Goal: Task Accomplishment & Management: Manage account settings

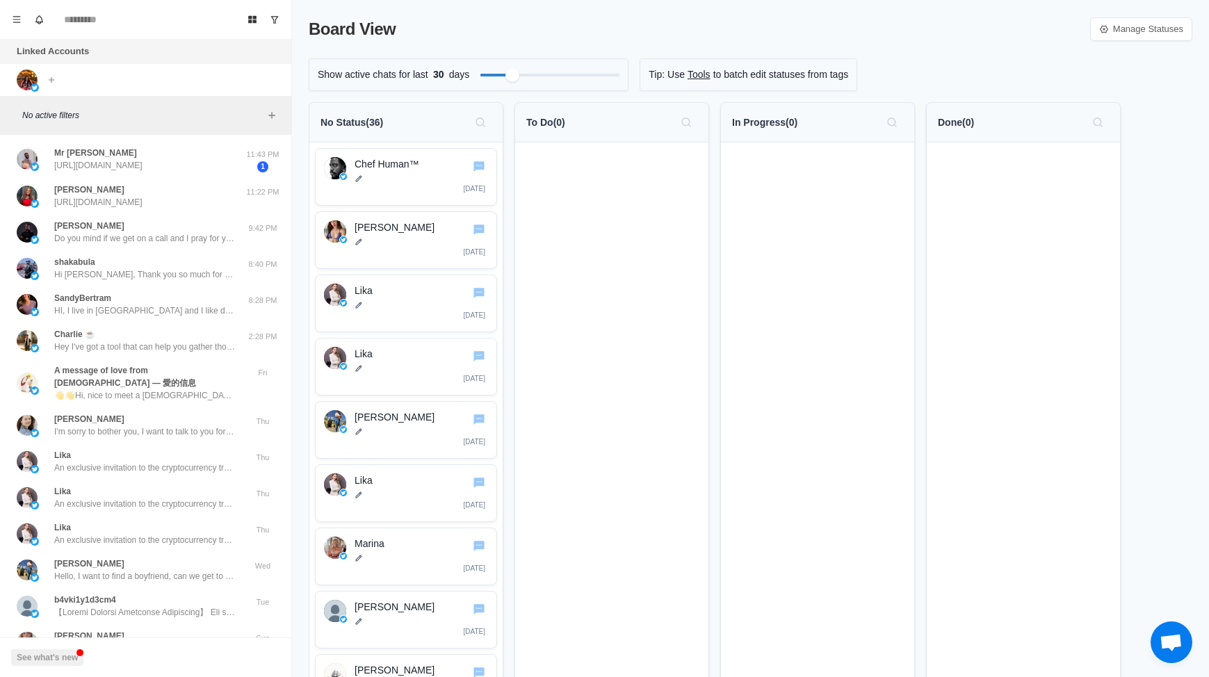
click at [377, 126] on p "No Status ( 36 )" at bounding box center [352, 122] width 63 height 15
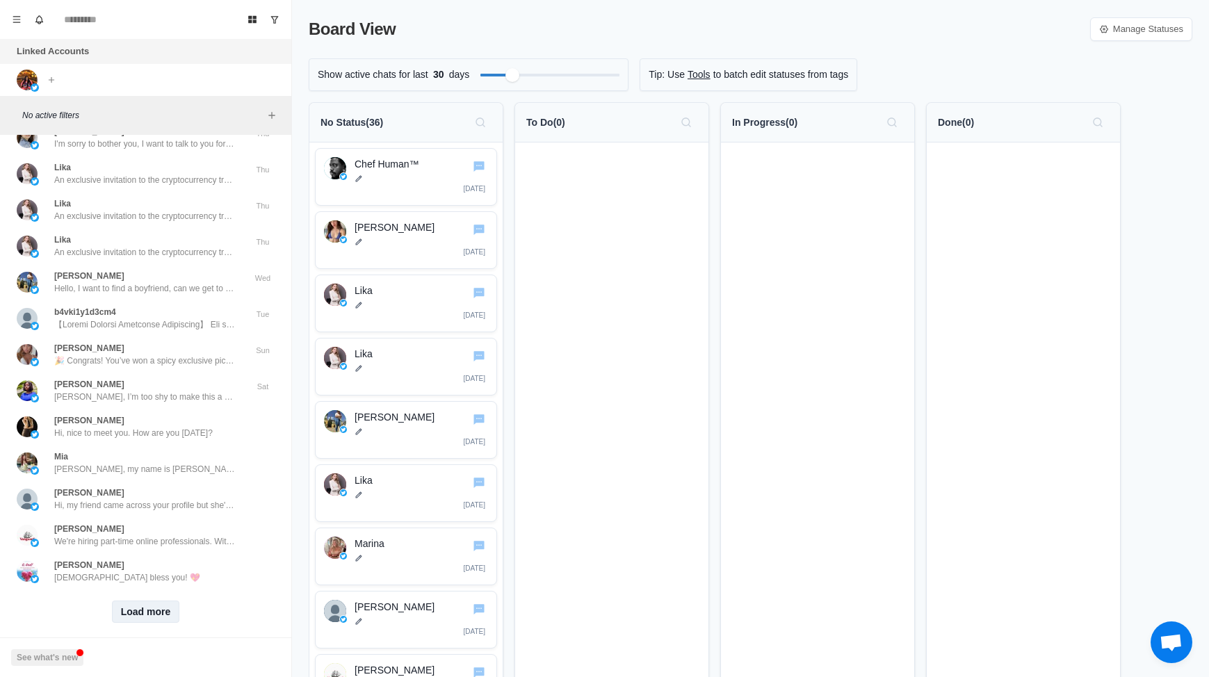
click at [138, 601] on button "Load more" at bounding box center [146, 612] width 68 height 22
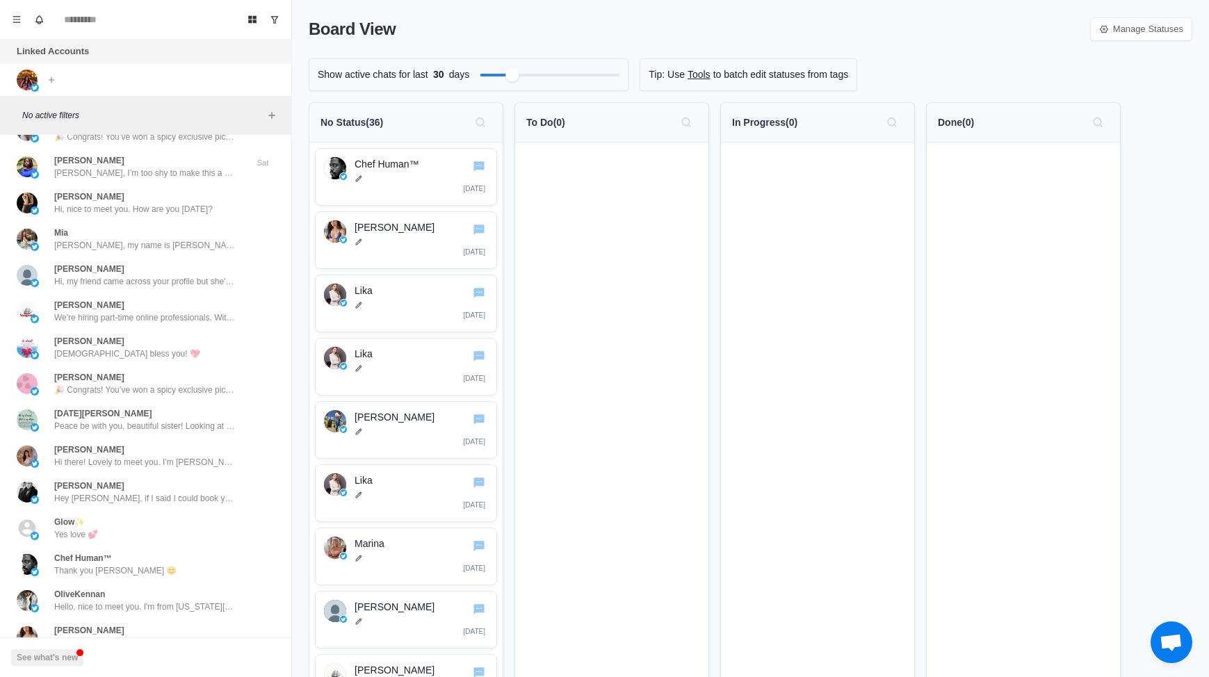
scroll to position [805, 0]
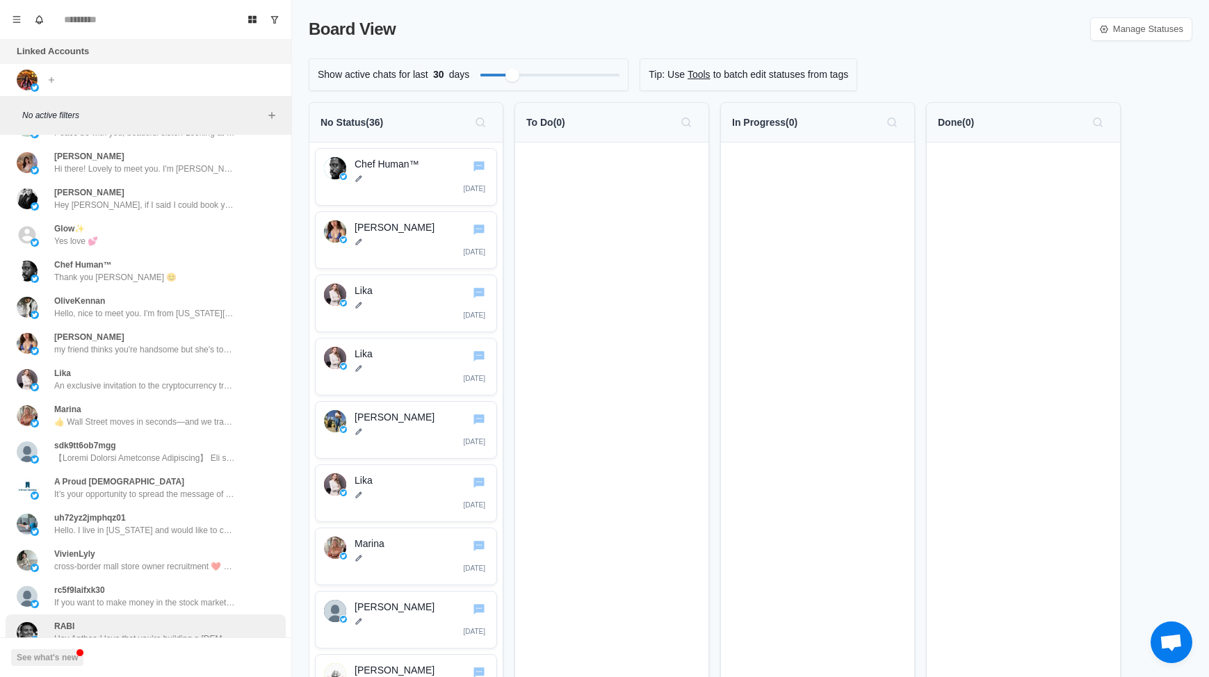
click at [139, 633] on p "Hey Anthea I love that you’re building a [DEMOGRAPHIC_DATA] centered personal b…" at bounding box center [144, 639] width 181 height 13
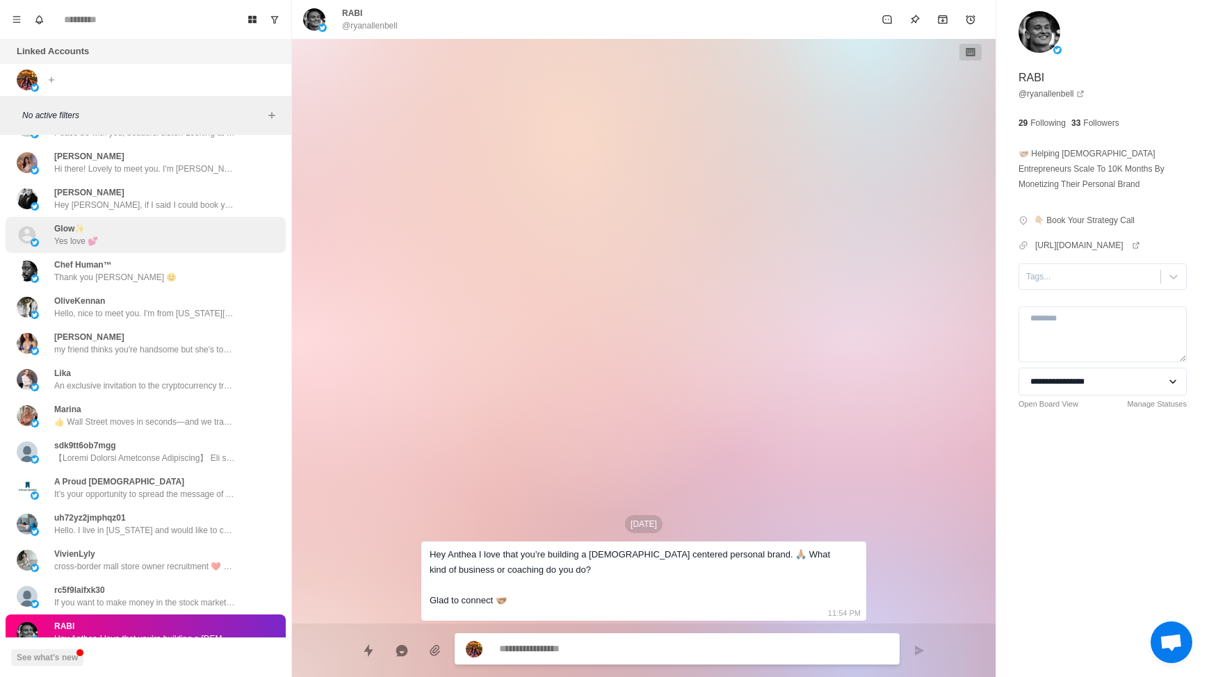
scroll to position [0, 0]
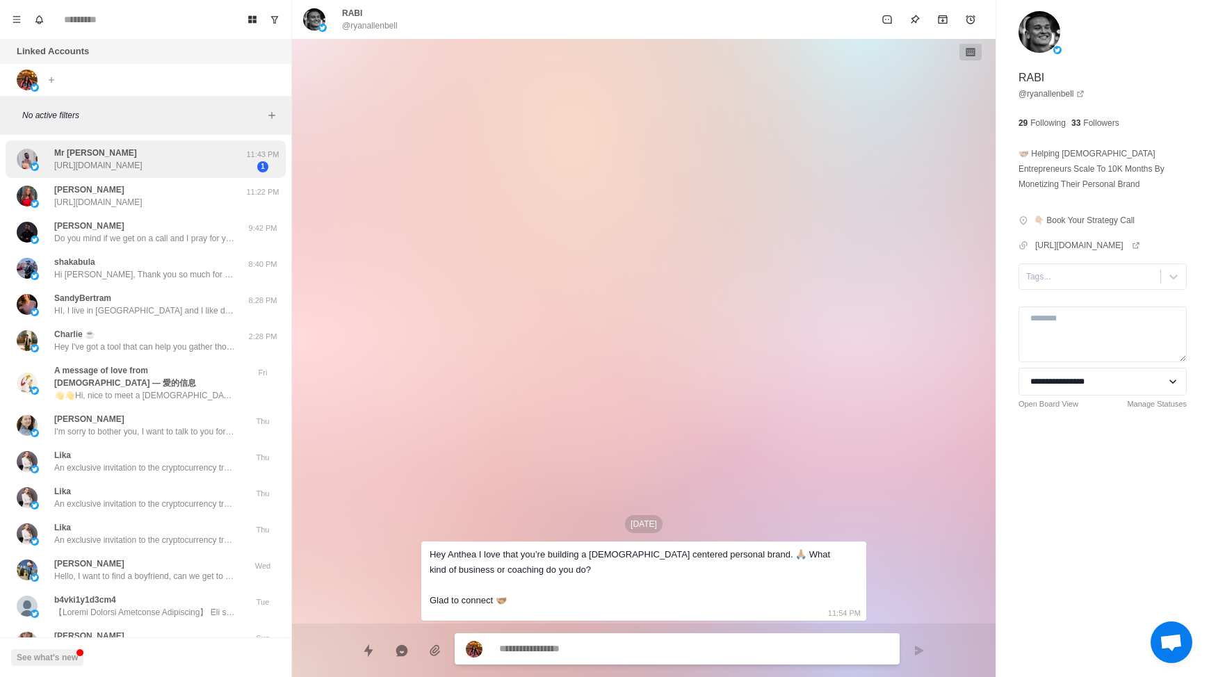
click at [122, 159] on p "https://twitter.com/anthea_grace/status/1961853472132784631" at bounding box center [98, 165] width 88 height 13
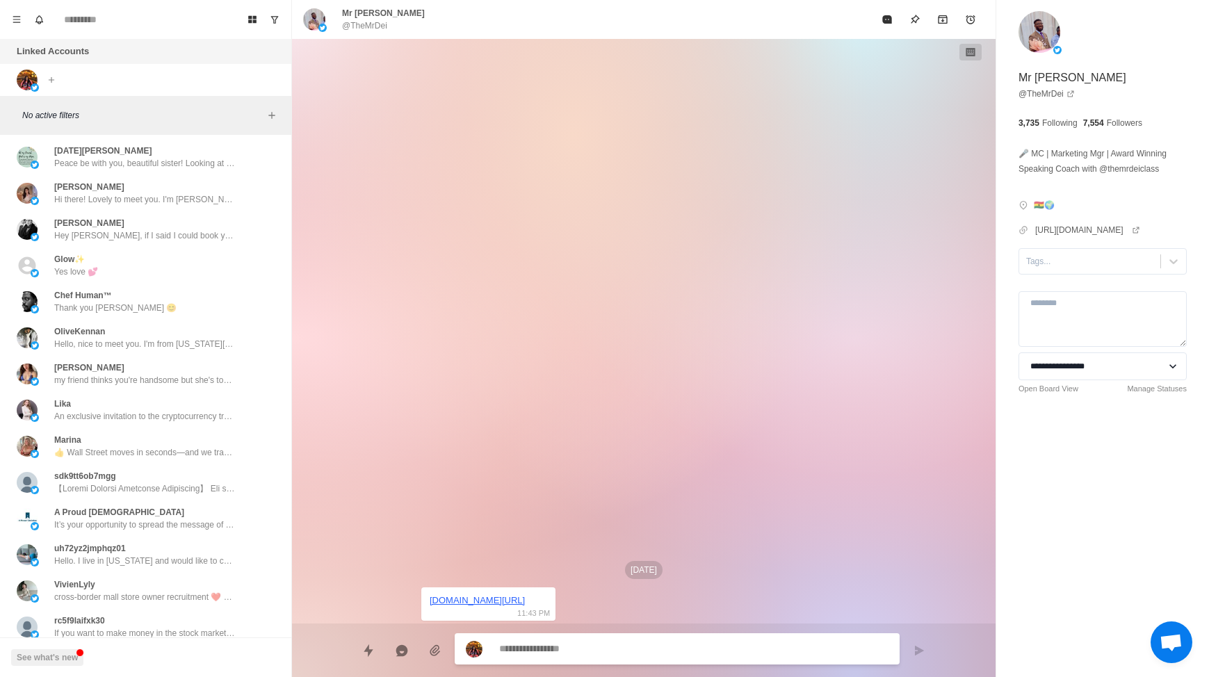
scroll to position [805, 0]
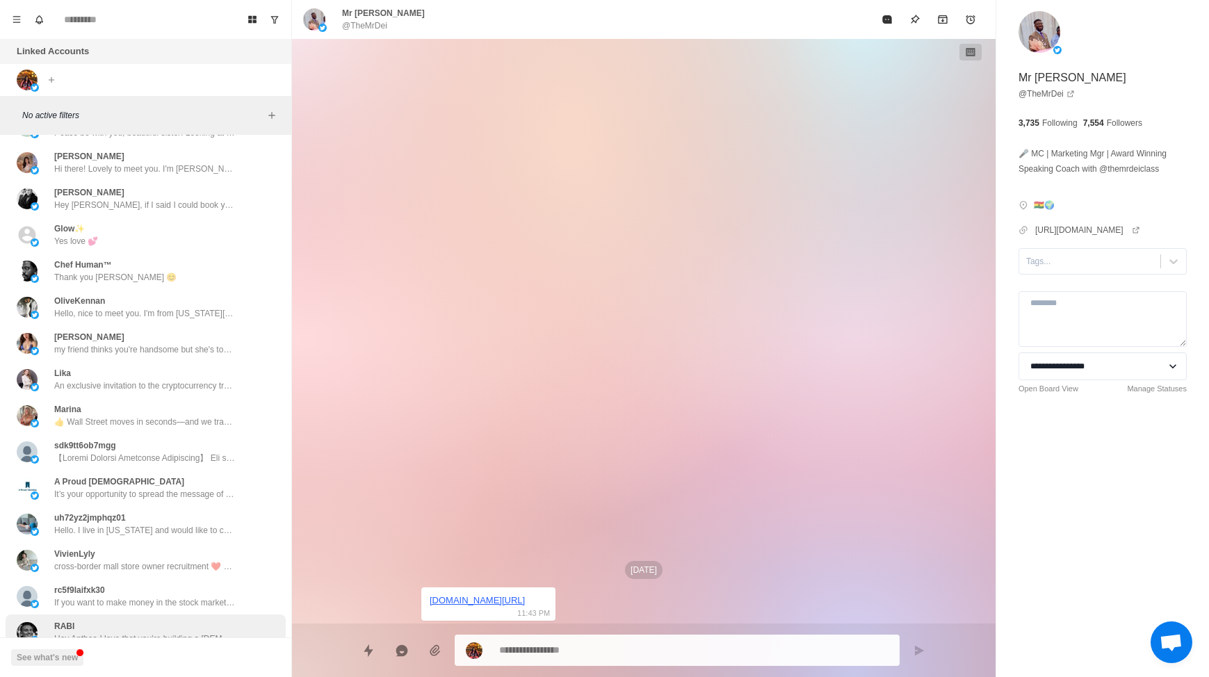
click at [126, 633] on p "Hey Anthea I love that you’re building a [DEMOGRAPHIC_DATA] centered personal b…" at bounding box center [144, 639] width 181 height 13
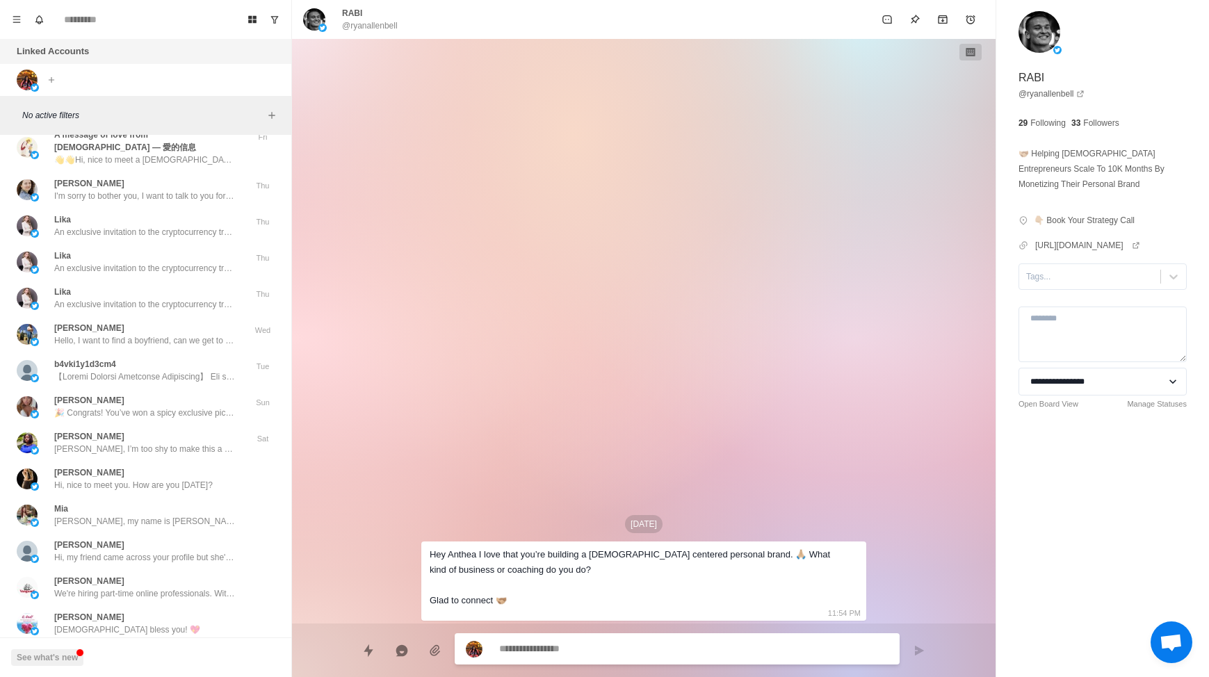
scroll to position [0, 0]
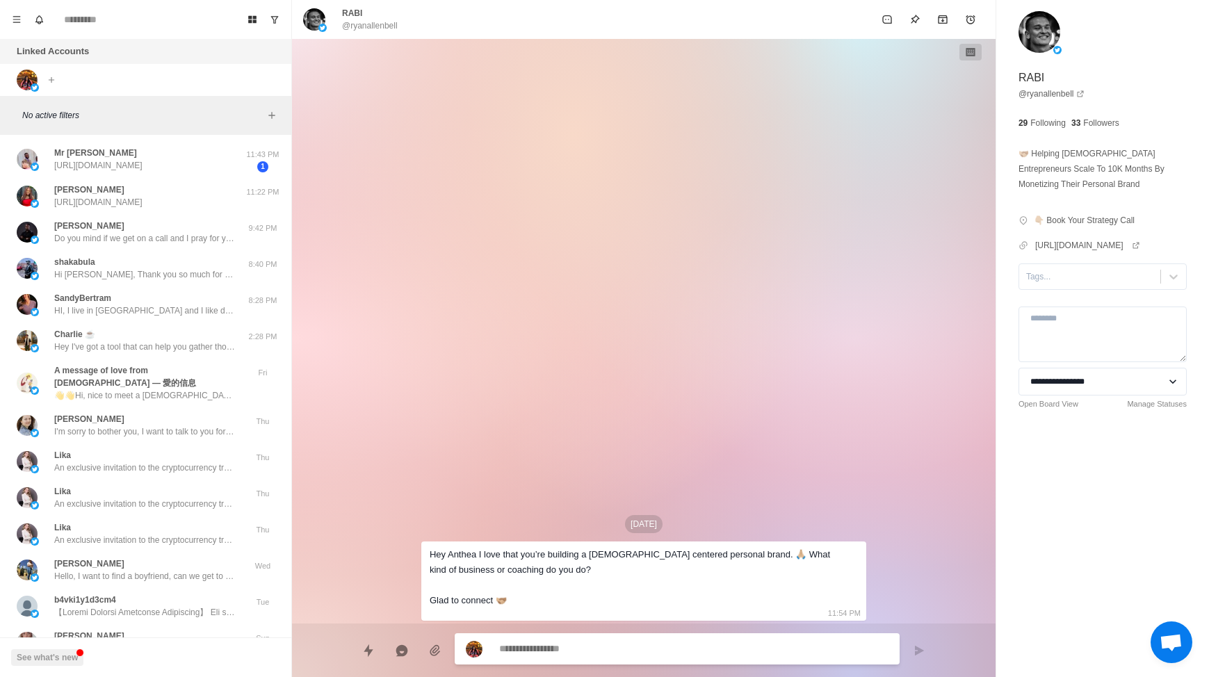
click at [63, 116] on p "No active filters" at bounding box center [142, 115] width 241 height 13
click at [51, 80] on icon "Add account" at bounding box center [52, 79] width 6 height 6
click at [99, 132] on button "Connect Instagram account" at bounding box center [125, 132] width 156 height 24
type textarea "*"
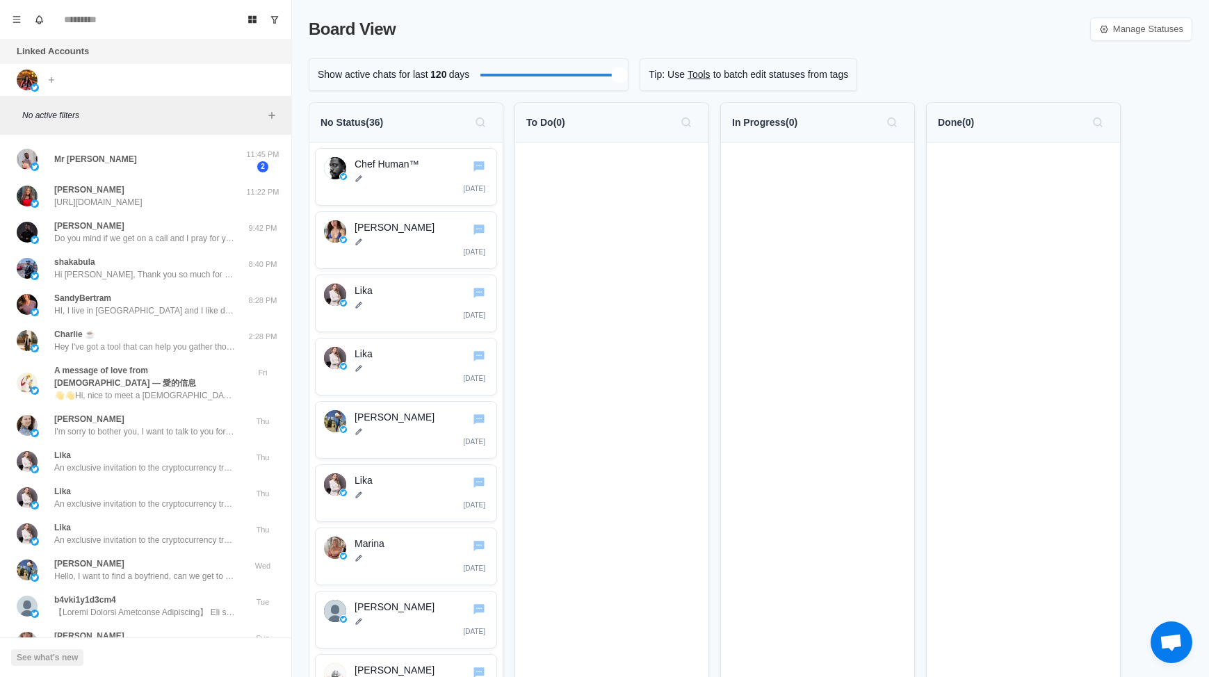
click at [626, 88] on div "Show active chats for last 120 days" at bounding box center [469, 74] width 320 height 33
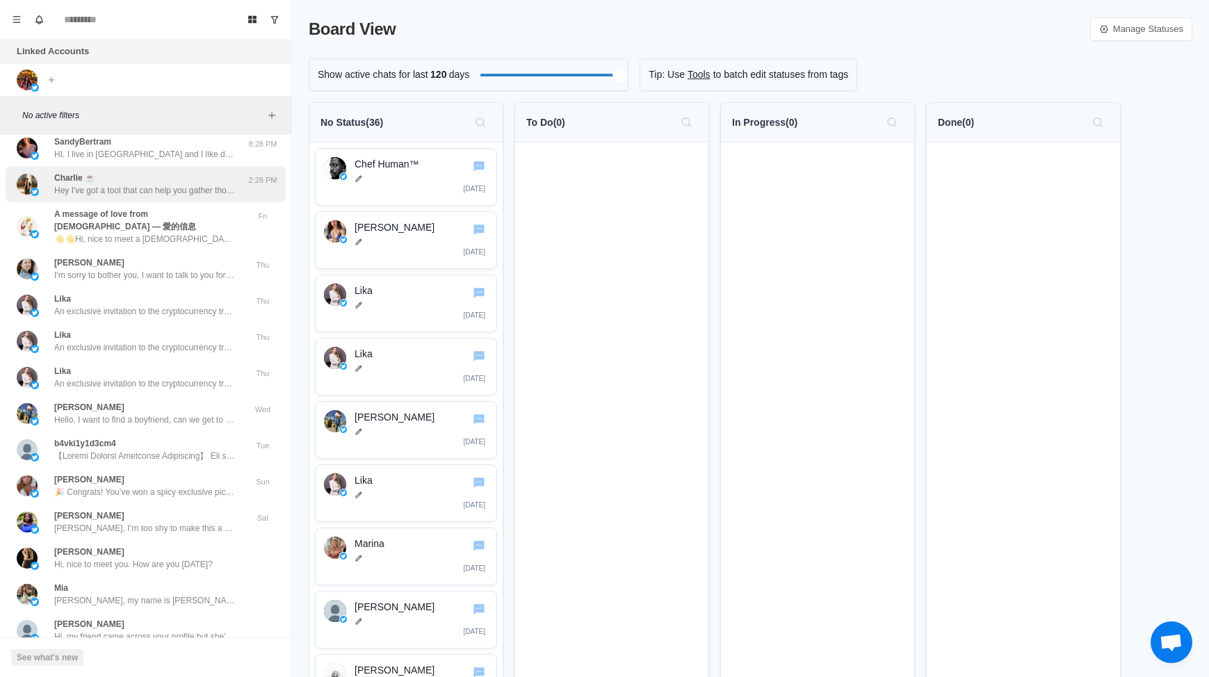
scroll to position [288, 0]
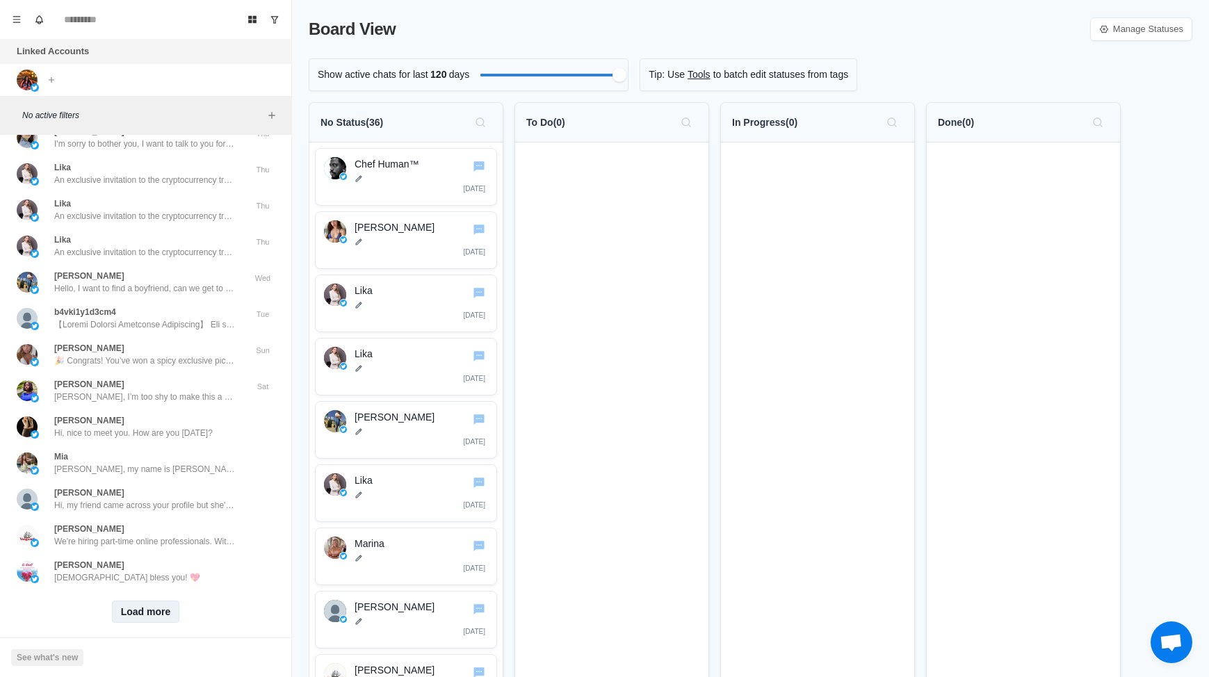
click at [140, 601] on button "Load more" at bounding box center [146, 612] width 68 height 22
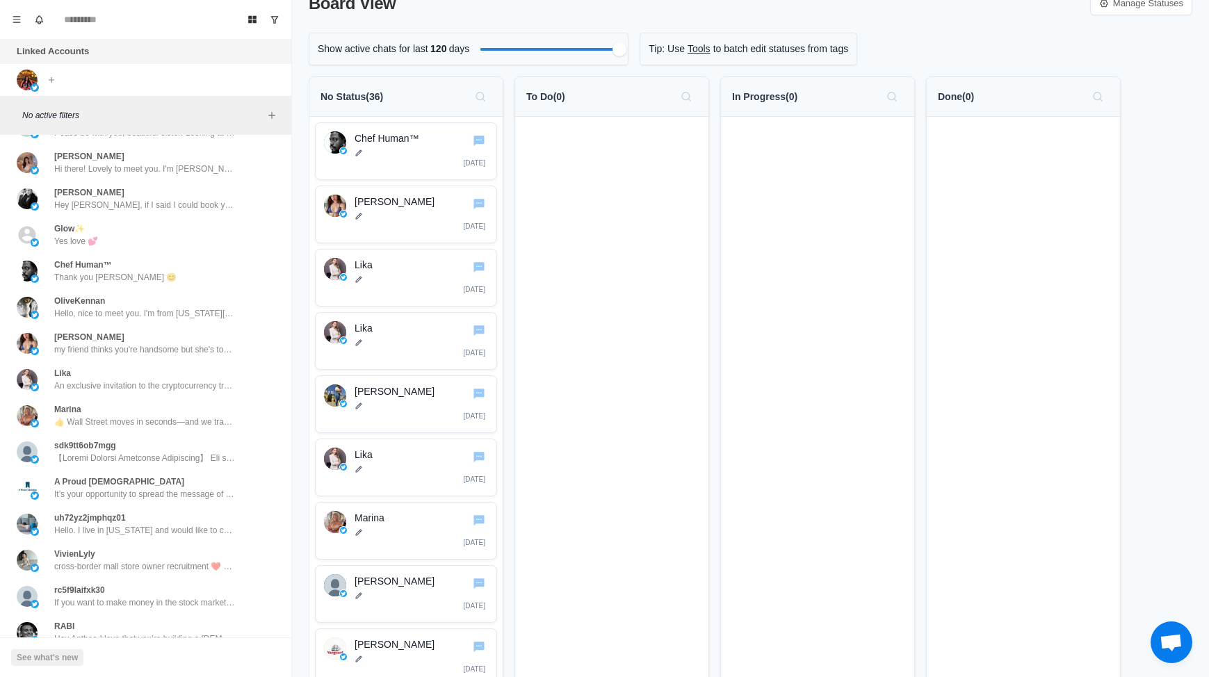
scroll to position [0, 0]
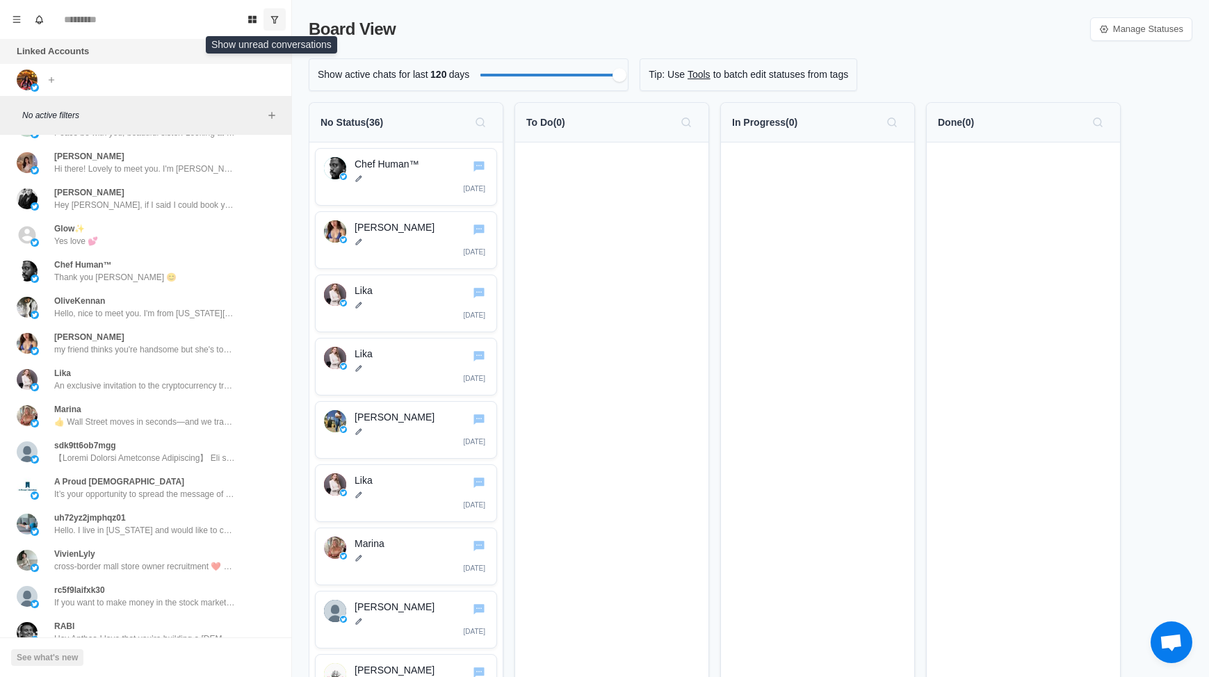
click at [273, 17] on icon "Show unread conversations" at bounding box center [275, 20] width 10 height 10
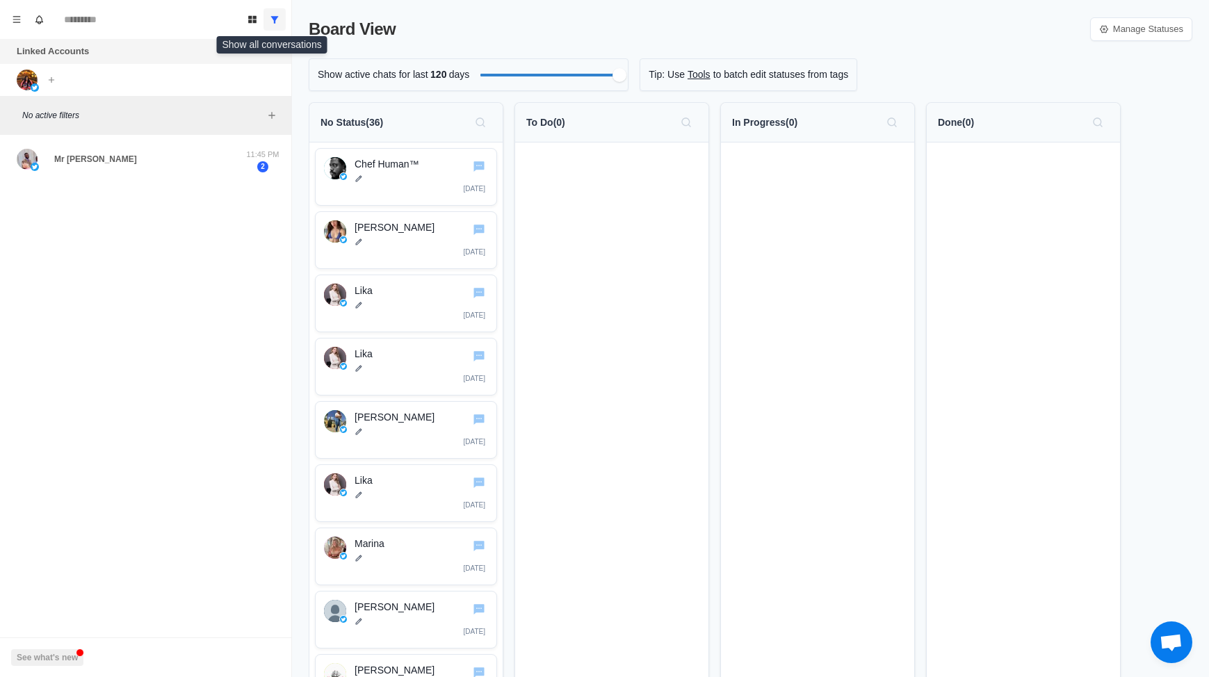
click at [273, 17] on icon "Show all conversations" at bounding box center [275, 19] width 8 height 7
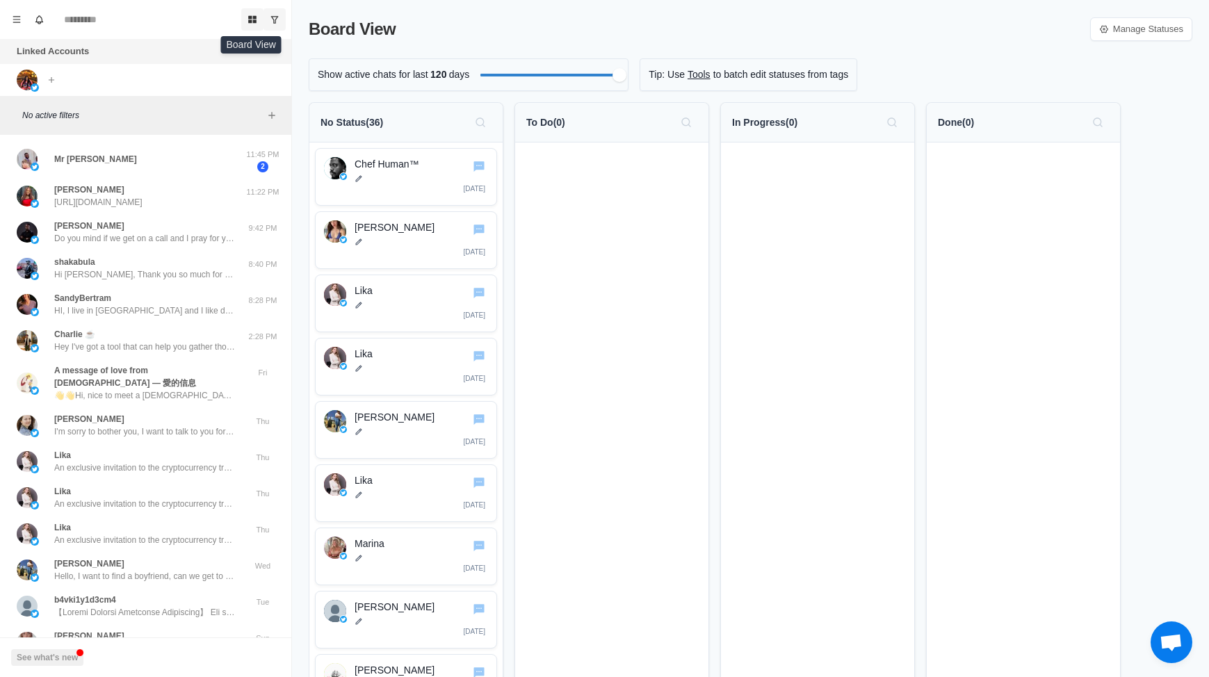
click at [249, 19] on icon "Board View" at bounding box center [253, 20] width 10 height 10
click at [17, 19] on icon "Menu" at bounding box center [17, 19] width 8 height 6
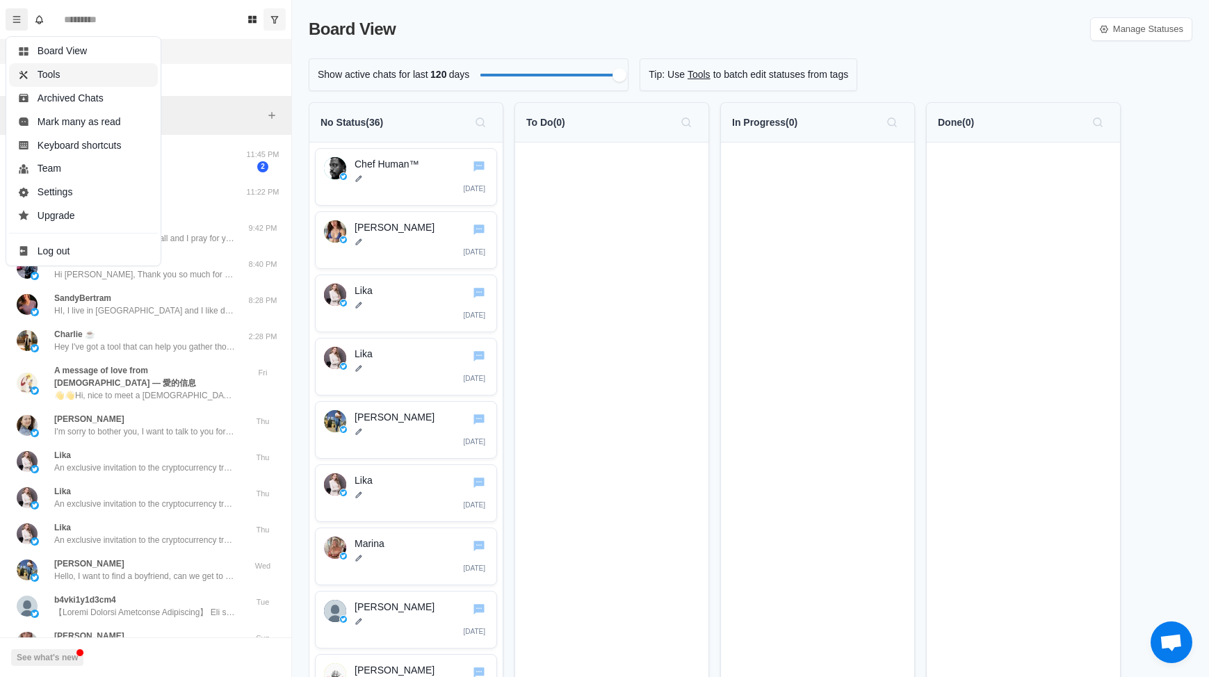
click at [67, 75] on button "Tools" at bounding box center [83, 75] width 149 height 24
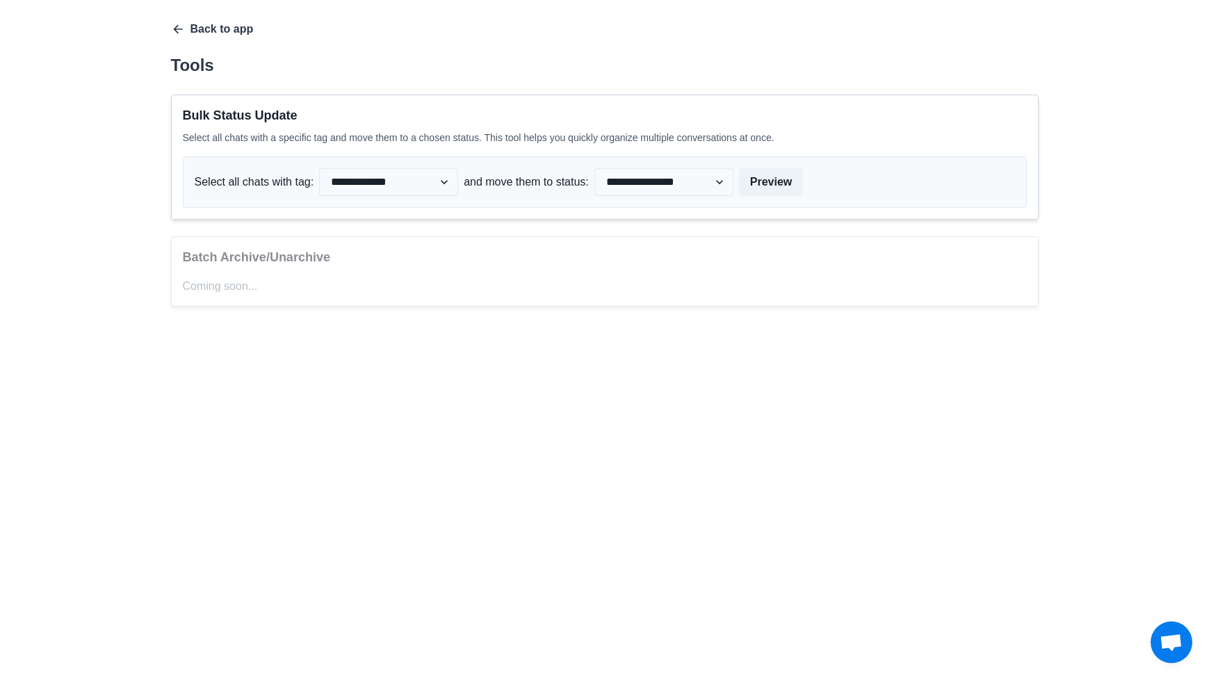
click at [204, 23] on button "Back to app" at bounding box center [212, 29] width 83 height 14
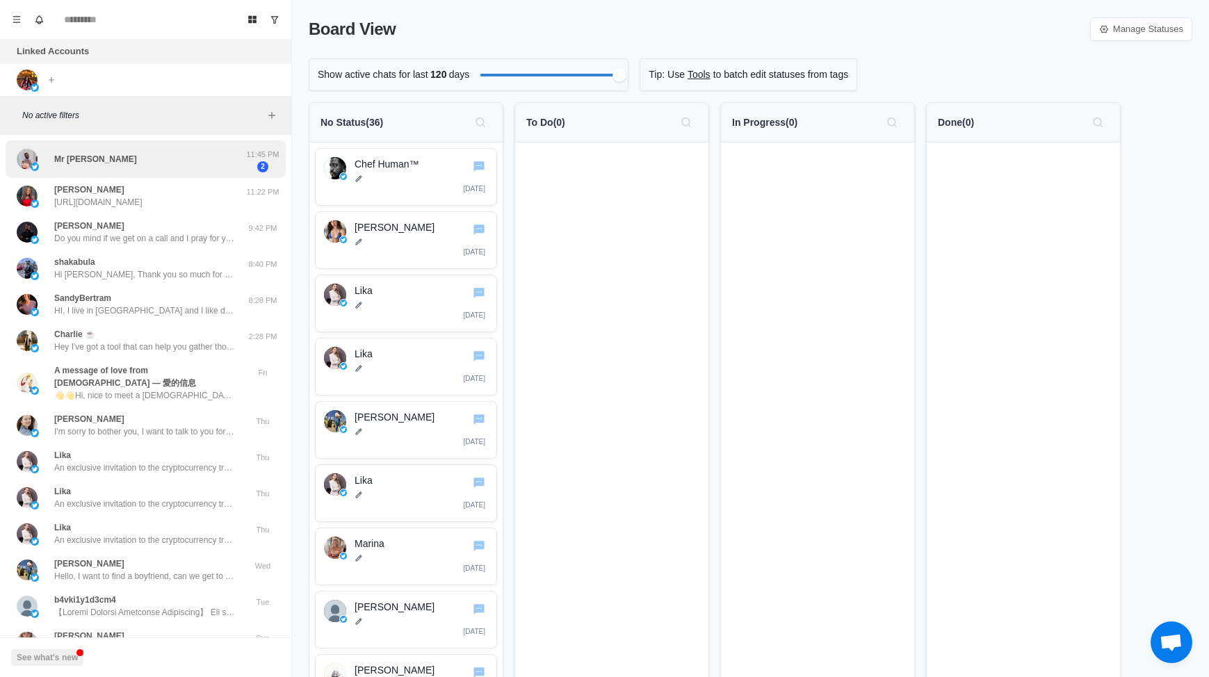
click at [161, 163] on div "Mr [PERSON_NAME]" at bounding box center [131, 159] width 229 height 27
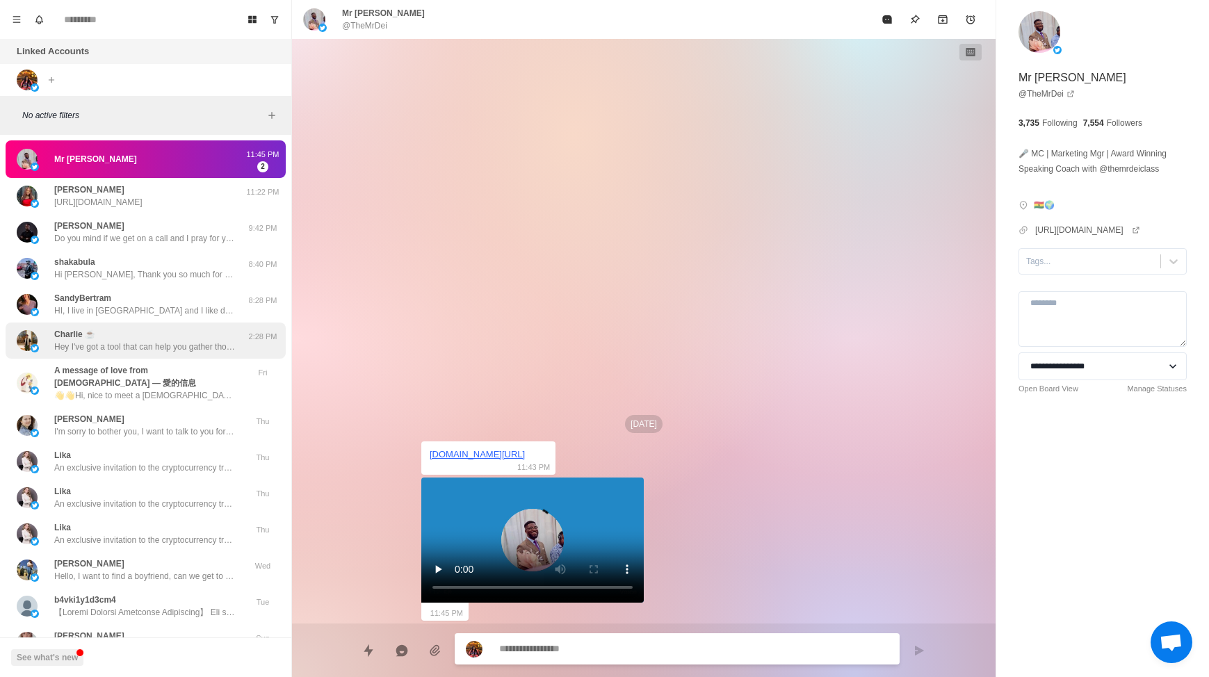
scroll to position [288, 0]
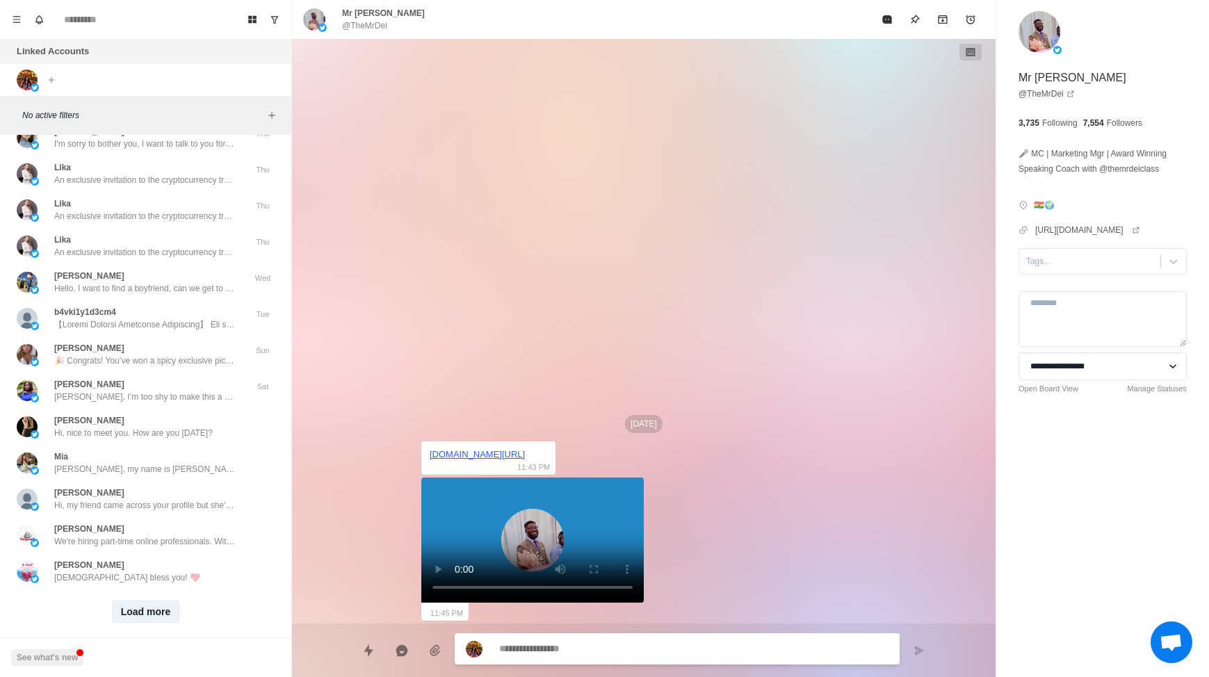
click at [150, 601] on button "Load more" at bounding box center [146, 612] width 68 height 22
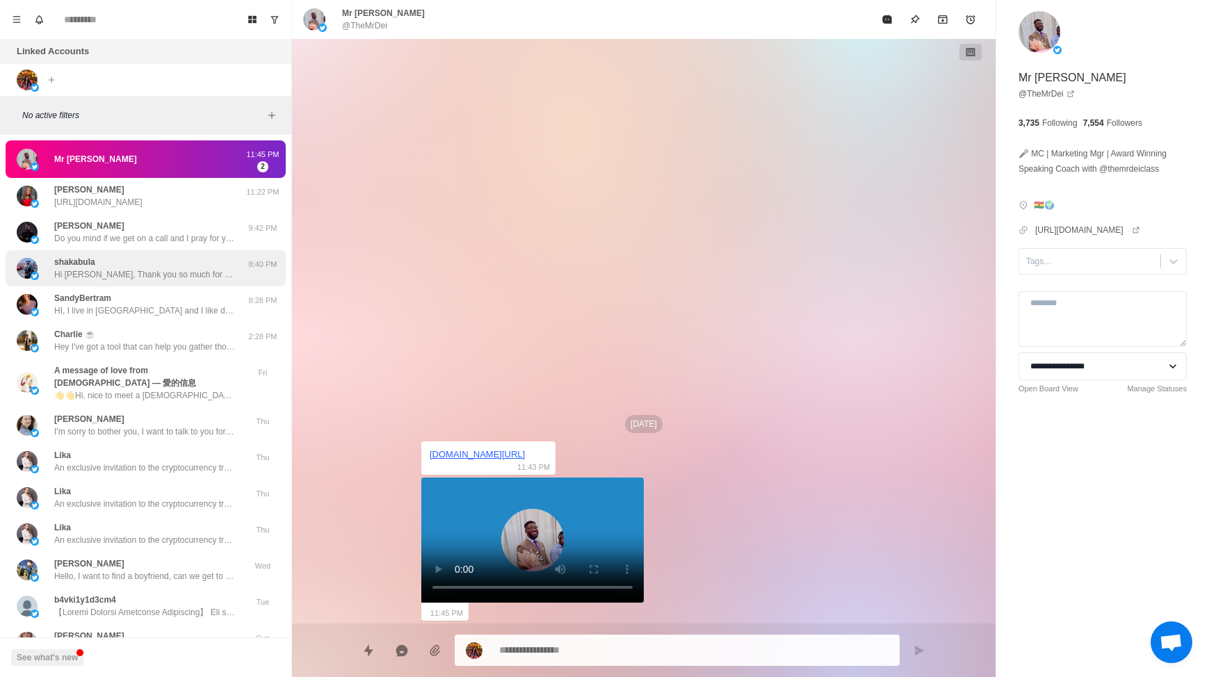
scroll to position [805, 0]
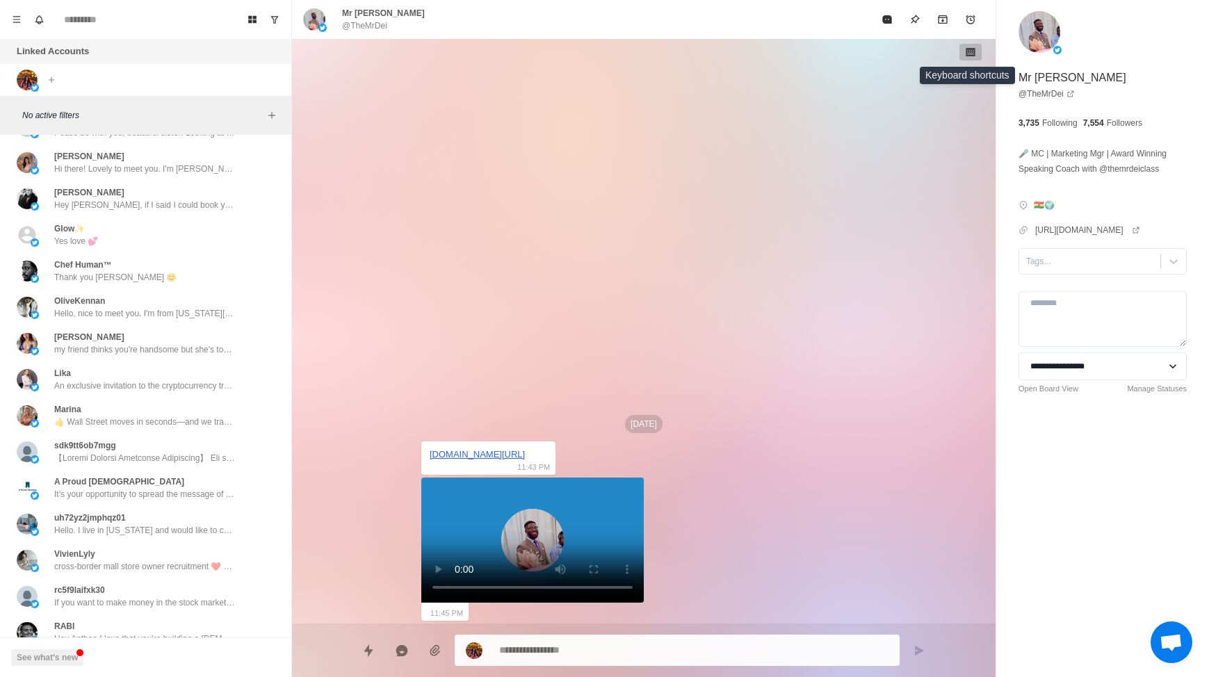
click at [967, 55] on icon "button" at bounding box center [970, 52] width 9 height 8
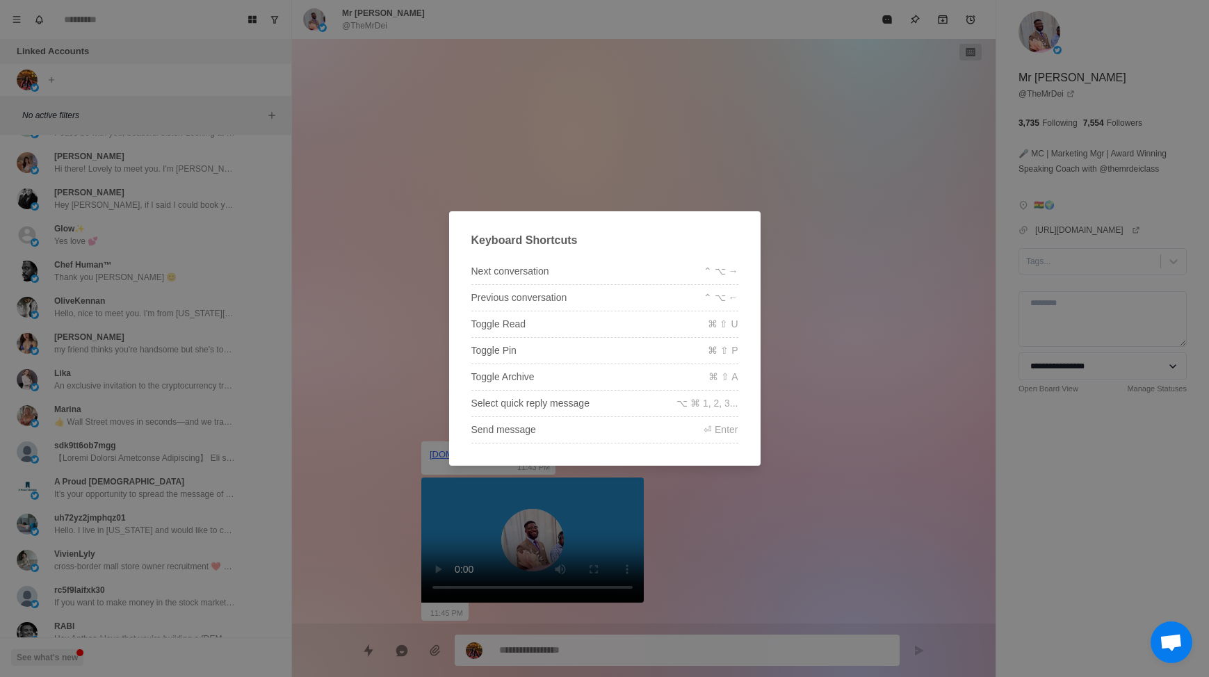
click at [882, 140] on div "Keyboard Shortcuts Next conversation ⌃ ⌥ → Previous conversation ⌃ ⌥ ← Toggle R…" at bounding box center [604, 338] width 1209 height 677
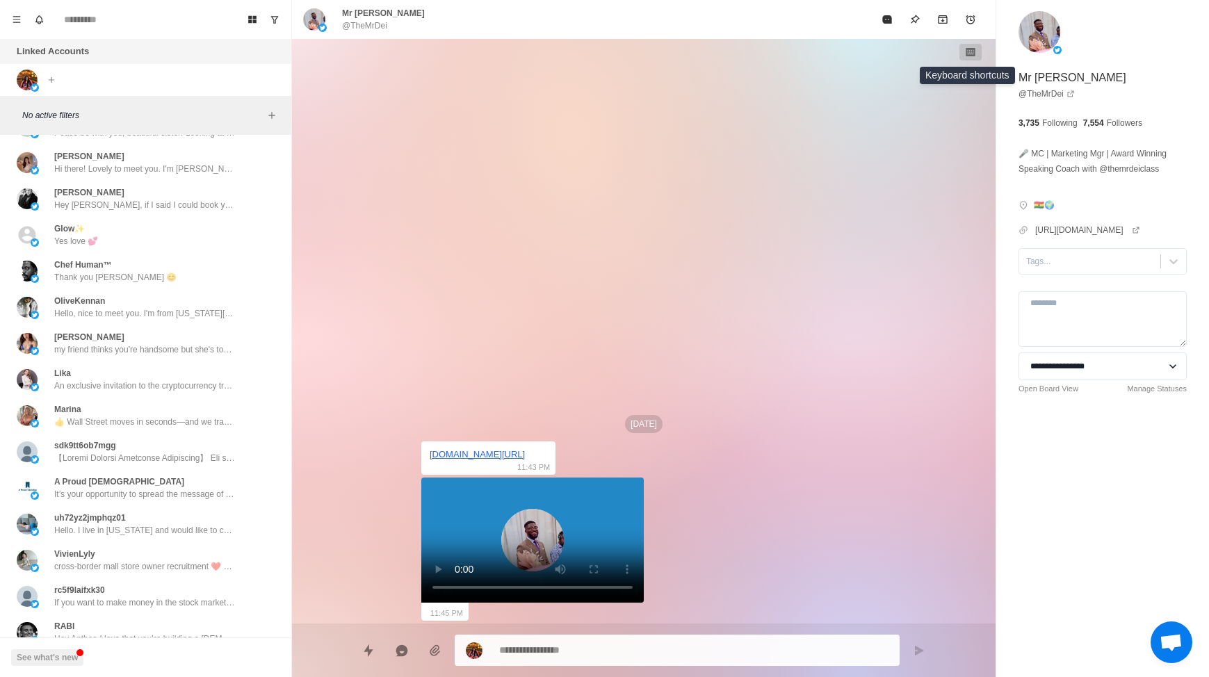
click at [682, 262] on div "Aug 30 twitter.com/anthea_grace 11:43 PM 11:45 PM" at bounding box center [643, 331] width 445 height 585
click at [1040, 258] on div at bounding box center [1089, 261] width 127 height 15
click at [1172, 211] on div "**********" at bounding box center [1103, 228] width 213 height 456
click at [272, 20] on icon "Show unread conversations" at bounding box center [275, 20] width 10 height 10
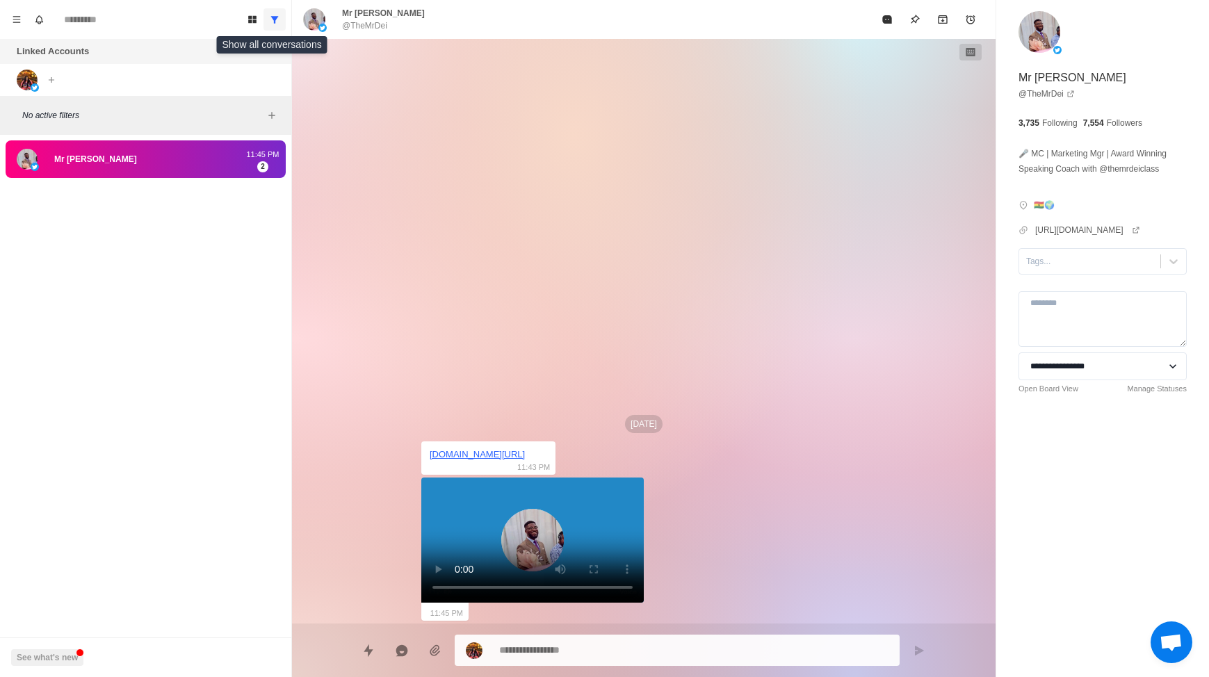
click at [272, 20] on icon "Show all conversations" at bounding box center [275, 20] width 10 height 10
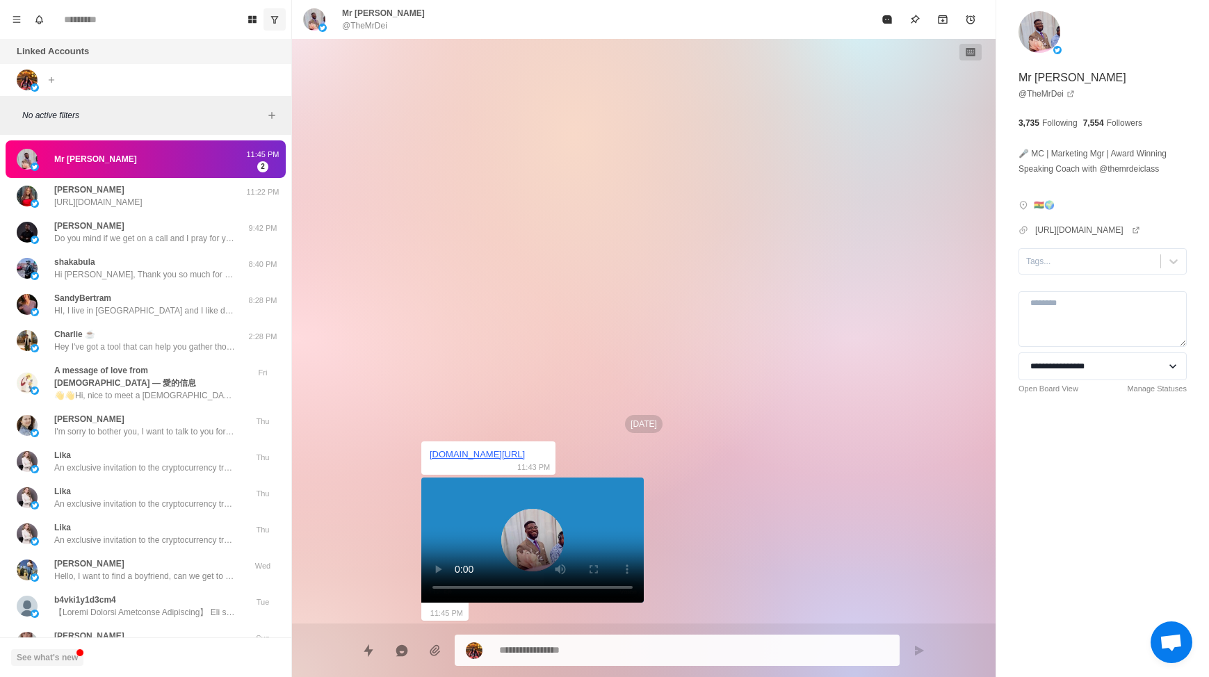
click at [68, 657] on button "See what's new" at bounding box center [47, 658] width 72 height 17
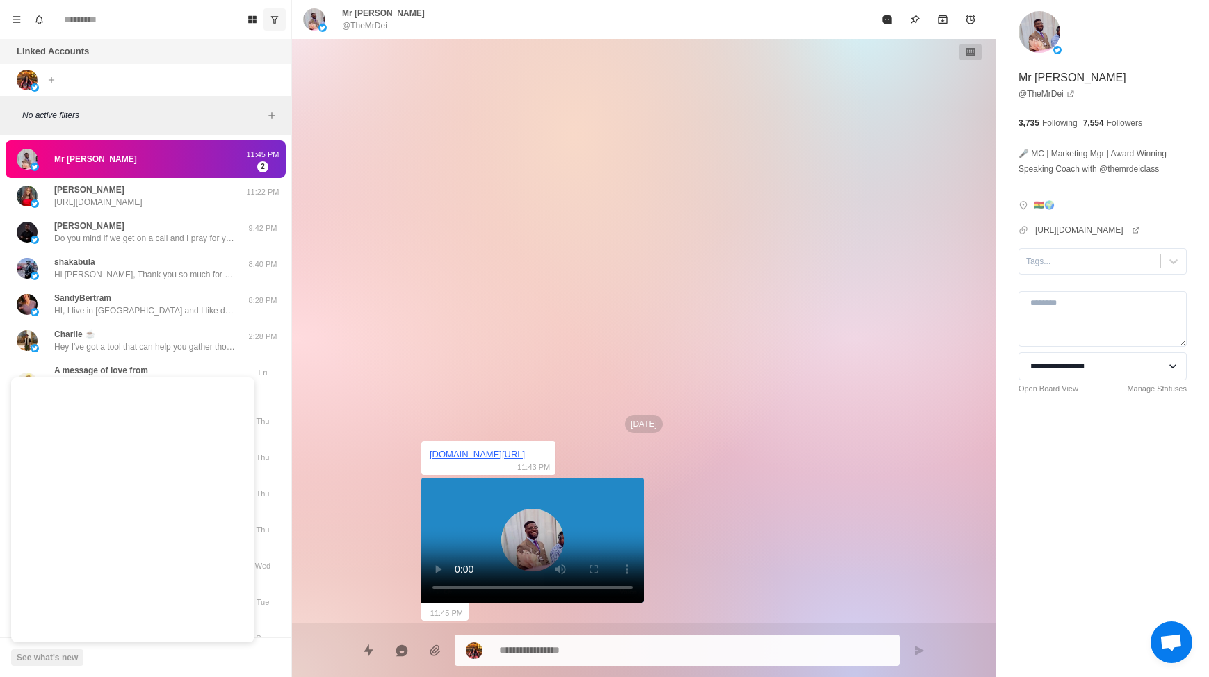
click at [219, 654] on div "See what's new" at bounding box center [145, 658] width 291 height 40
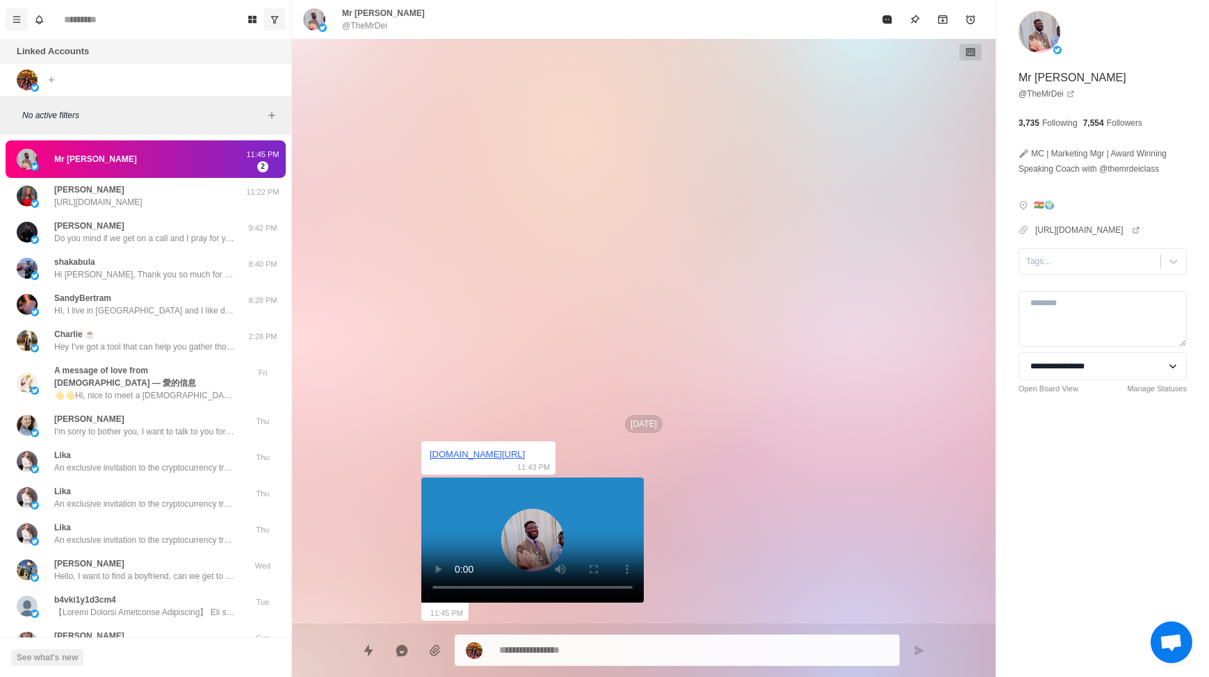
click at [15, 17] on icon "Menu" at bounding box center [17, 20] width 10 height 10
type textarea "*"
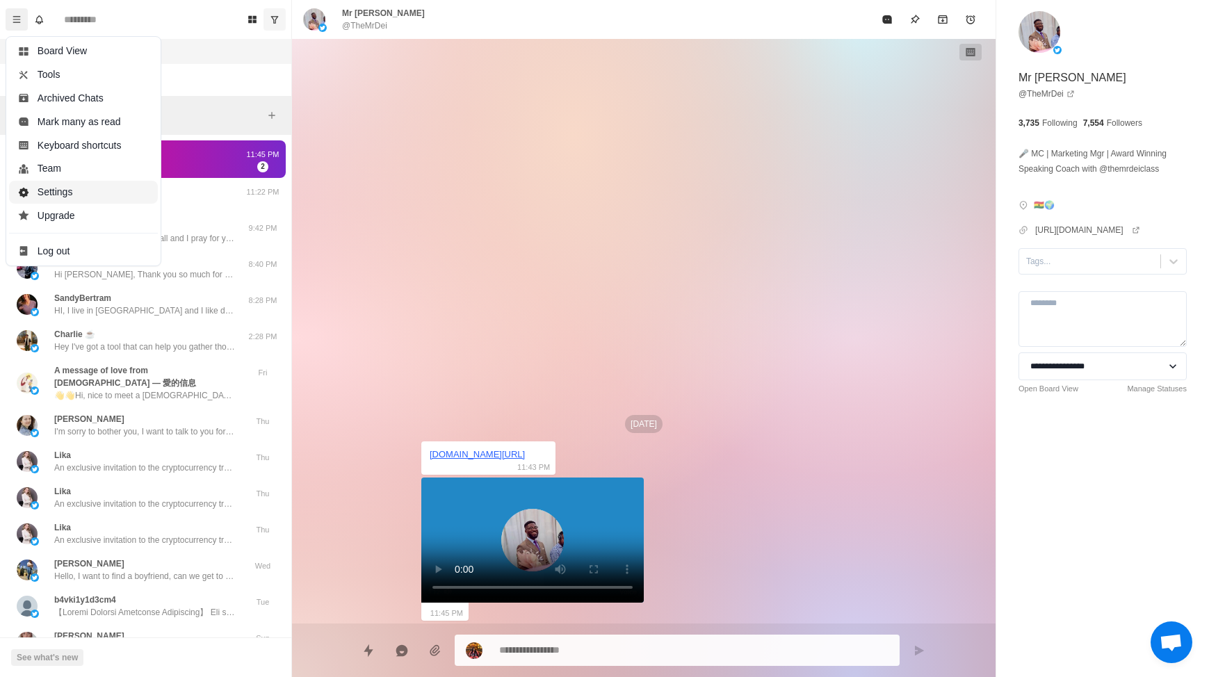
click at [95, 198] on button "Settings" at bounding box center [83, 193] width 149 height 24
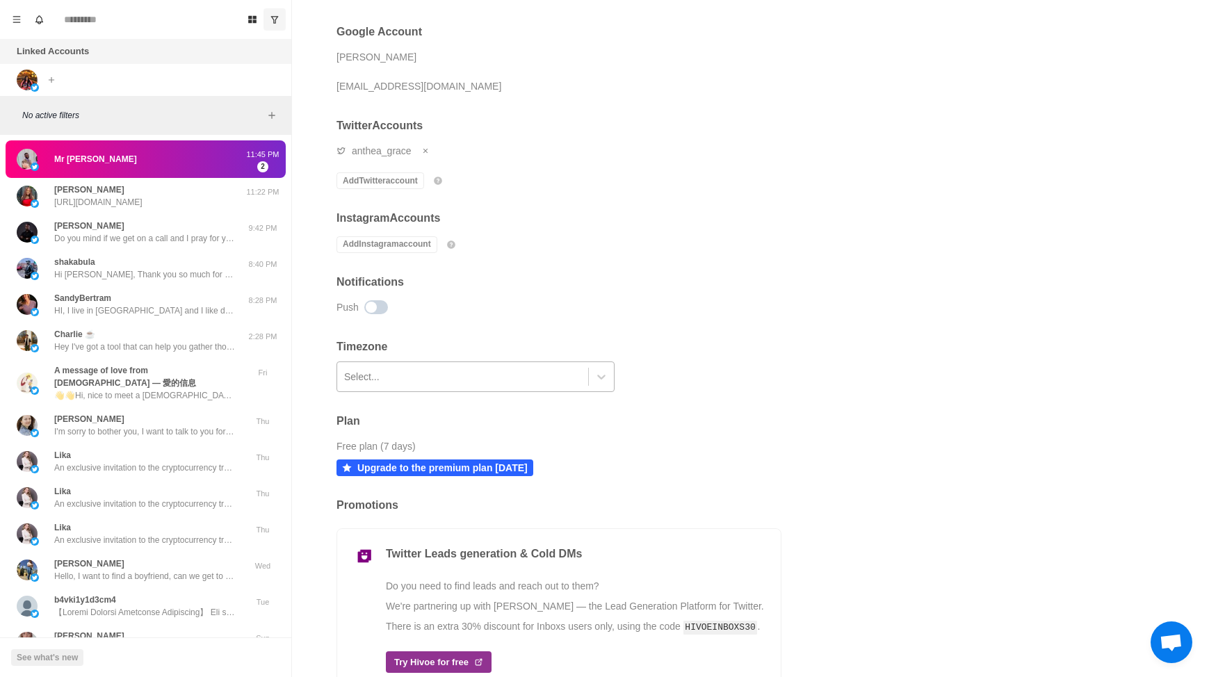
scroll to position [138, 0]
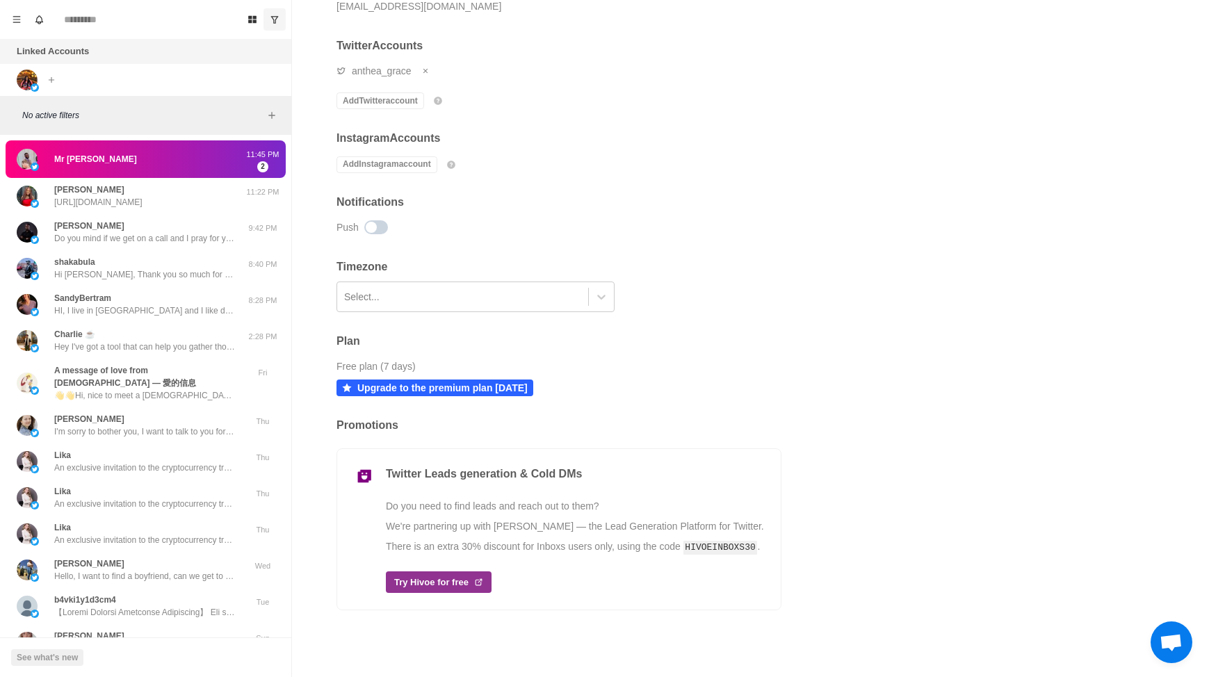
click at [457, 393] on p "Upgrade to the premium plan today" at bounding box center [442, 388] width 170 height 12
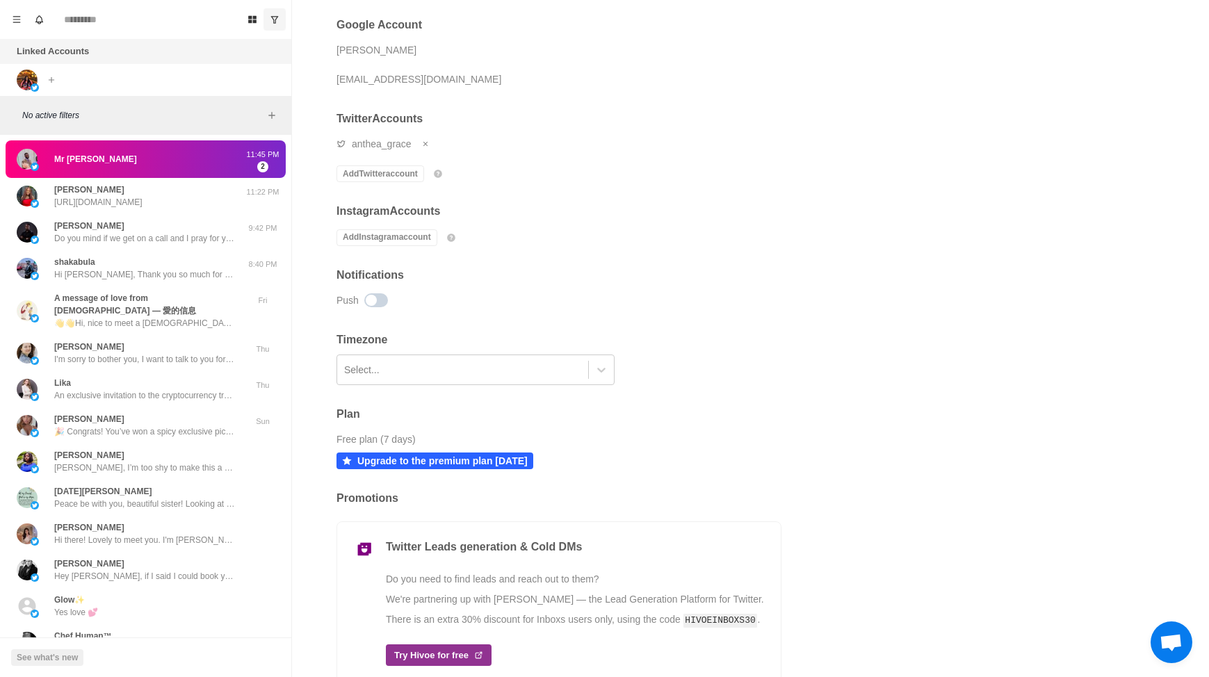
scroll to position [0, 0]
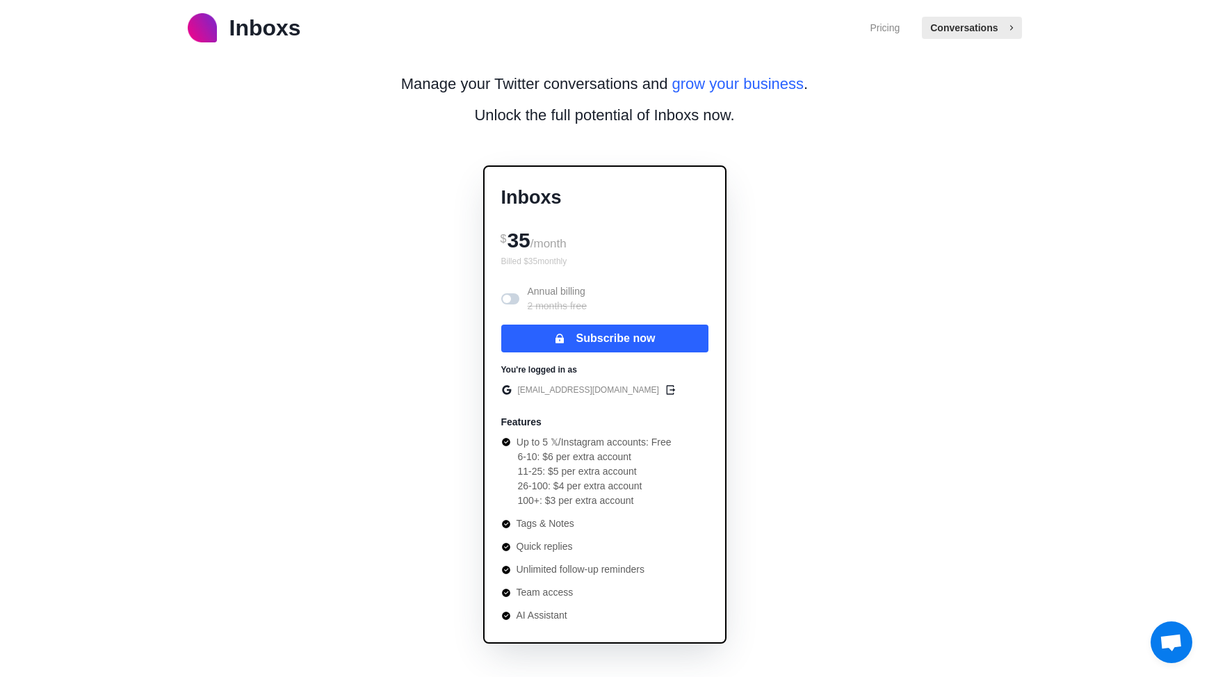
click at [976, 27] on button "Conversations" at bounding box center [971, 28] width 99 height 22
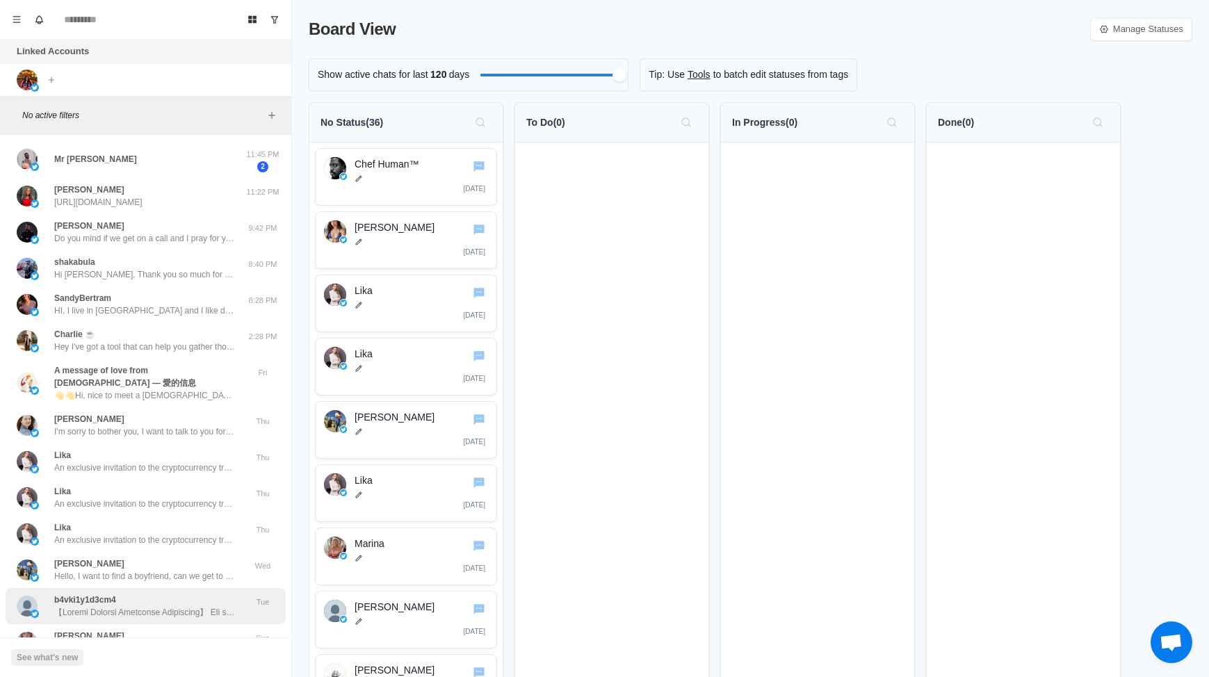
scroll to position [288, 0]
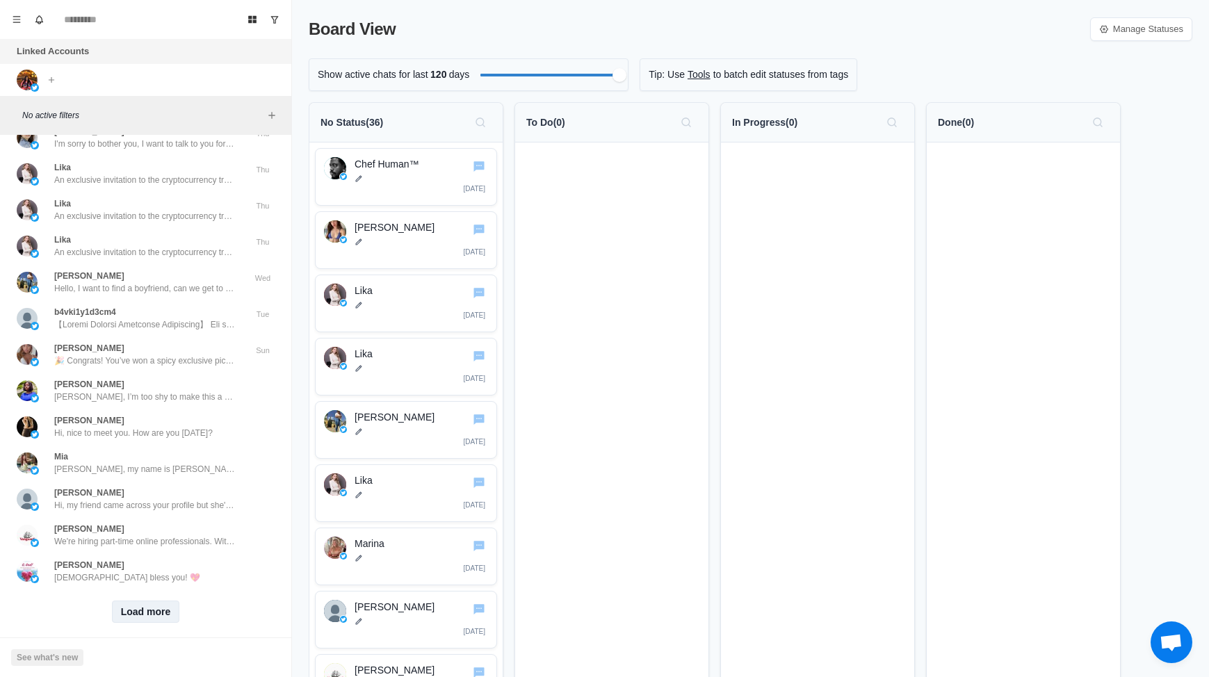
click at [150, 608] on button "Load more" at bounding box center [146, 612] width 68 height 22
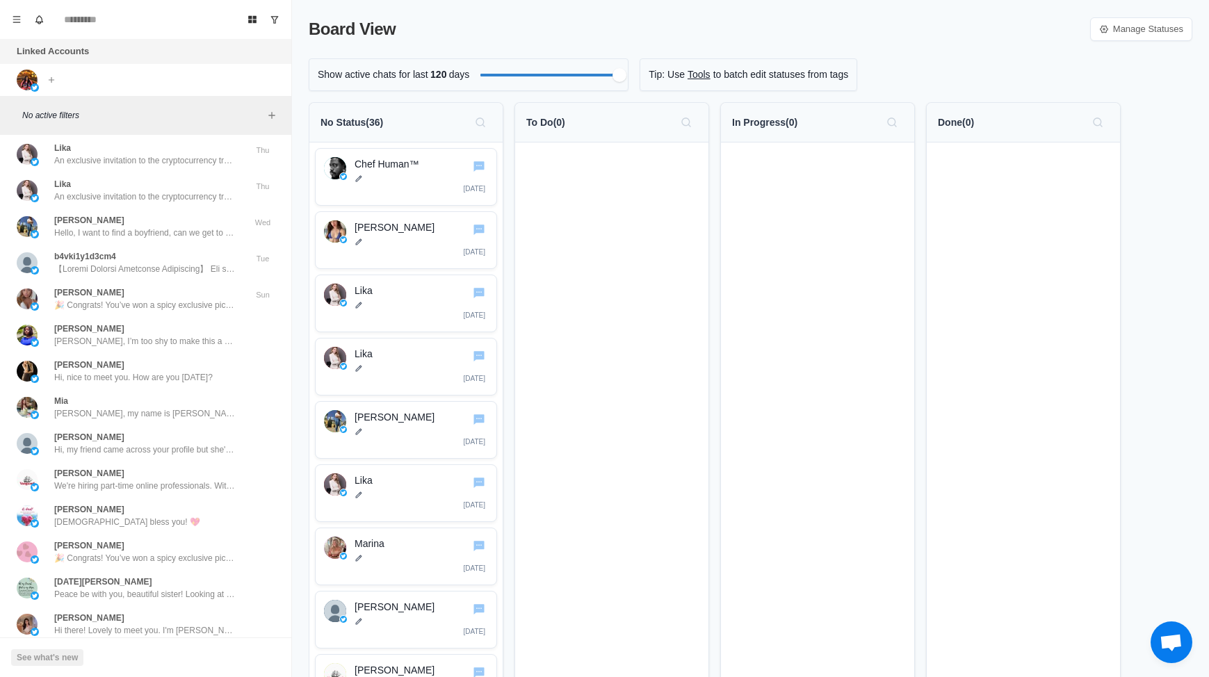
scroll to position [353, 0]
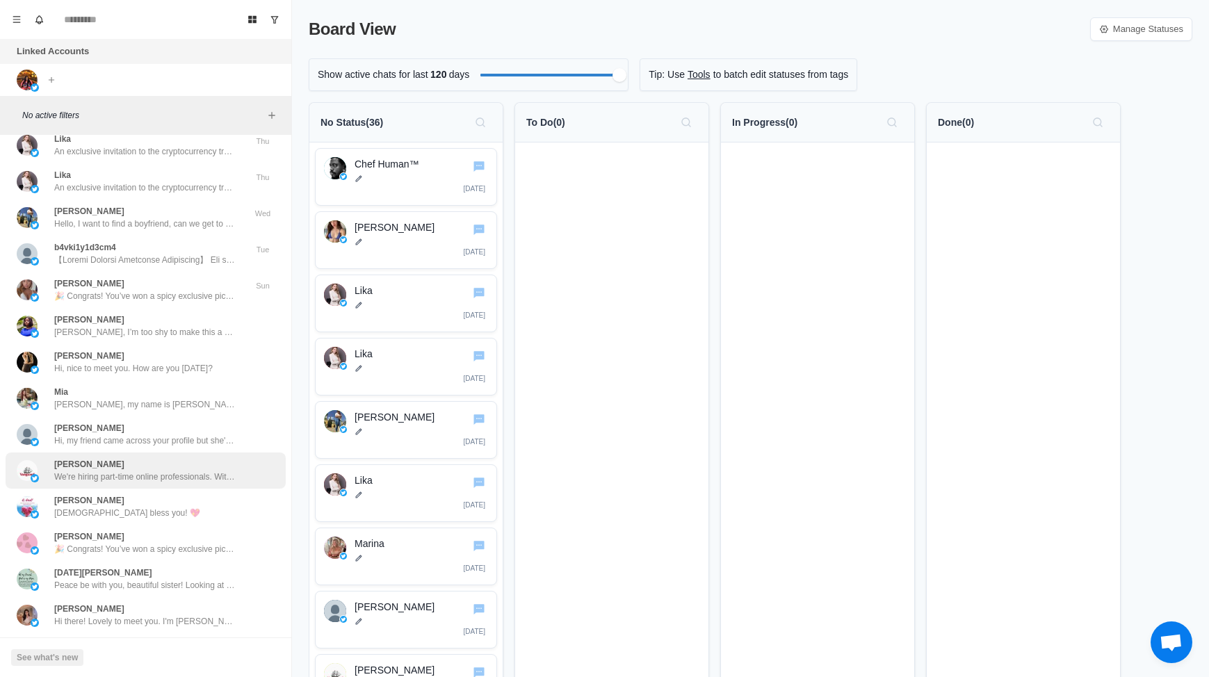
click at [139, 471] on p "We're hiring part-time online professionals. With just one click on your phone,…" at bounding box center [144, 477] width 181 height 13
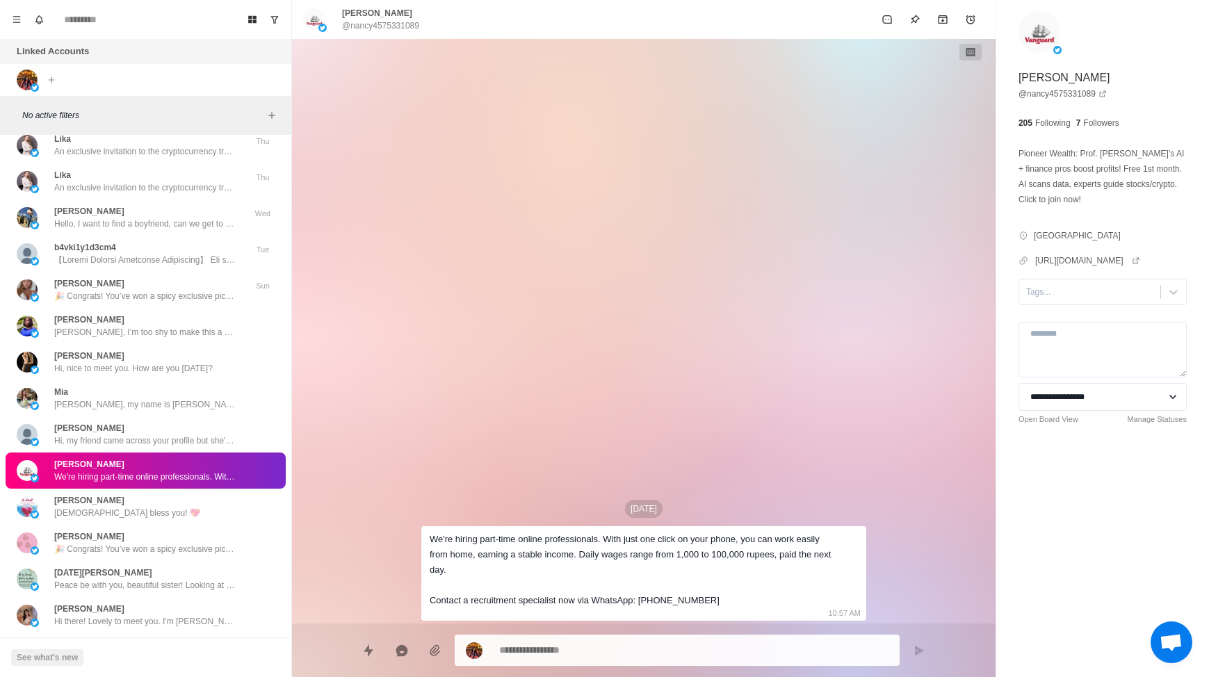
click at [783, 287] on div "[DATE] We're hiring part-time online professionals. With just one click on your…" at bounding box center [643, 331] width 445 height 585
click at [172, 521] on div "Archive" at bounding box center [170, 528] width 33 height 15
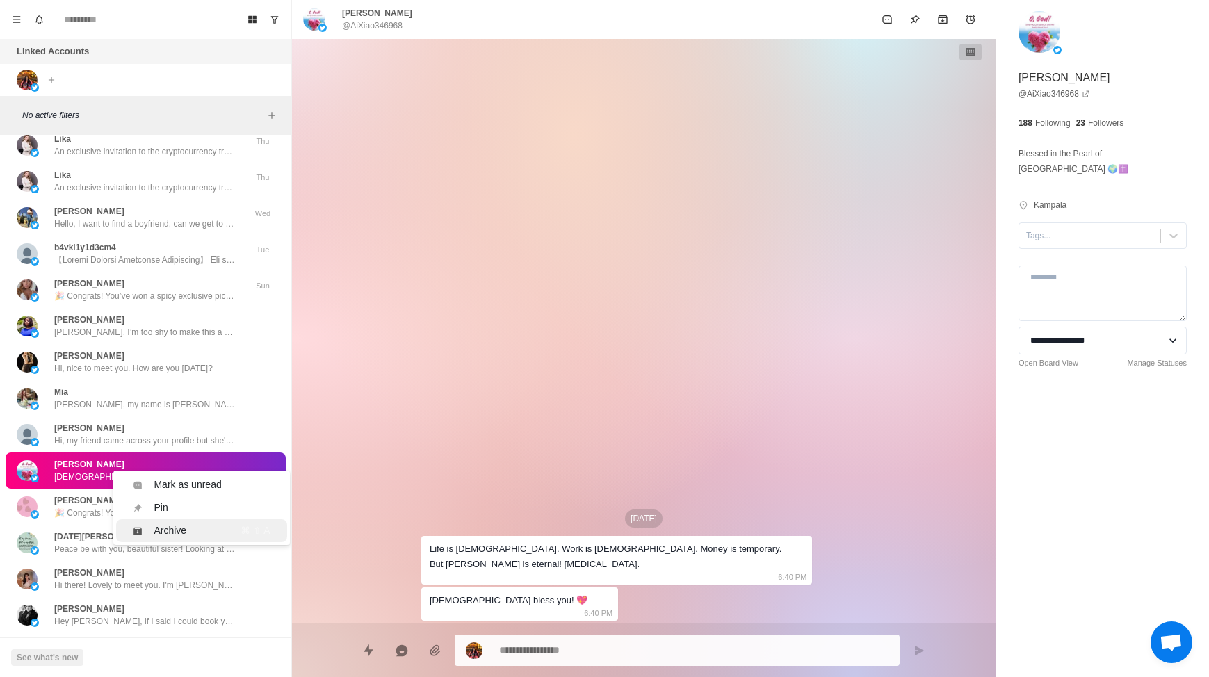
click at [172, 524] on div "Archive" at bounding box center [170, 531] width 33 height 15
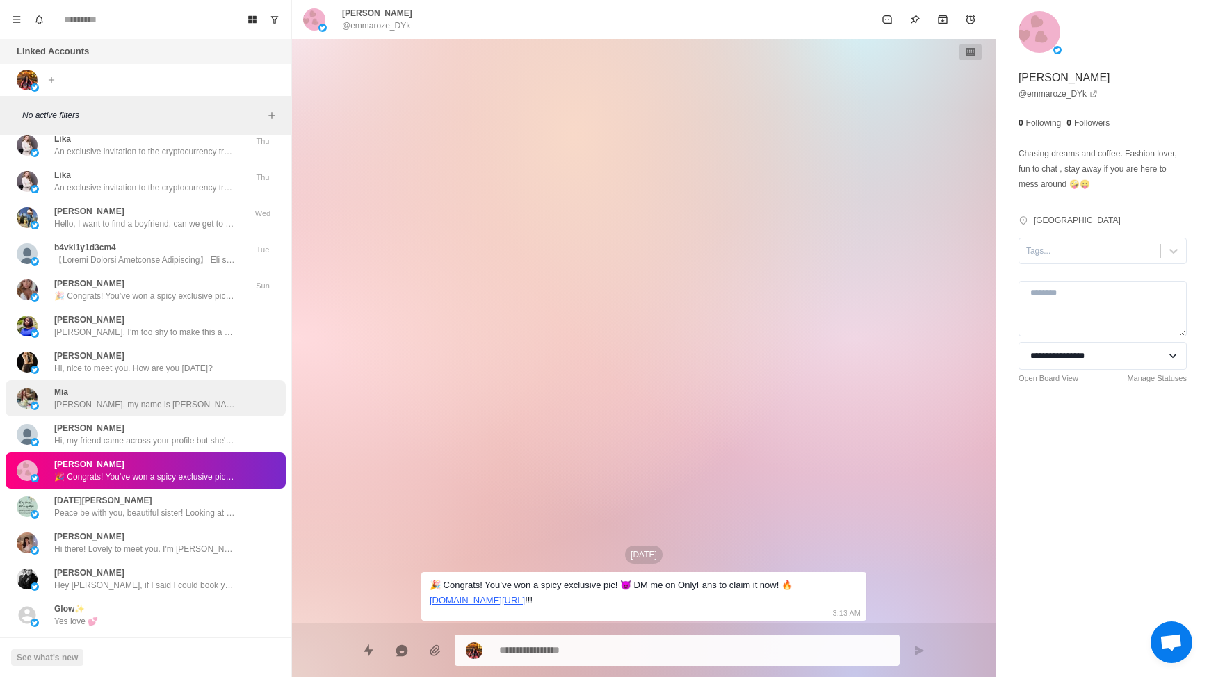
click at [186, 398] on p "[PERSON_NAME], my name is [PERSON_NAME], I'm [DEMOGRAPHIC_DATA] and single. I'm…" at bounding box center [144, 404] width 181 height 13
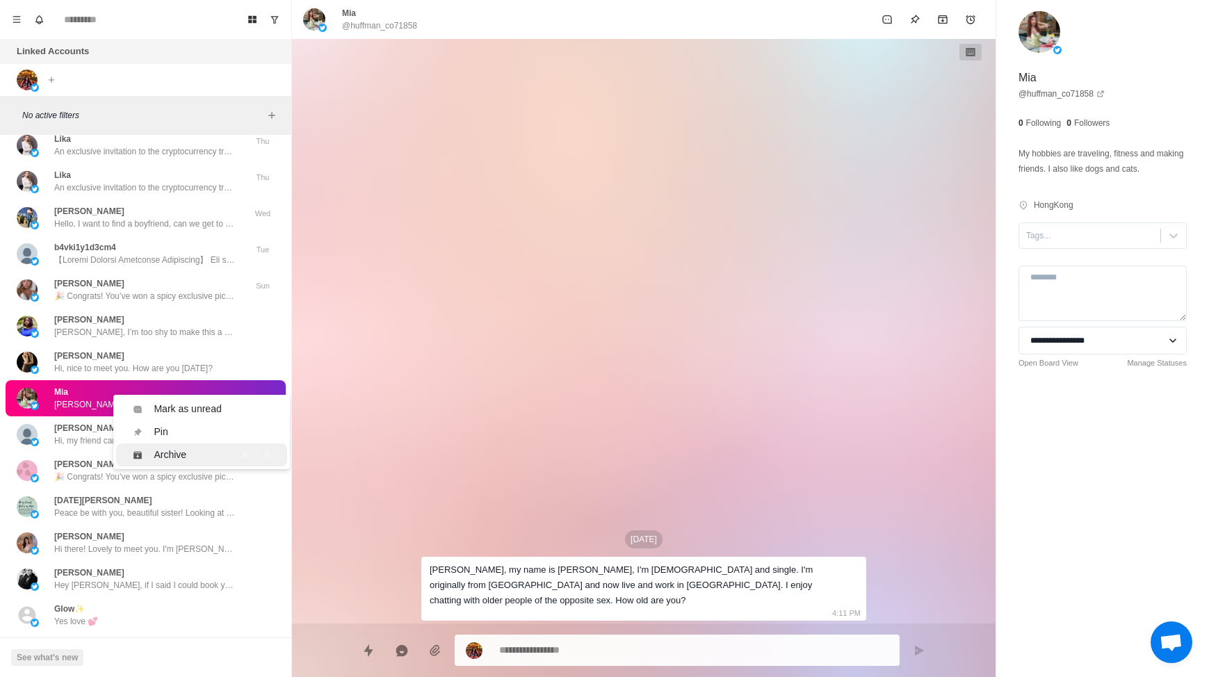
click at [190, 448] on div "Archive" at bounding box center [178, 455] width 90 height 15
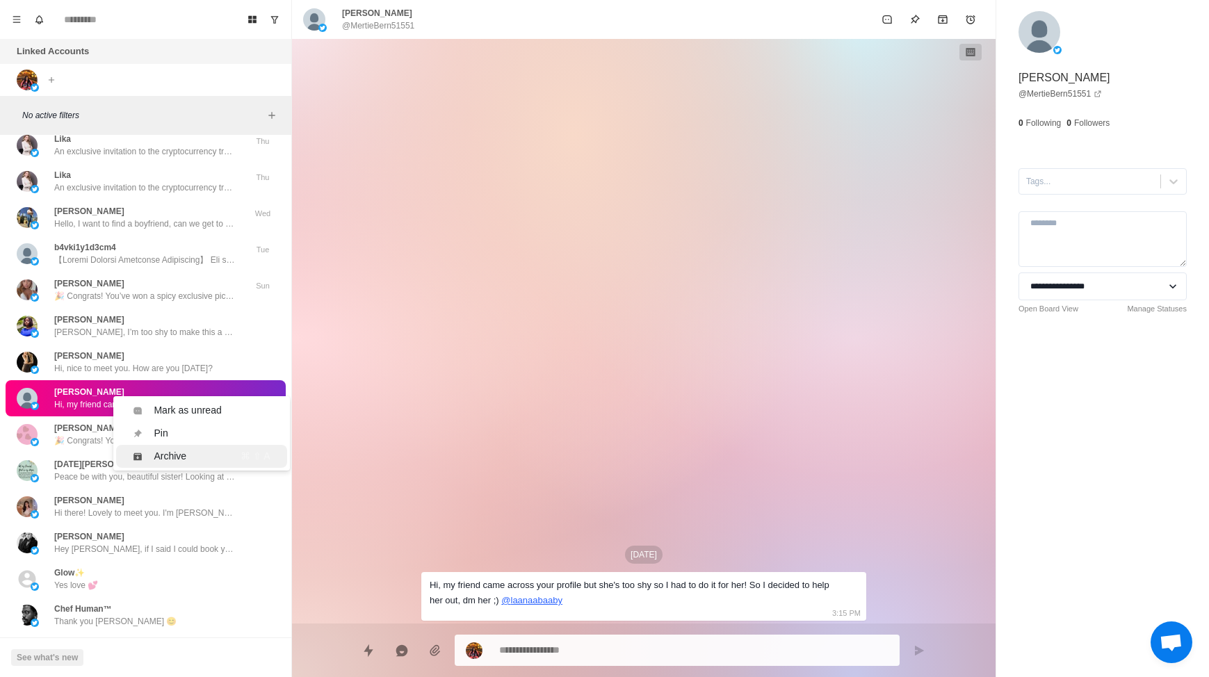
click at [186, 449] on div "Archive" at bounding box center [170, 456] width 33 height 15
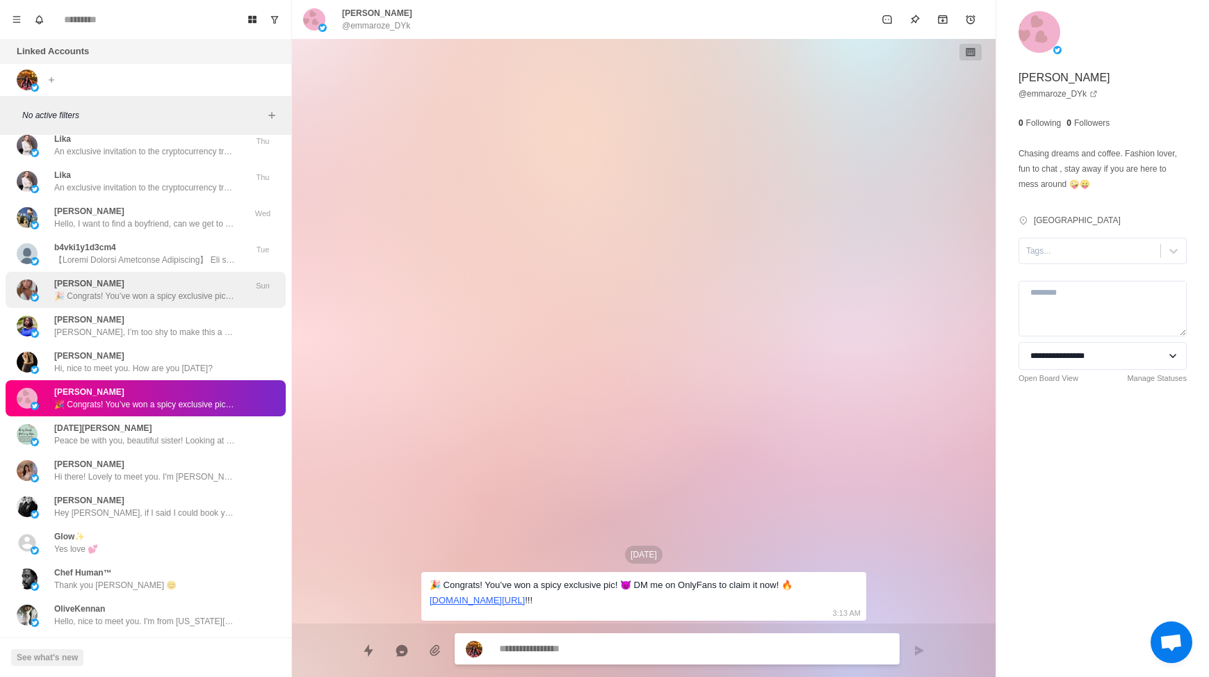
scroll to position [0, 0]
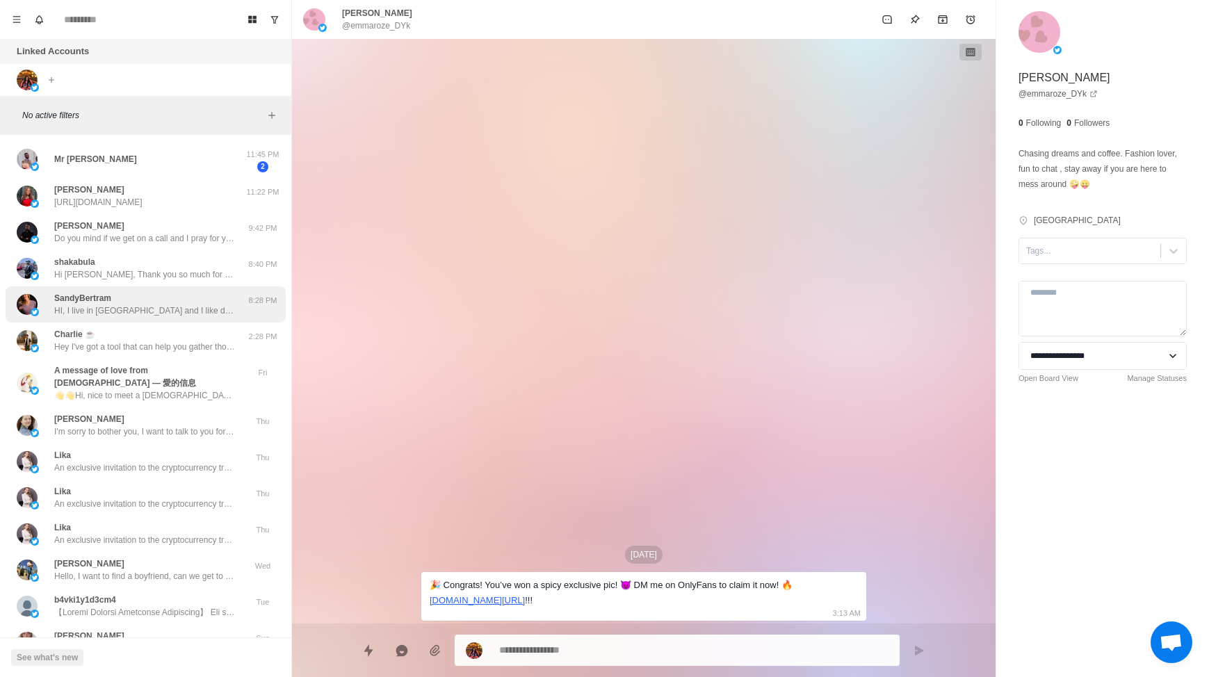
click at [140, 313] on p "HI, I live in [GEOGRAPHIC_DATA] and I like drinking. I want to make friends wit…" at bounding box center [144, 311] width 181 height 13
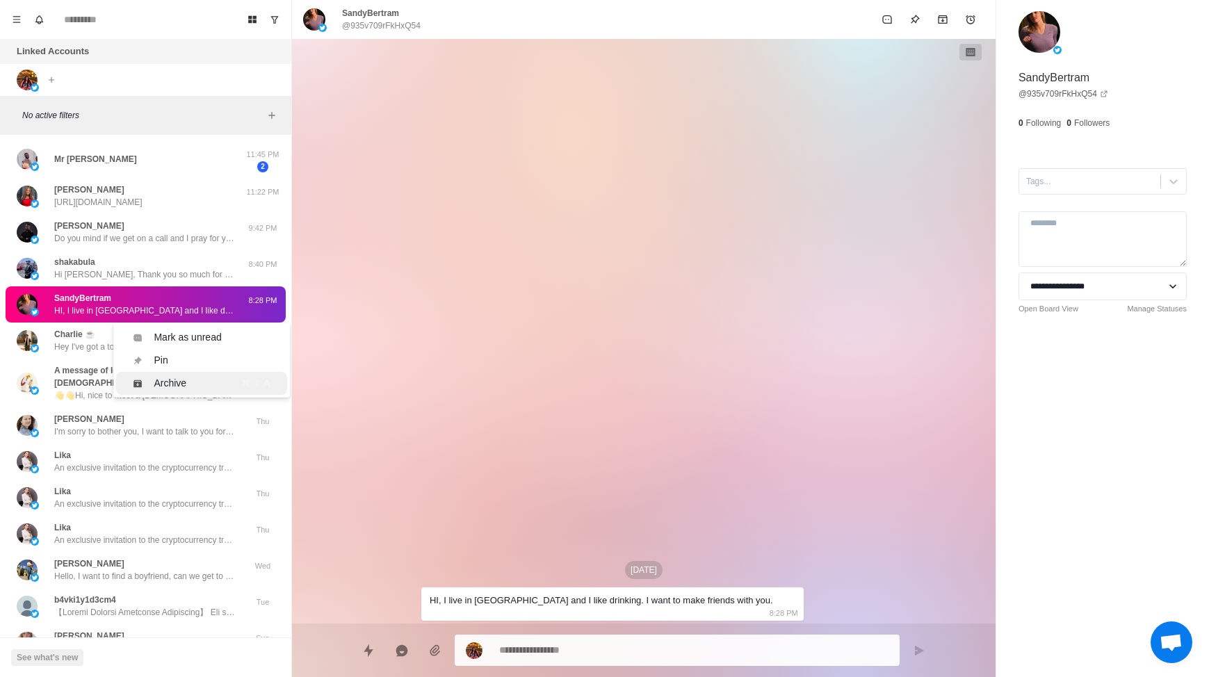
click at [157, 376] on div "Archive" at bounding box center [170, 383] width 33 height 15
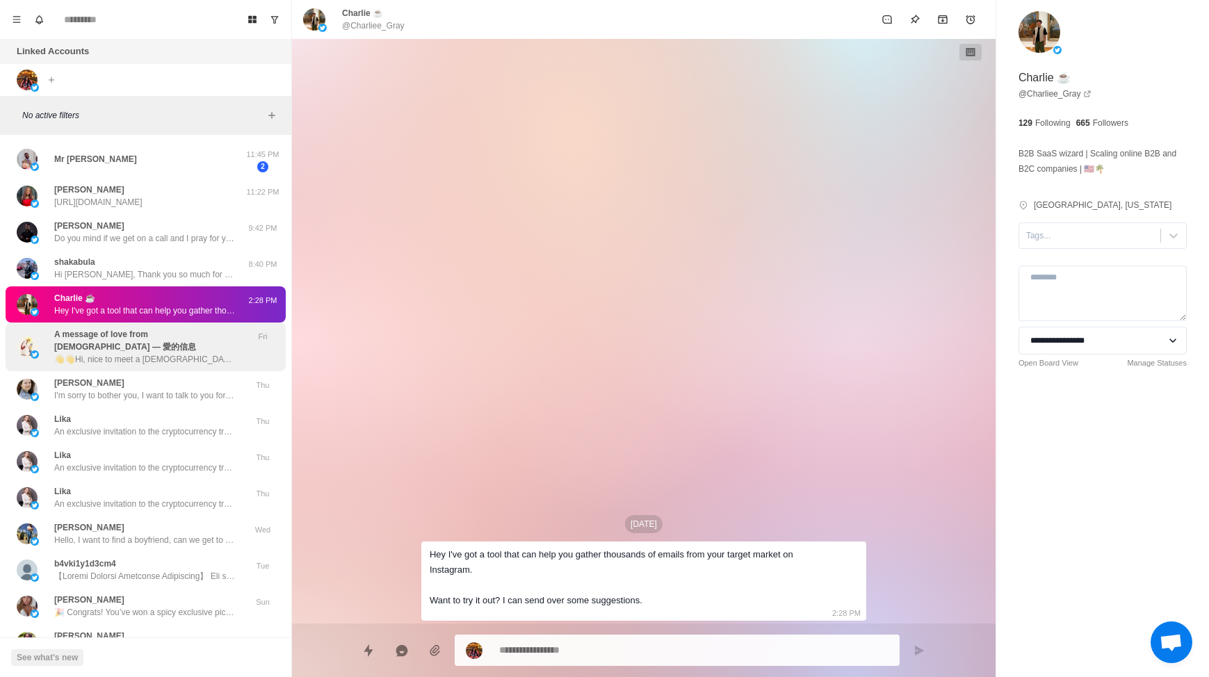
click at [135, 353] on p "👋👋Hi, nice to meet a [DEMOGRAPHIC_DATA] on Twitter. The tweets you shared are g…" at bounding box center [144, 359] width 181 height 13
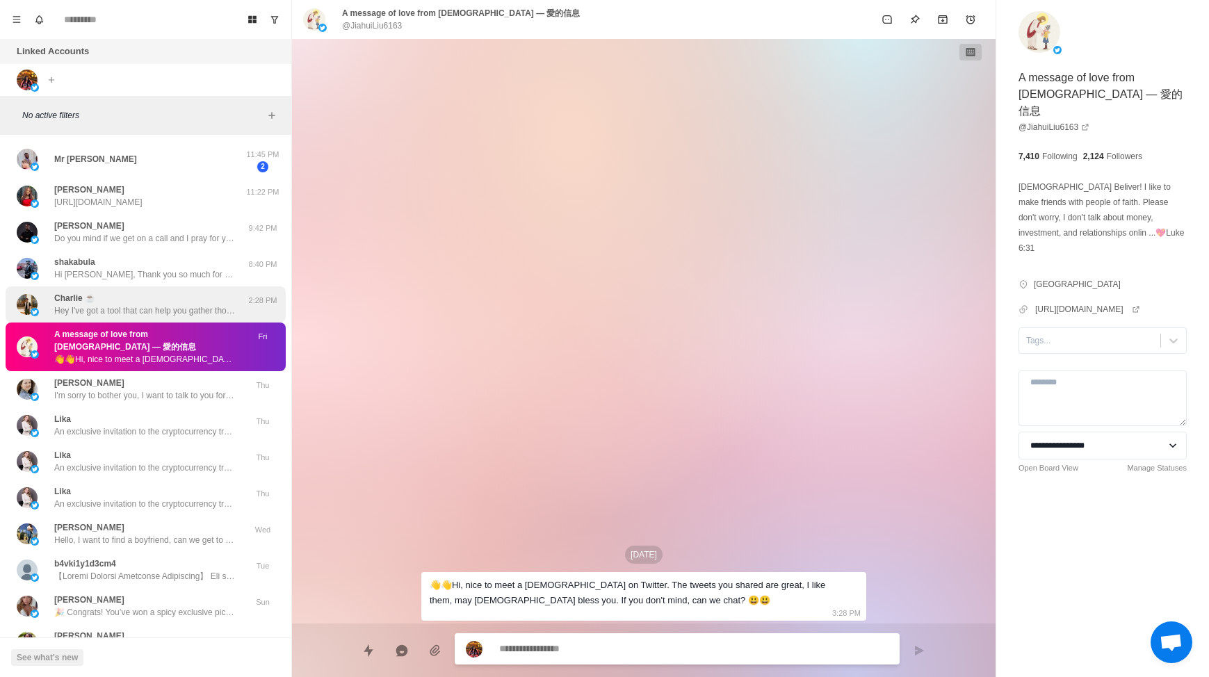
click at [134, 305] on p "Hey I've got a tool that can help you gather thousands of emails from your targ…" at bounding box center [144, 311] width 181 height 13
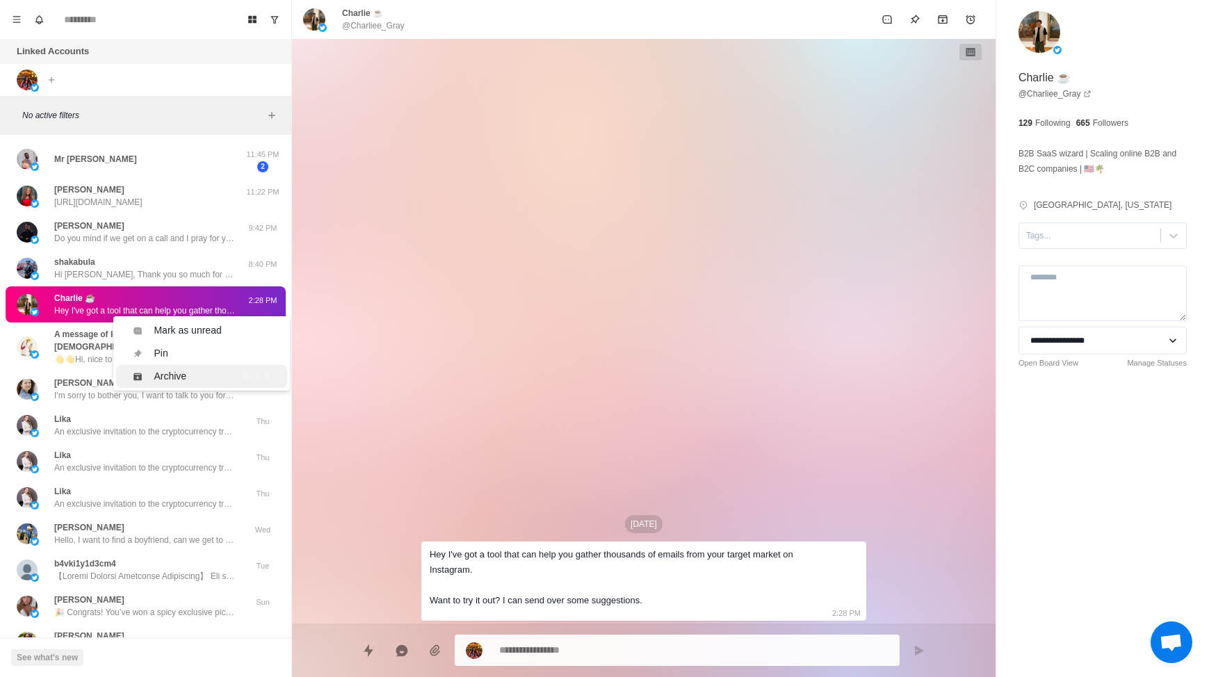
click at [154, 370] on div "Archive" at bounding box center [170, 376] width 33 height 15
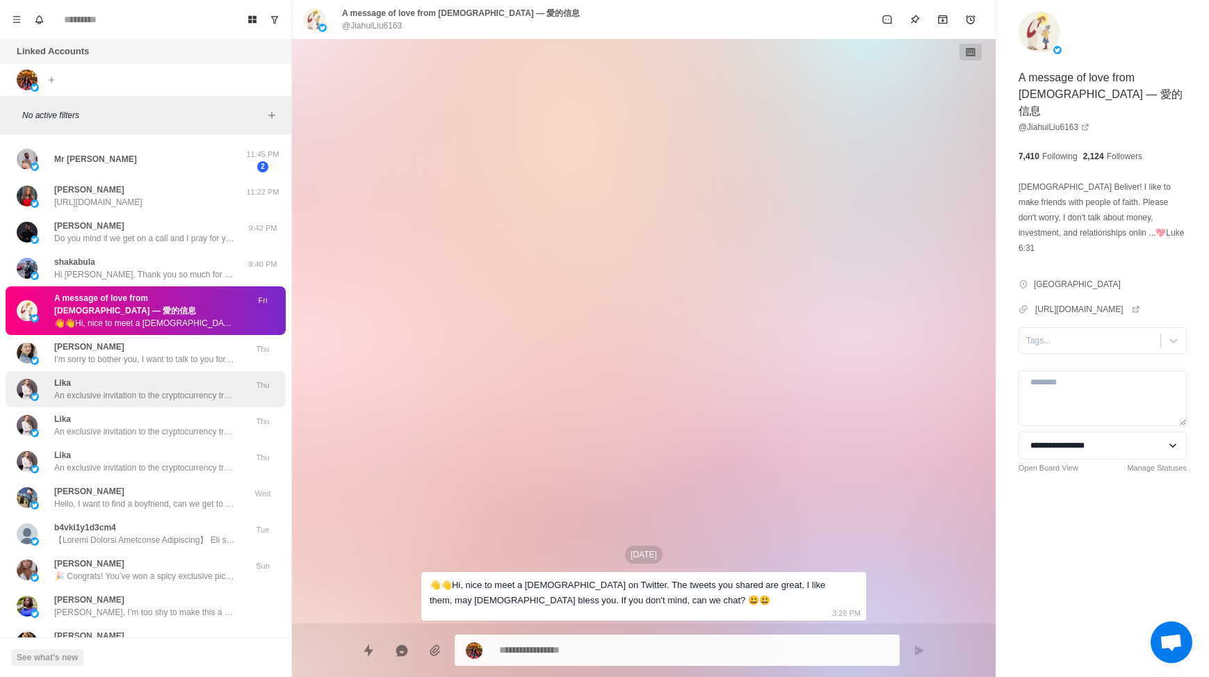
click at [145, 377] on div "Lika An exclusive invitation to the cryptocurrency trading community! Hello, su…" at bounding box center [144, 389] width 181 height 25
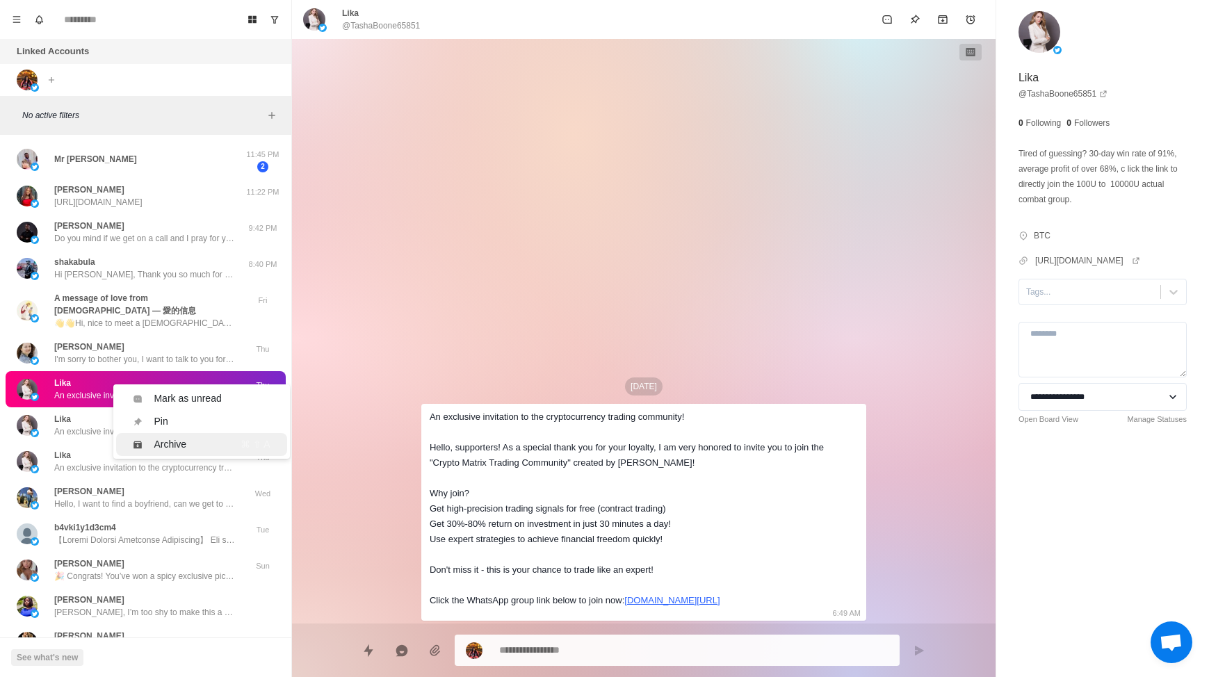
click at [172, 437] on div "Archive" at bounding box center [170, 444] width 33 height 15
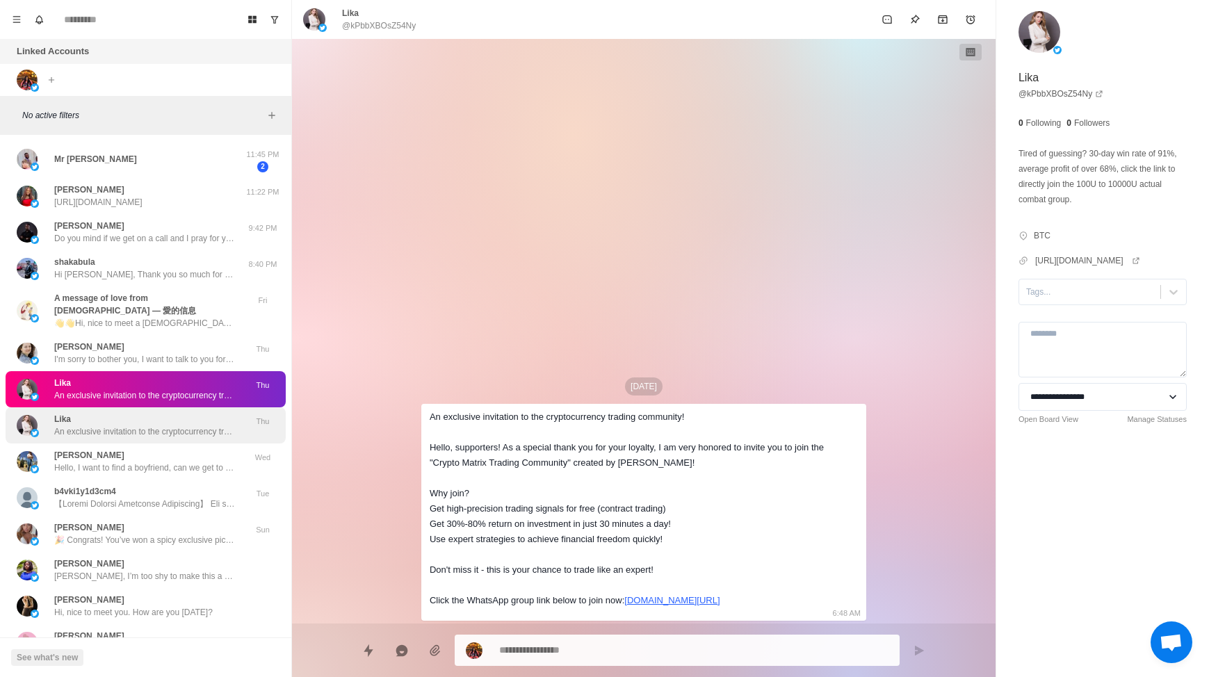
click at [138, 413] on div "Lika An exclusive invitation to the cryptocurrency trading community! Hello, su…" at bounding box center [144, 425] width 181 height 25
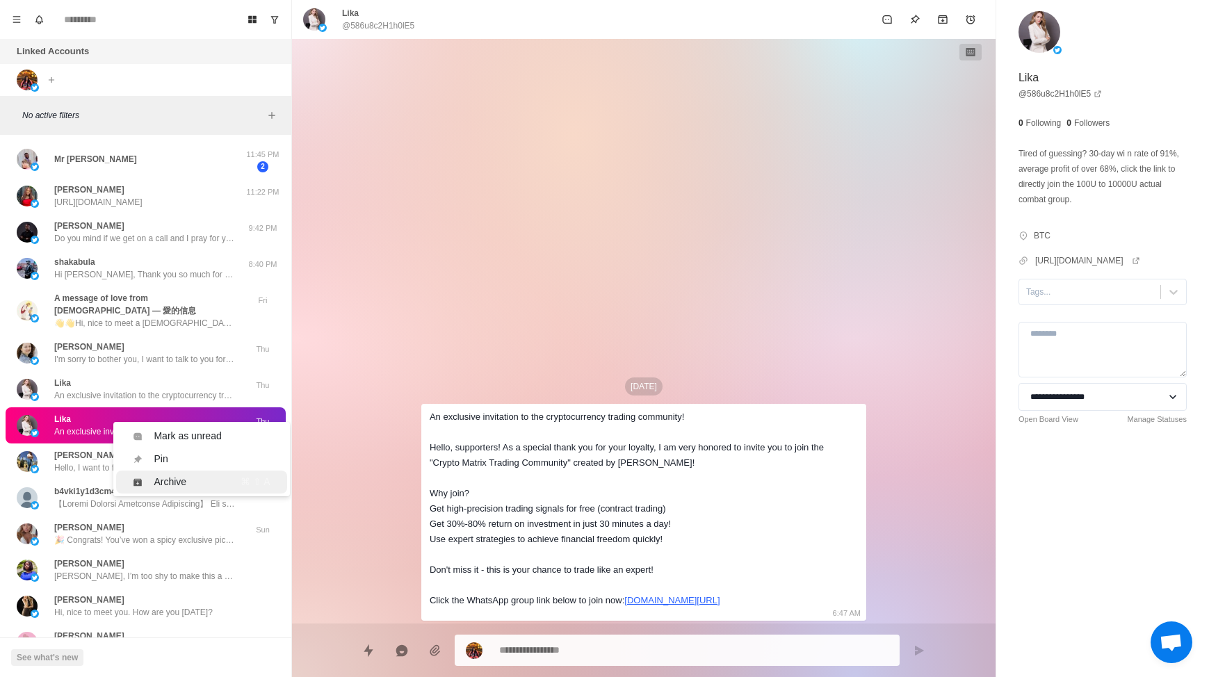
click at [166, 475] on div "Archive" at bounding box center [170, 482] width 33 height 15
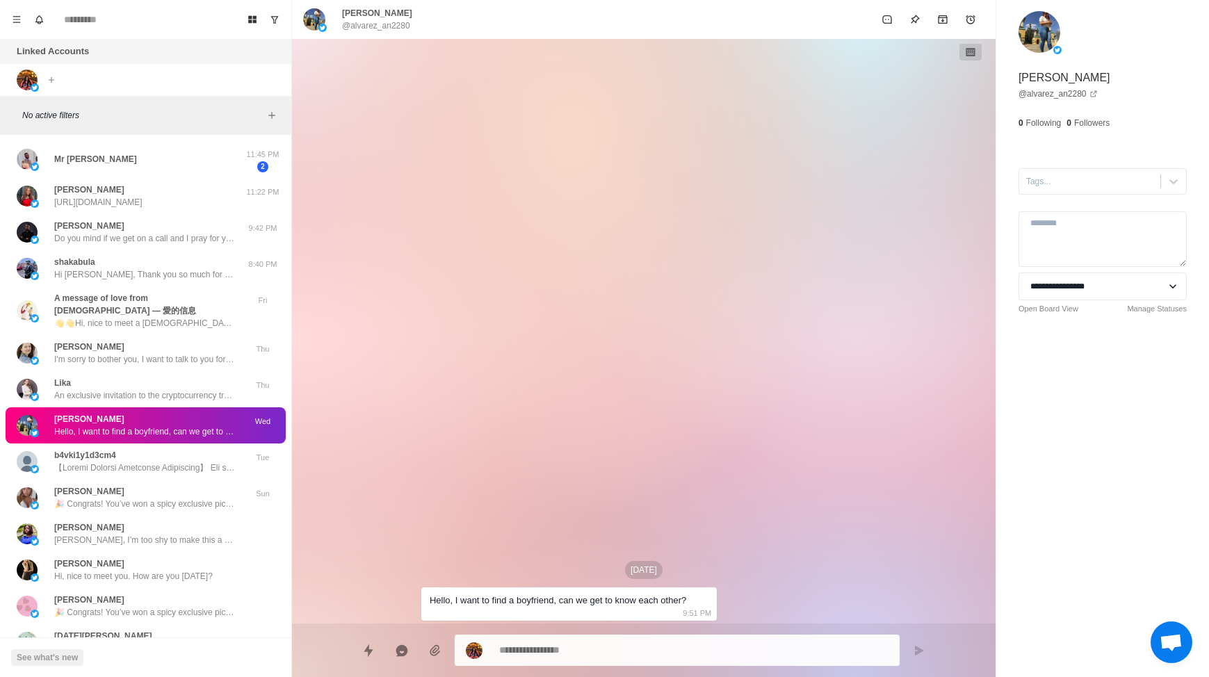
click at [453, 401] on div "[DATE] Hello, I want to find a boyfriend, can we get to know each other? 9:51 PM" at bounding box center [643, 331] width 445 height 585
click at [198, 476] on div "Archive" at bounding box center [178, 483] width 90 height 15
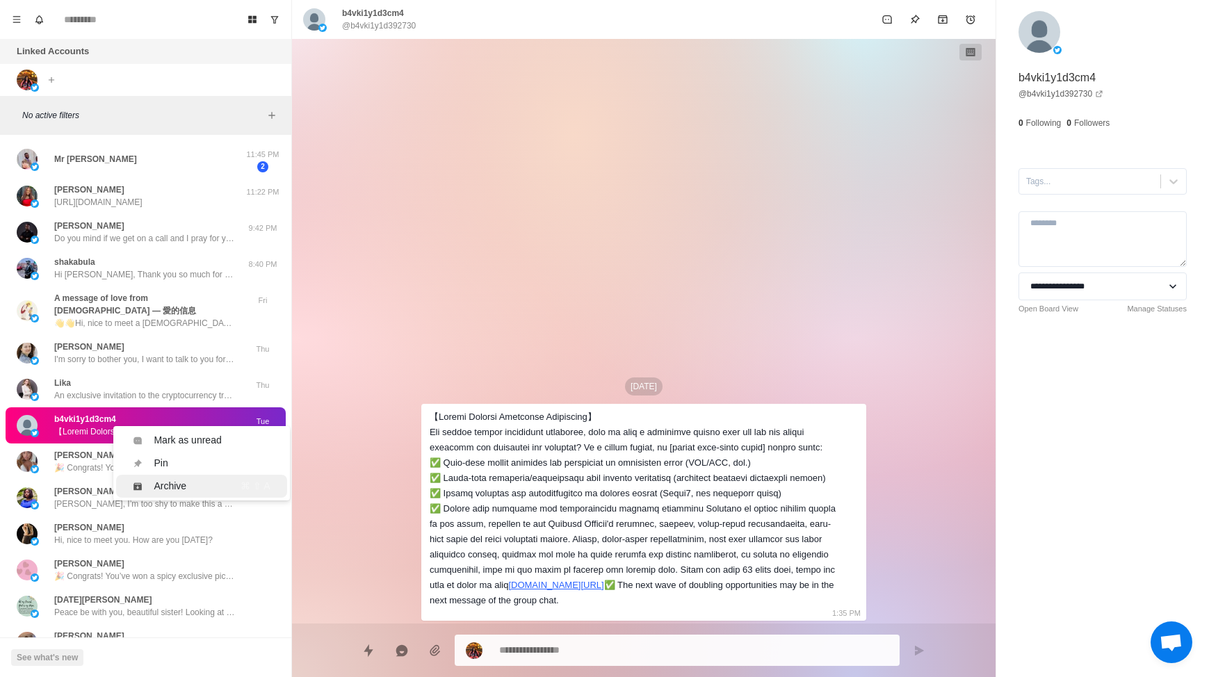
click at [162, 479] on div "Archive" at bounding box center [170, 486] width 33 height 15
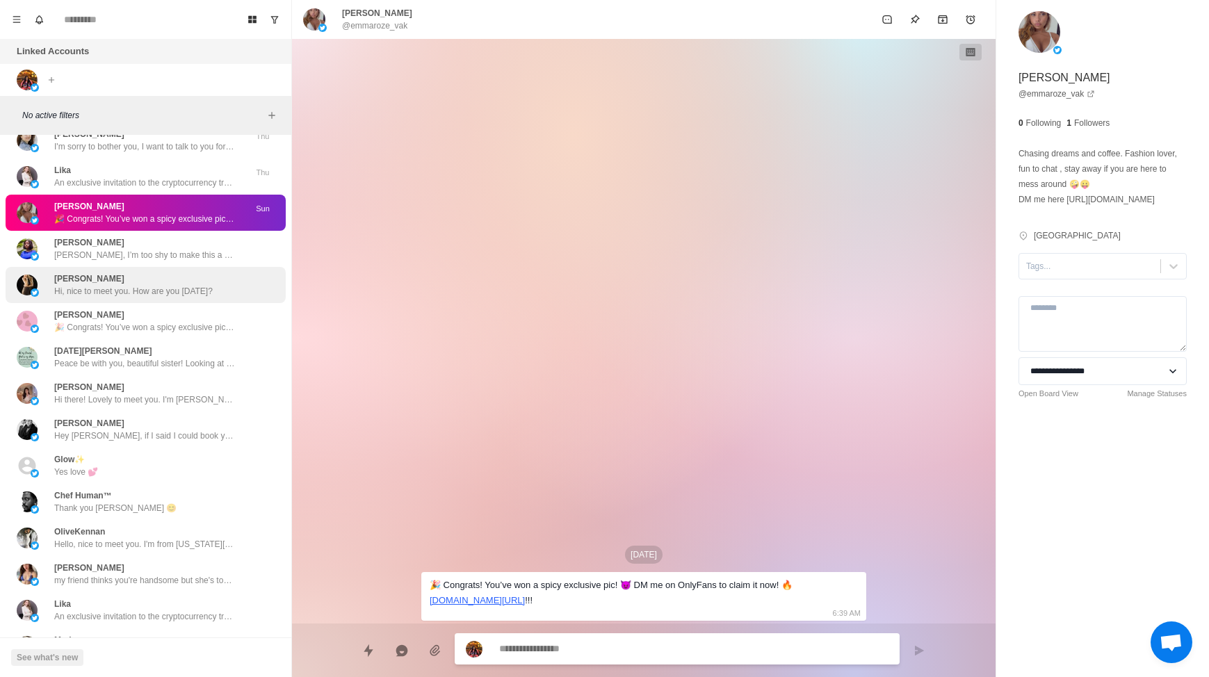
scroll to position [216, 0]
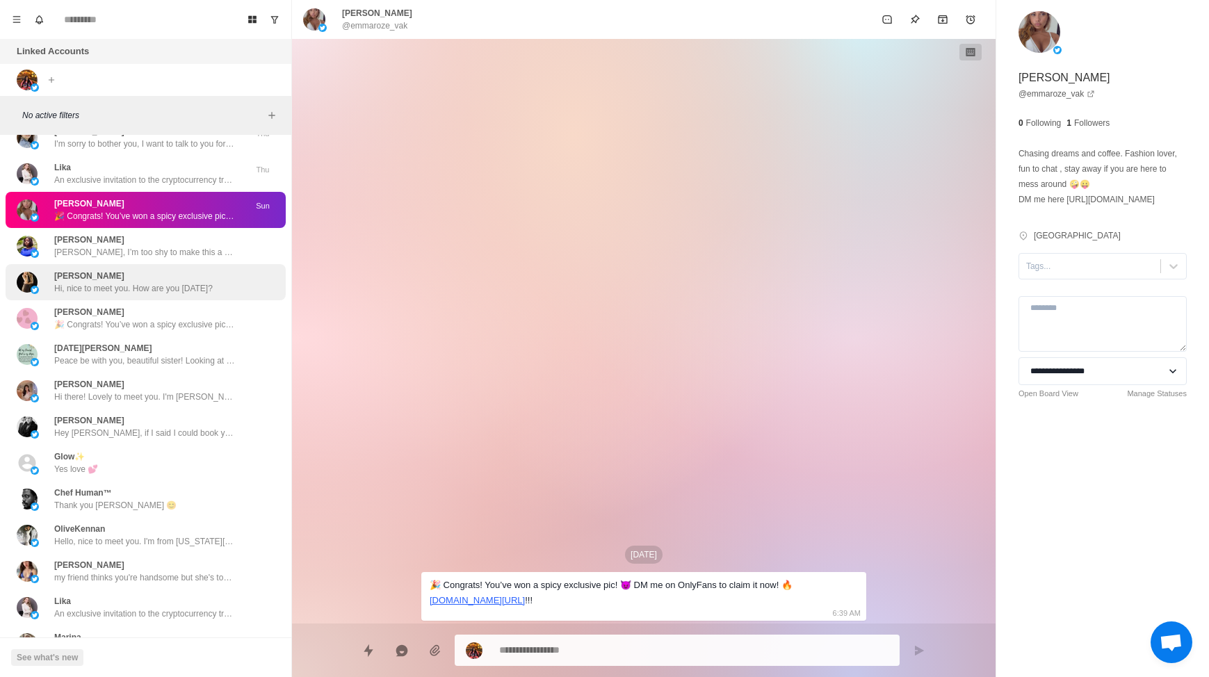
click at [120, 282] on p "Hi, nice to meet you. How are you [DATE]?" at bounding box center [133, 288] width 159 height 13
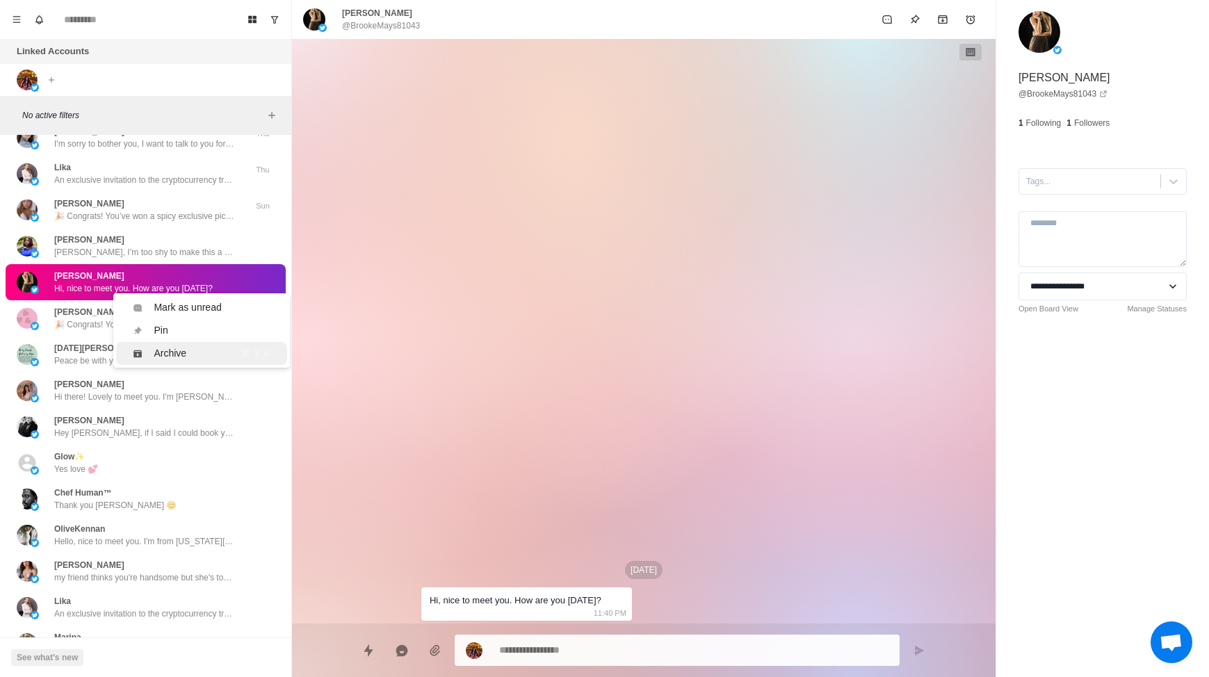
click at [140, 350] on icon "Menu" at bounding box center [138, 354] width 8 height 8
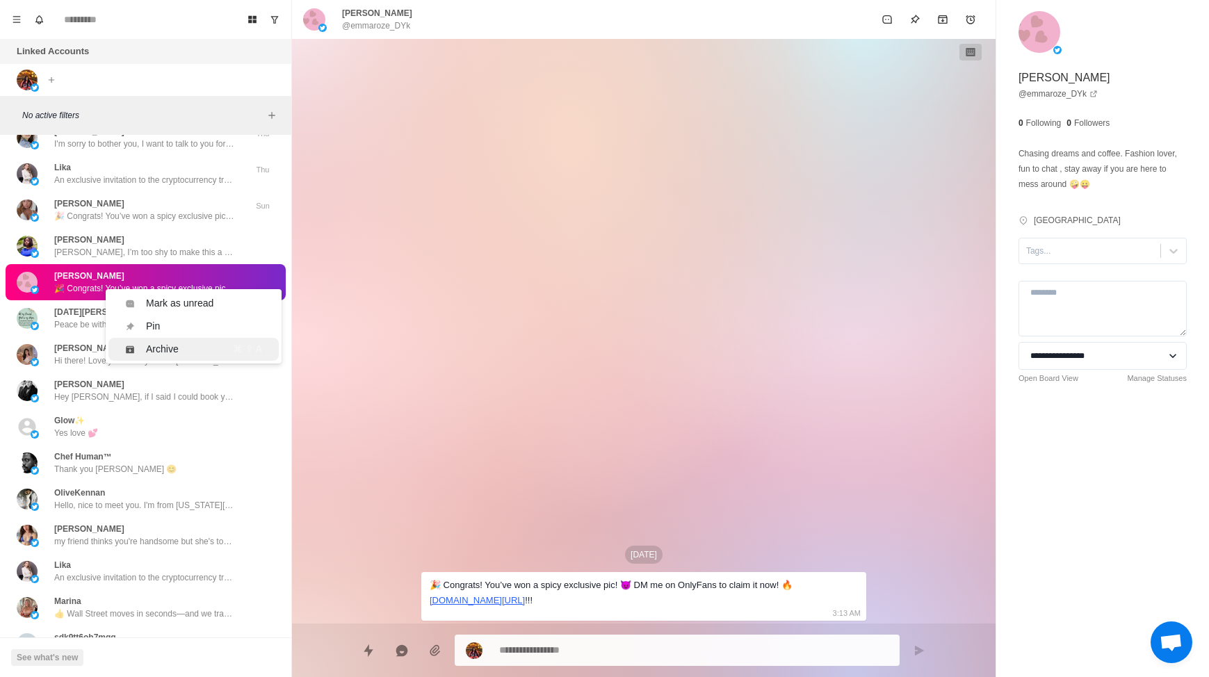
click at [128, 346] on icon "Menu" at bounding box center [130, 350] width 8 height 8
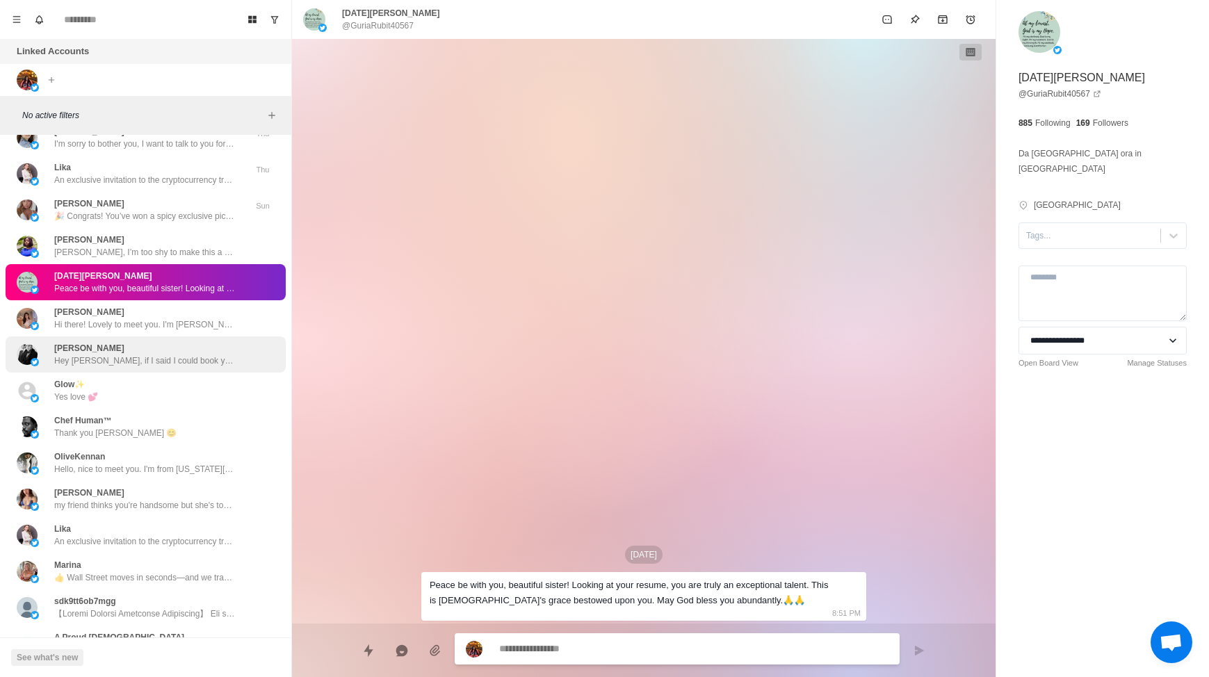
scroll to position [371, 0]
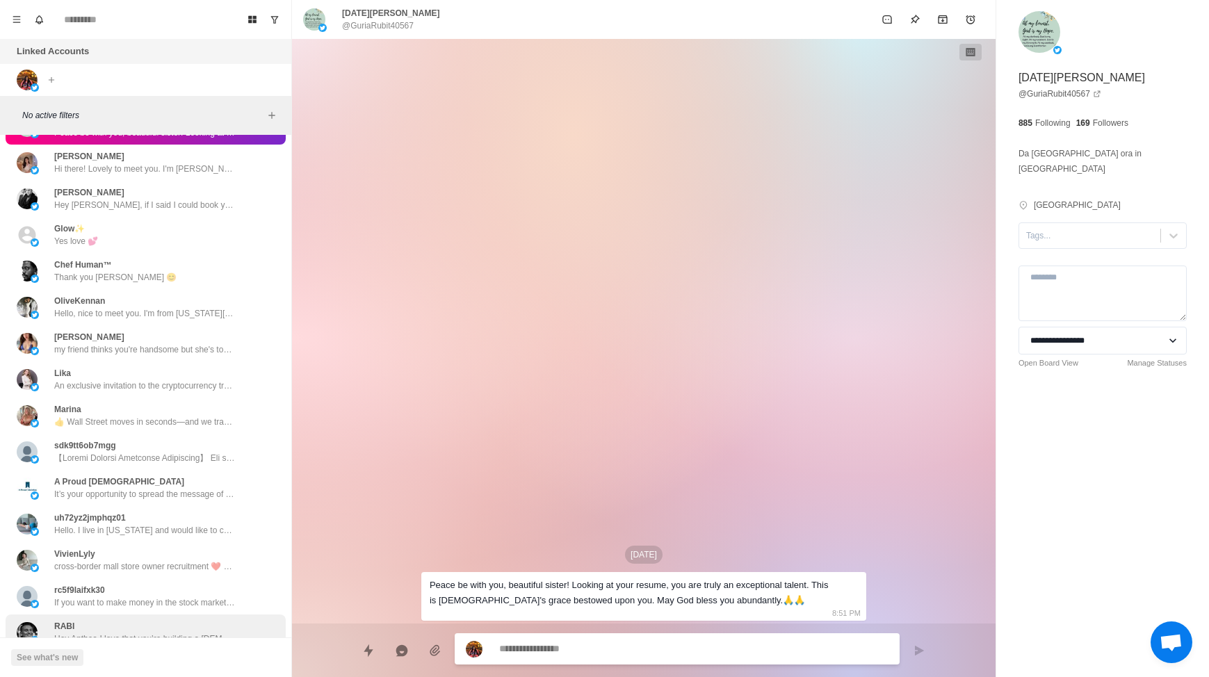
click at [128, 633] on p "Hey Anthea I love that you’re building a [DEMOGRAPHIC_DATA] centered personal b…" at bounding box center [144, 639] width 181 height 13
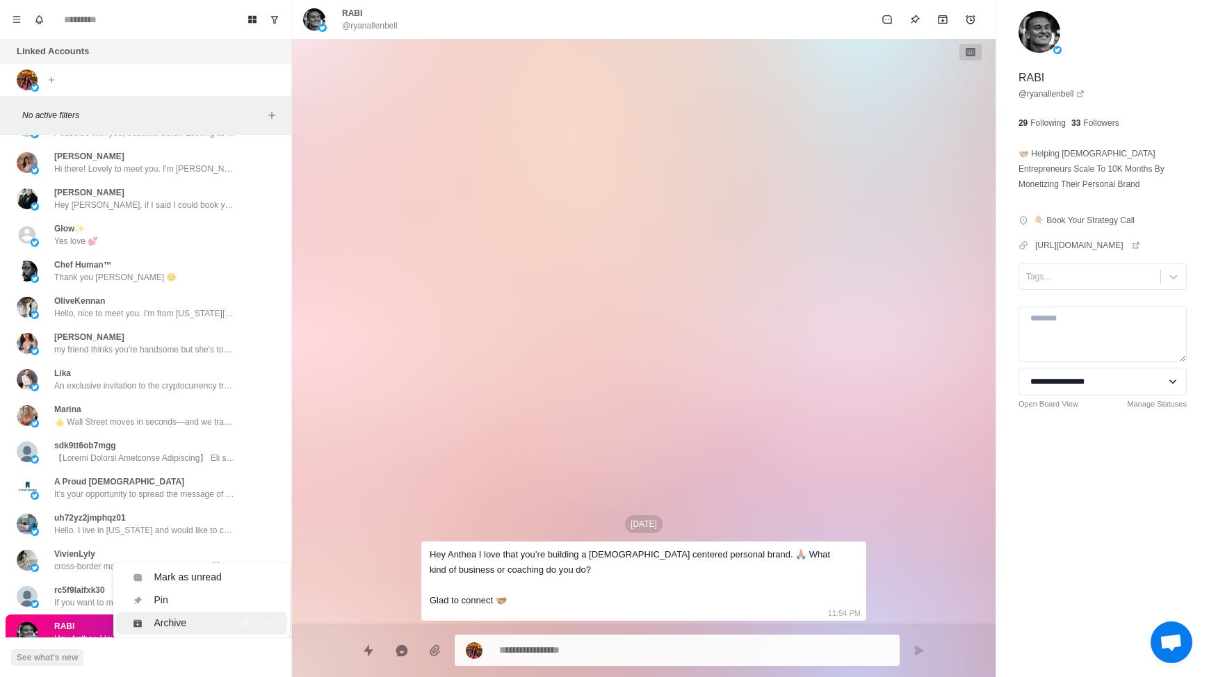
click at [140, 620] on icon "Menu" at bounding box center [138, 624] width 8 height 8
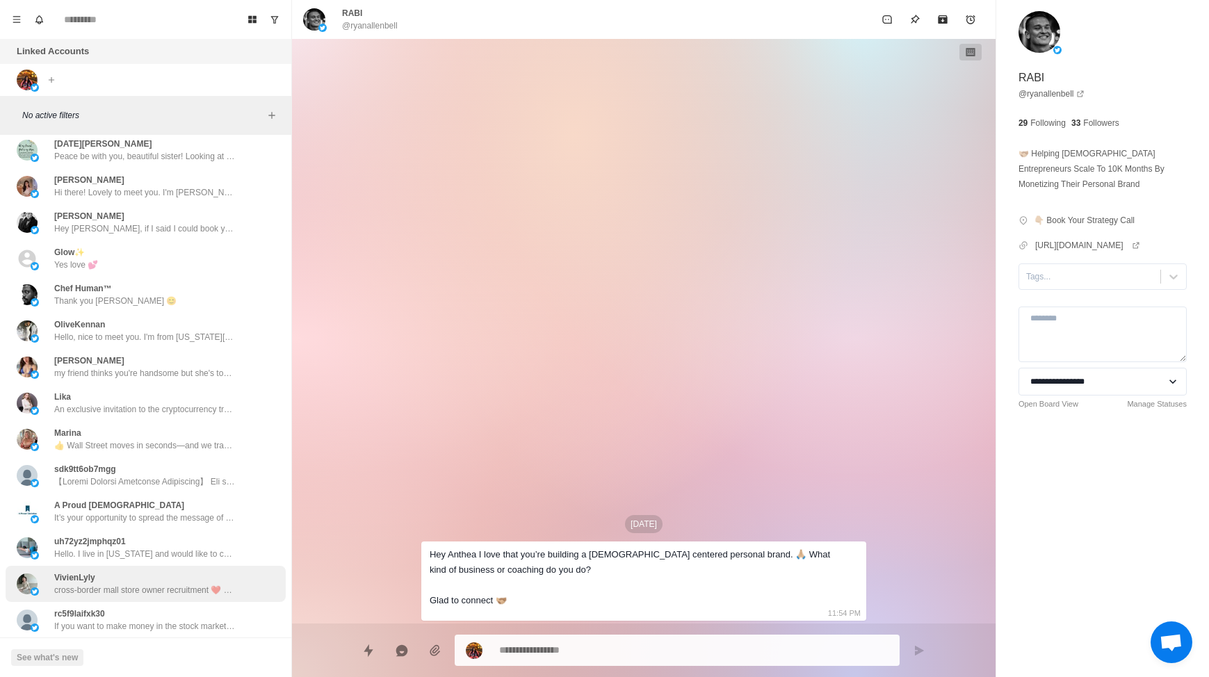
scroll to position [335, 0]
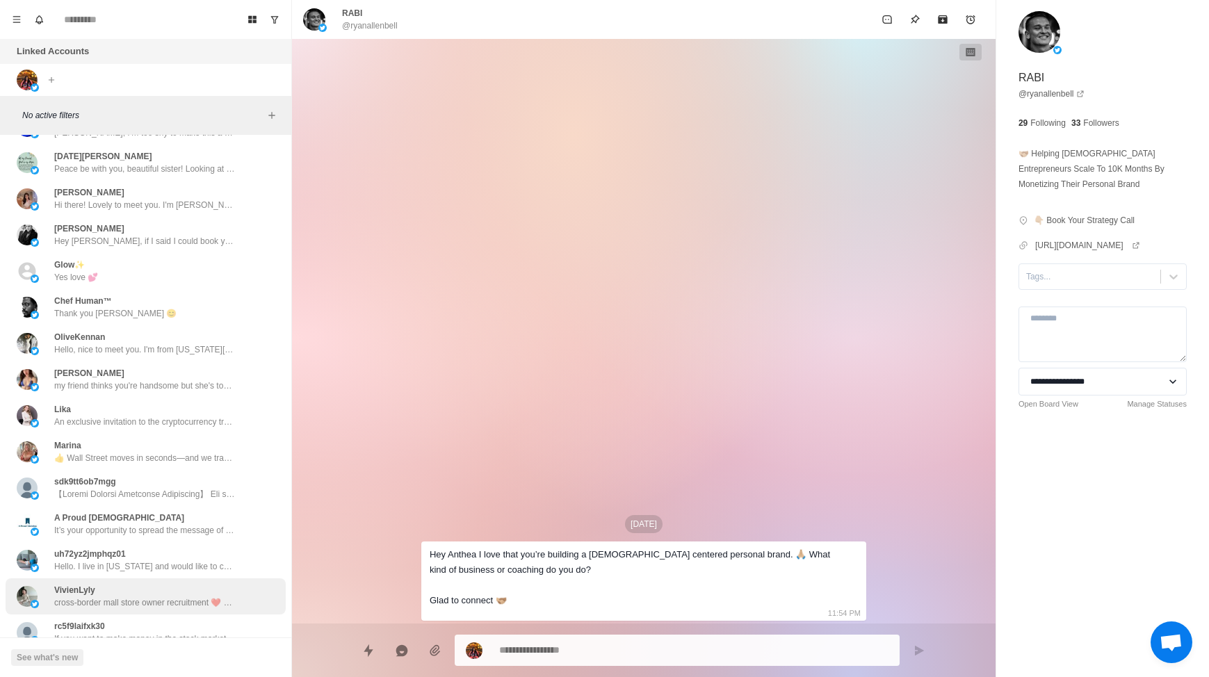
click at [111, 597] on p "cross-border mall store owner recruitment ❤️ 0 yuan to open a store: no franchi…" at bounding box center [144, 603] width 181 height 13
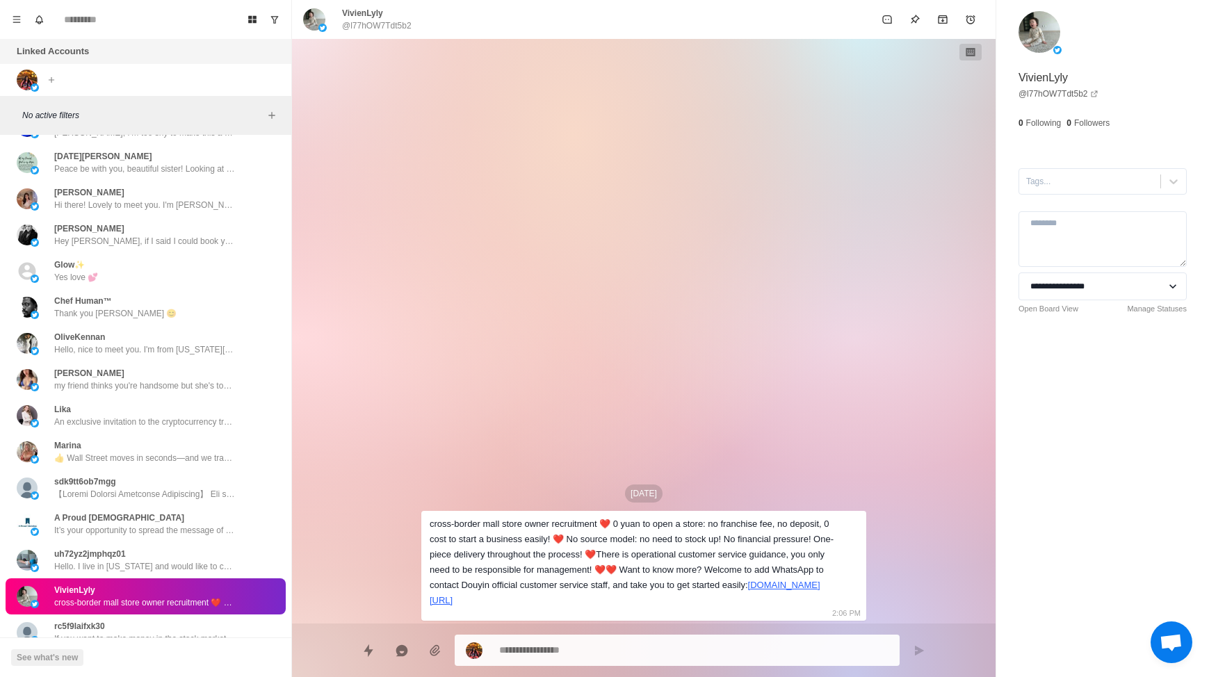
click at [365, 396] on div "[DATE] cross-border mall store owner recruitment ❤️ 0 yuan to open a store: no …" at bounding box center [644, 331] width 704 height 585
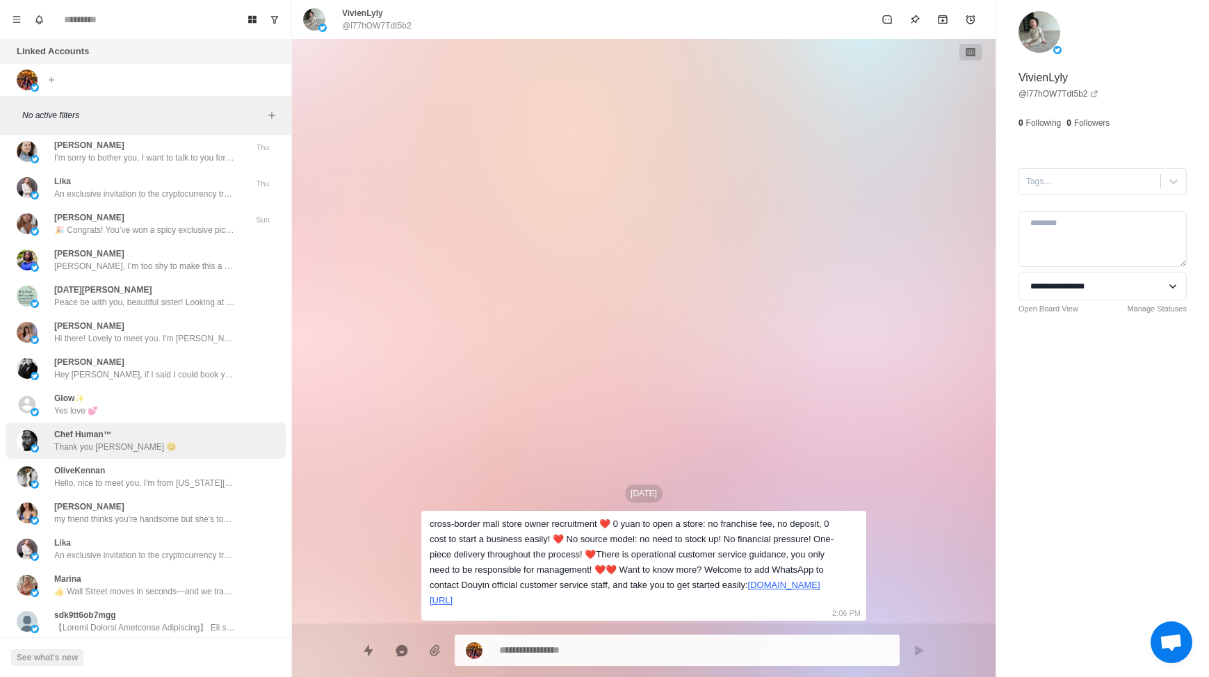
scroll to position [0, 0]
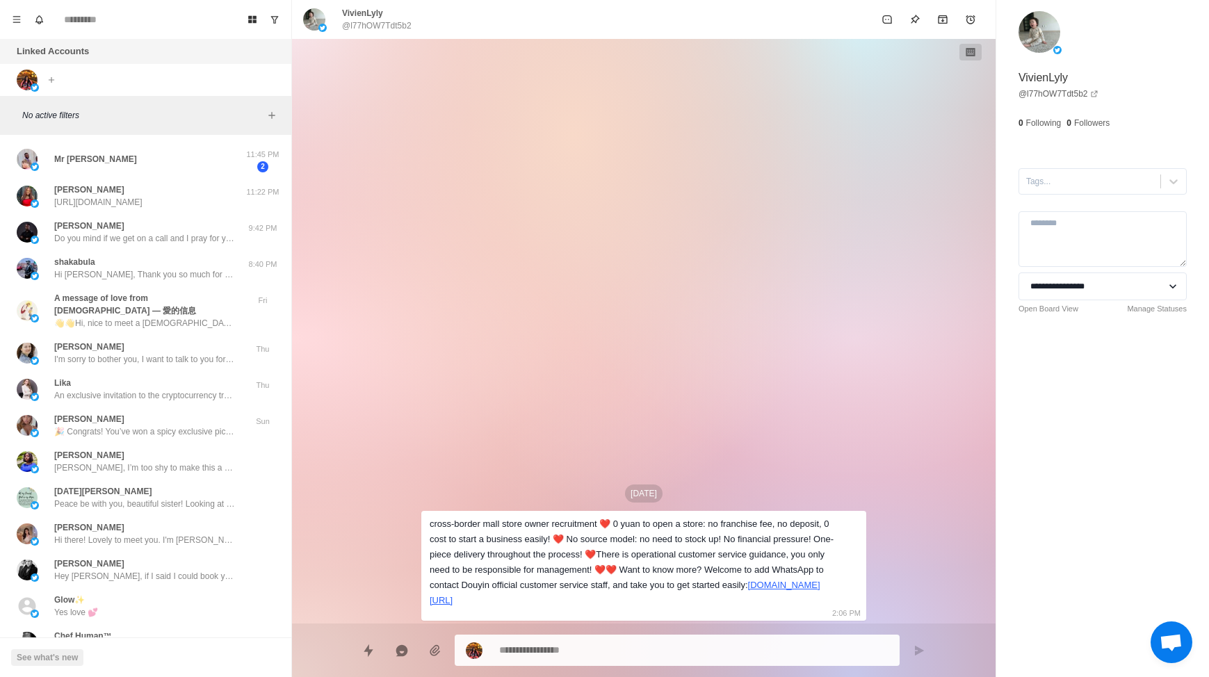
click at [74, 113] on p "No active filters" at bounding box center [142, 115] width 241 height 13
click at [272, 117] on icon "Add filters" at bounding box center [271, 115] width 6 height 6
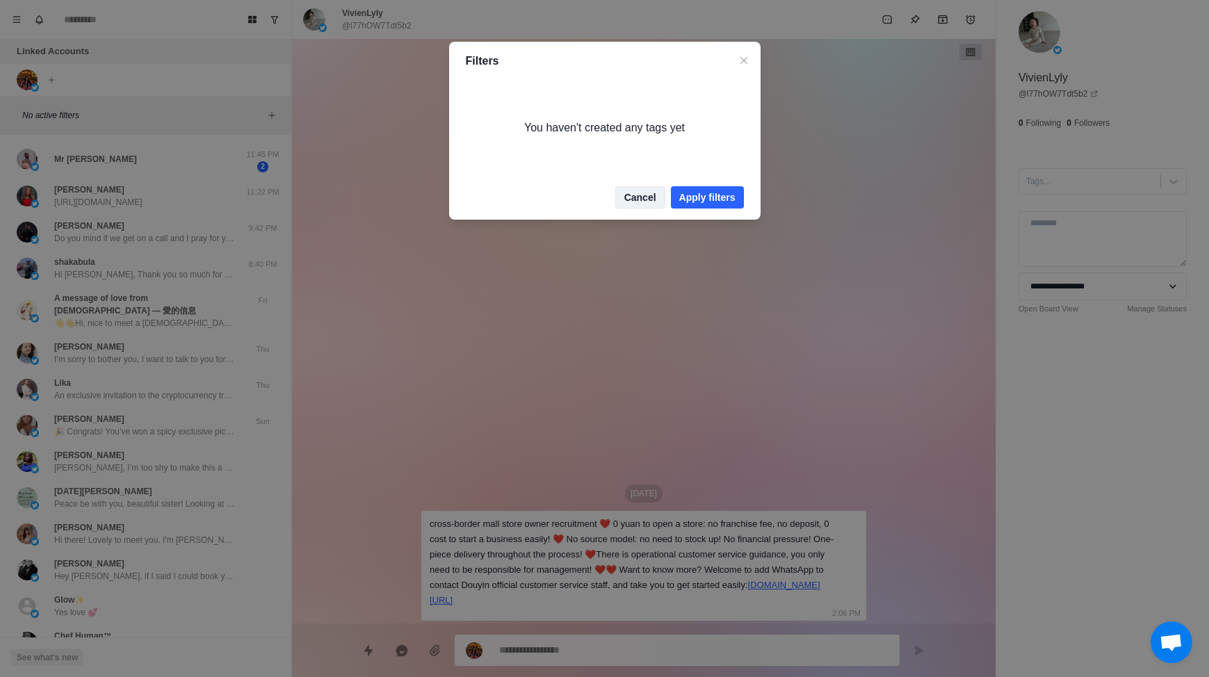
click at [634, 193] on button "Cancel" at bounding box center [640, 197] width 50 height 22
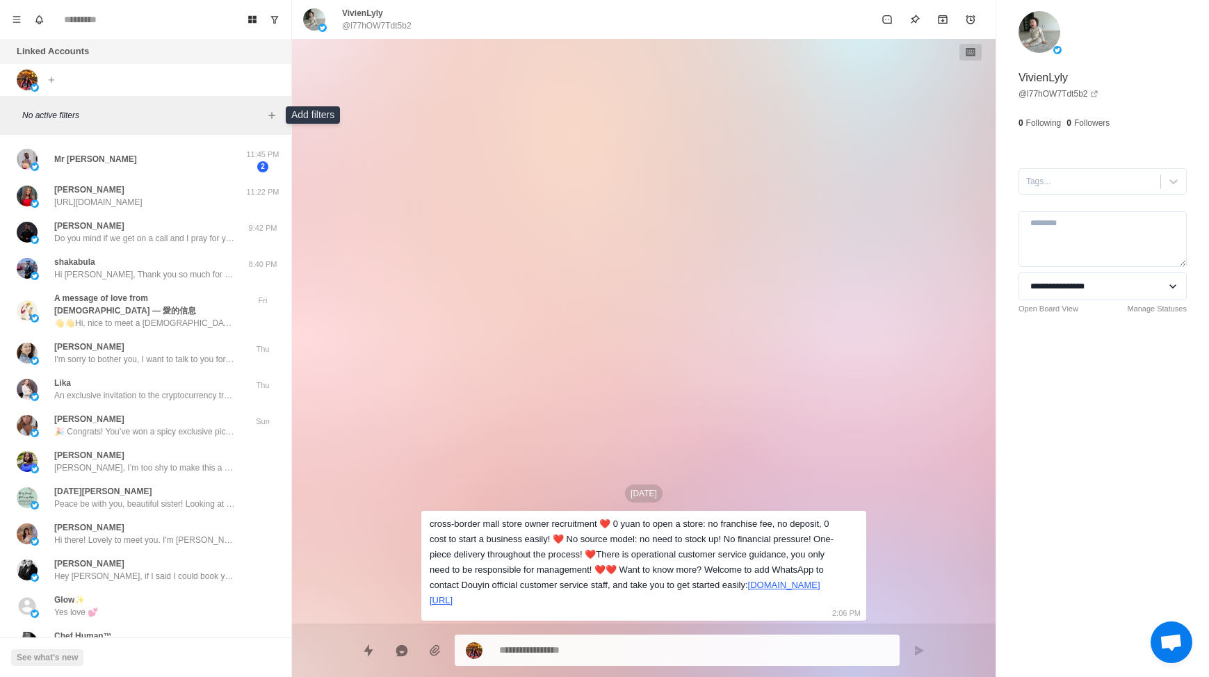
type textarea "*"
click at [41, 17] on icon "Notifications" at bounding box center [38, 18] width 7 height 6
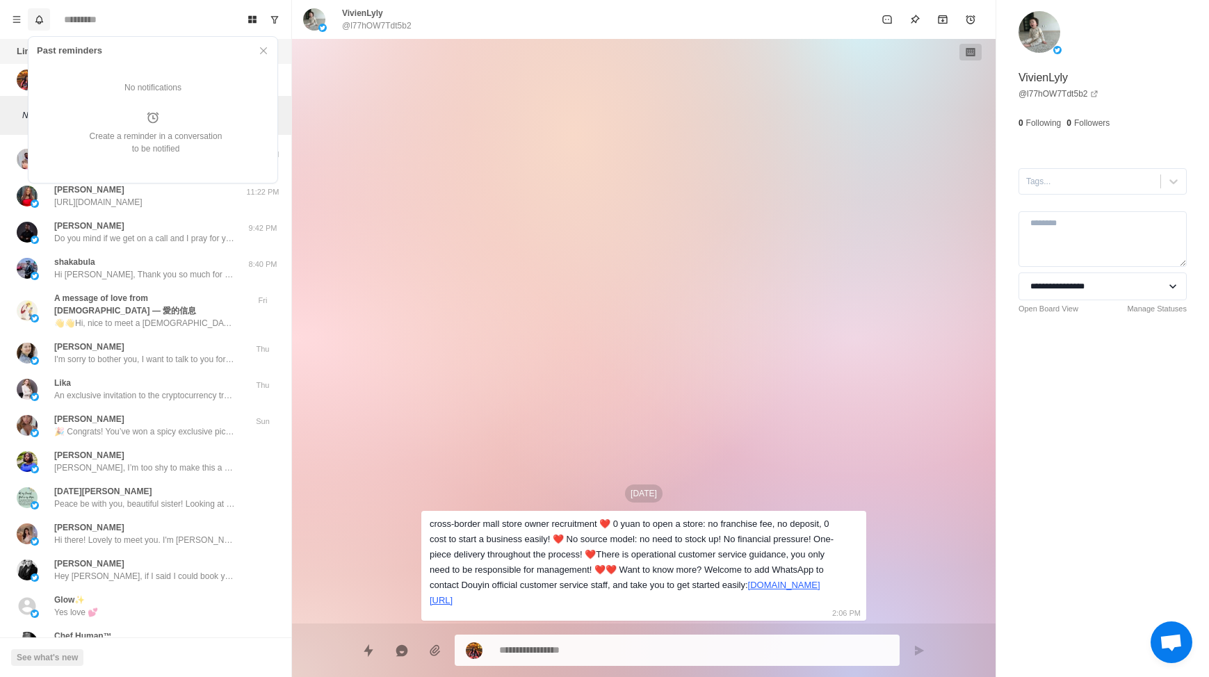
click at [41, 17] on icon "Notifications" at bounding box center [38, 18] width 7 height 6
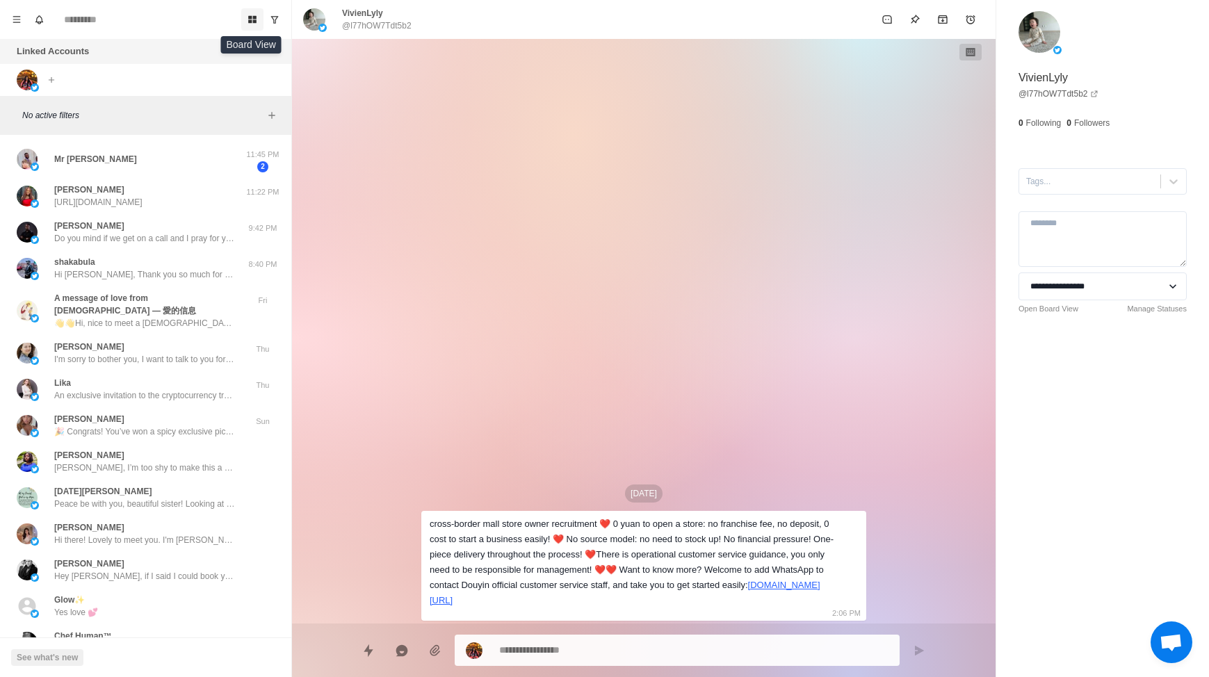
click at [260, 22] on button "Board View" at bounding box center [252, 19] width 22 height 22
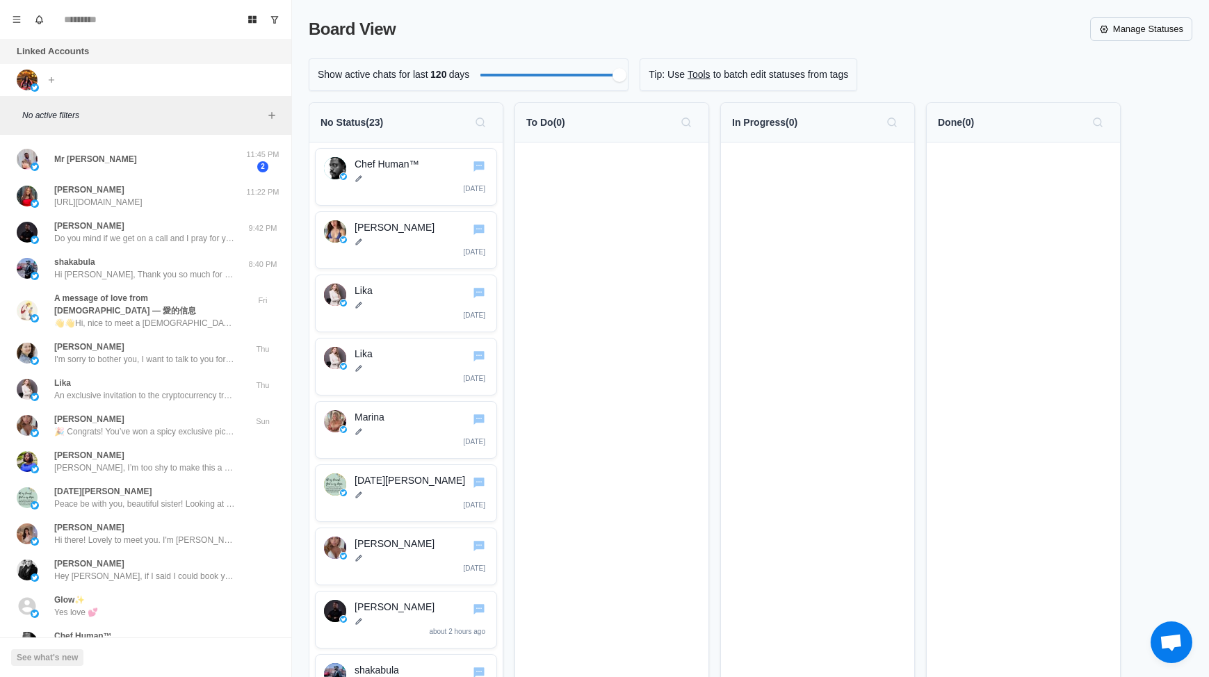
click at [1113, 31] on link "Manage Statuses" at bounding box center [1141, 29] width 102 height 24
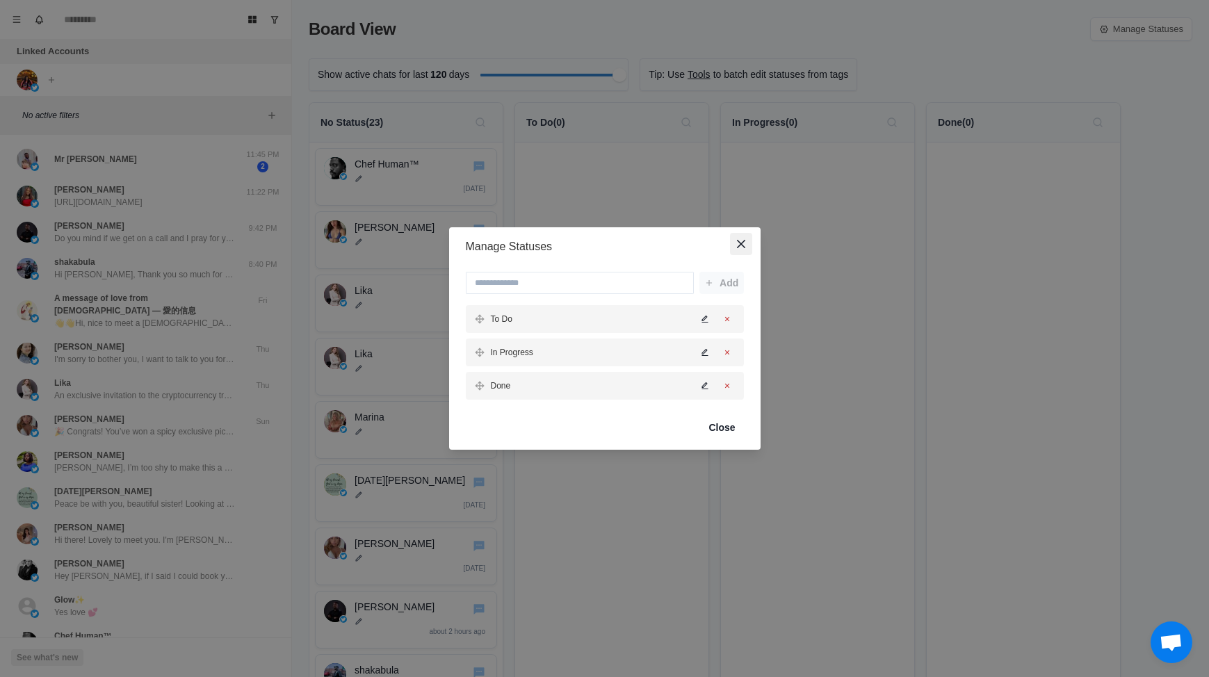
click at [744, 241] on icon "Close" at bounding box center [741, 244] width 8 height 8
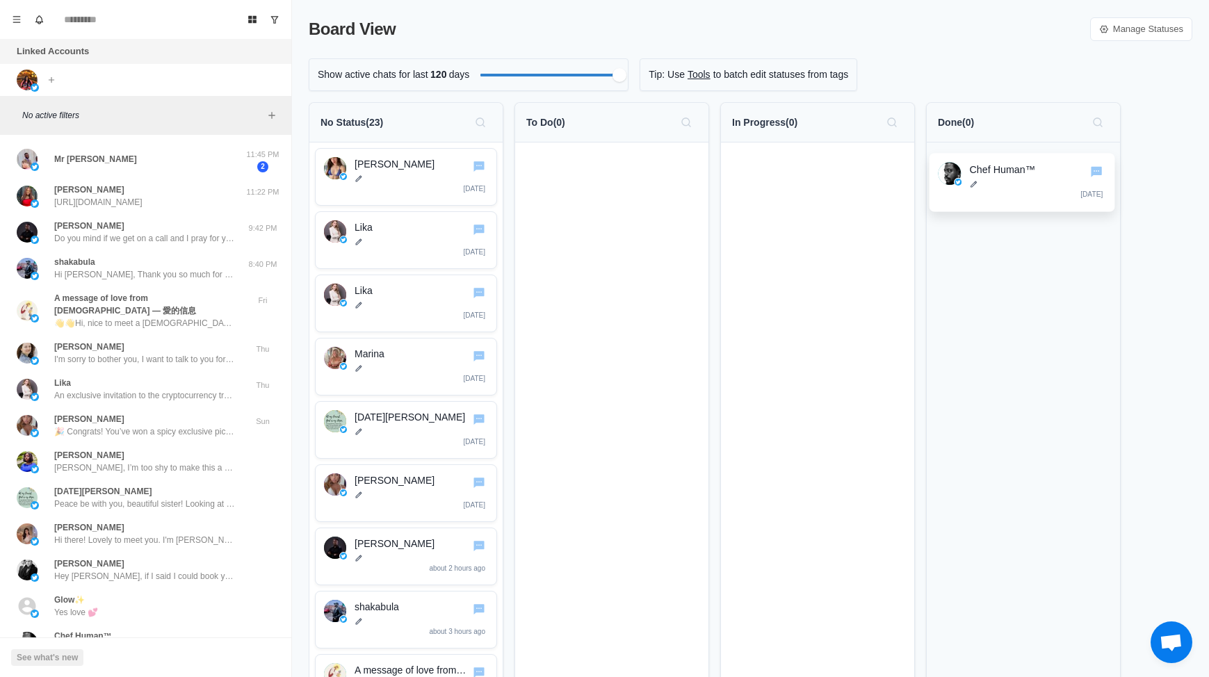
drag, startPoint x: 423, startPoint y: 178, endPoint x: 1047, endPoint y: 184, distance: 624.5
click at [359, 183] on div "[PERSON_NAME] [DATE]" at bounding box center [422, 177] width 134 height 40
click at [361, 180] on icon at bounding box center [359, 179] width 8 height 8
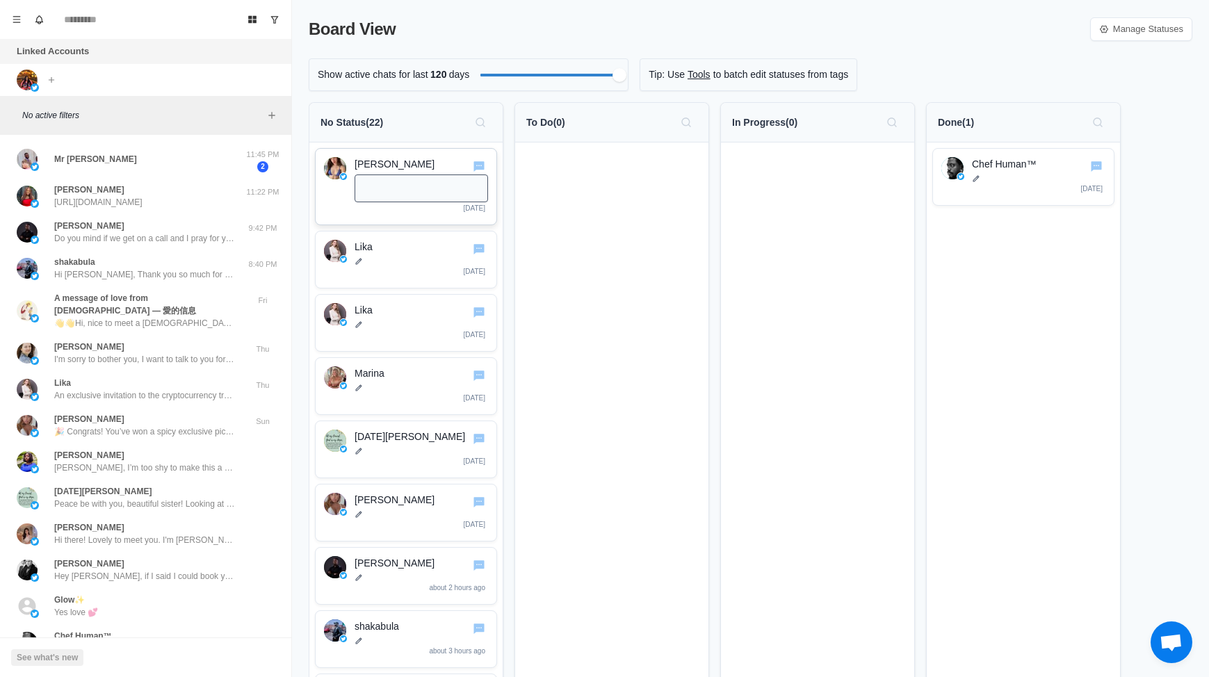
click at [339, 206] on div "[PERSON_NAME] [DATE]" at bounding box center [406, 186] width 164 height 59
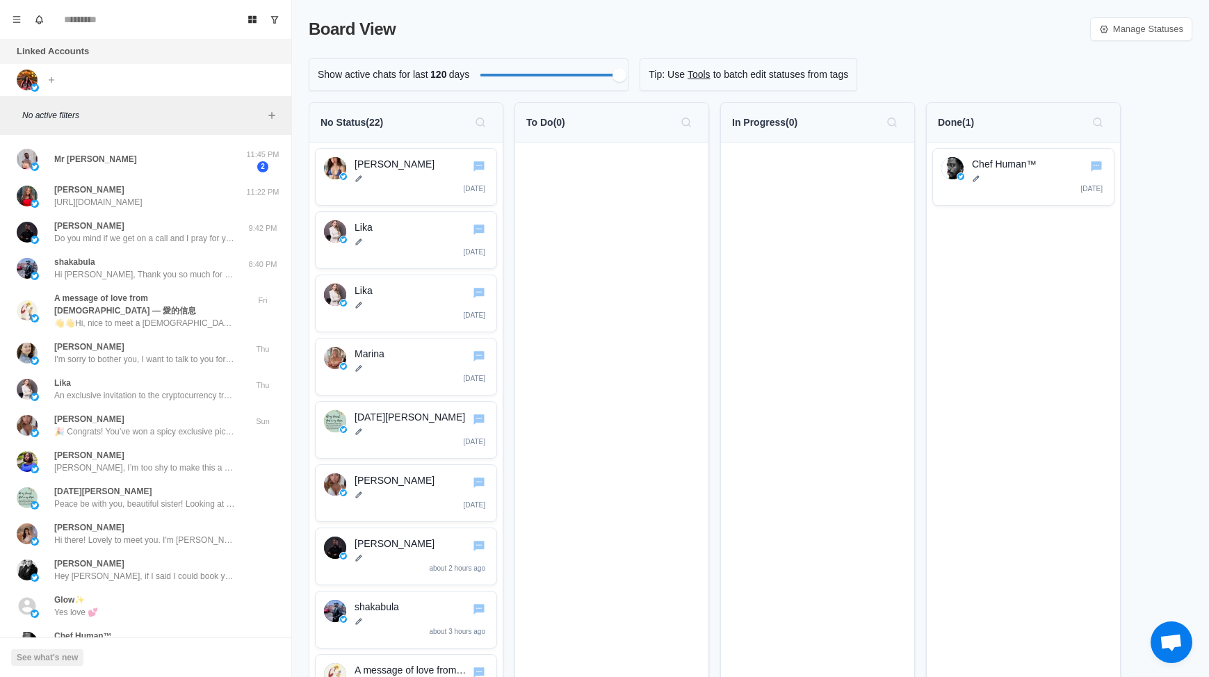
click at [975, 44] on div "Board View Manage Statuses Show active chats for last 120 days Tip: Use Tools t…" at bounding box center [750, 338] width 917 height 677
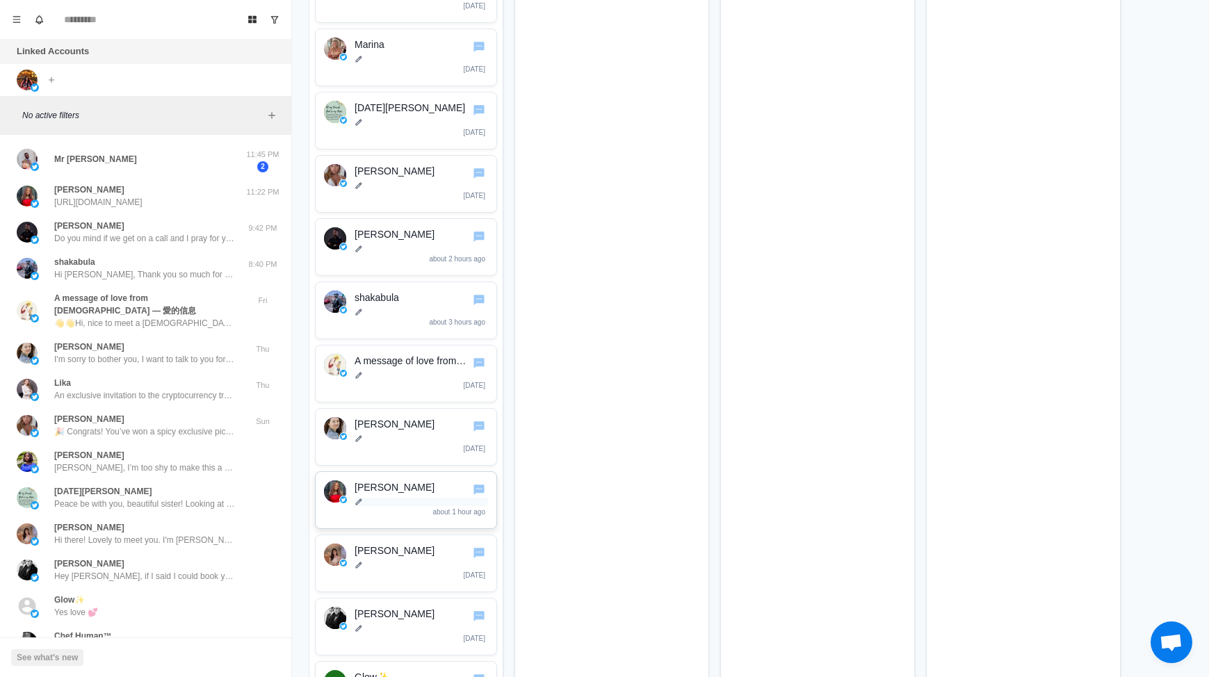
scroll to position [305, 0]
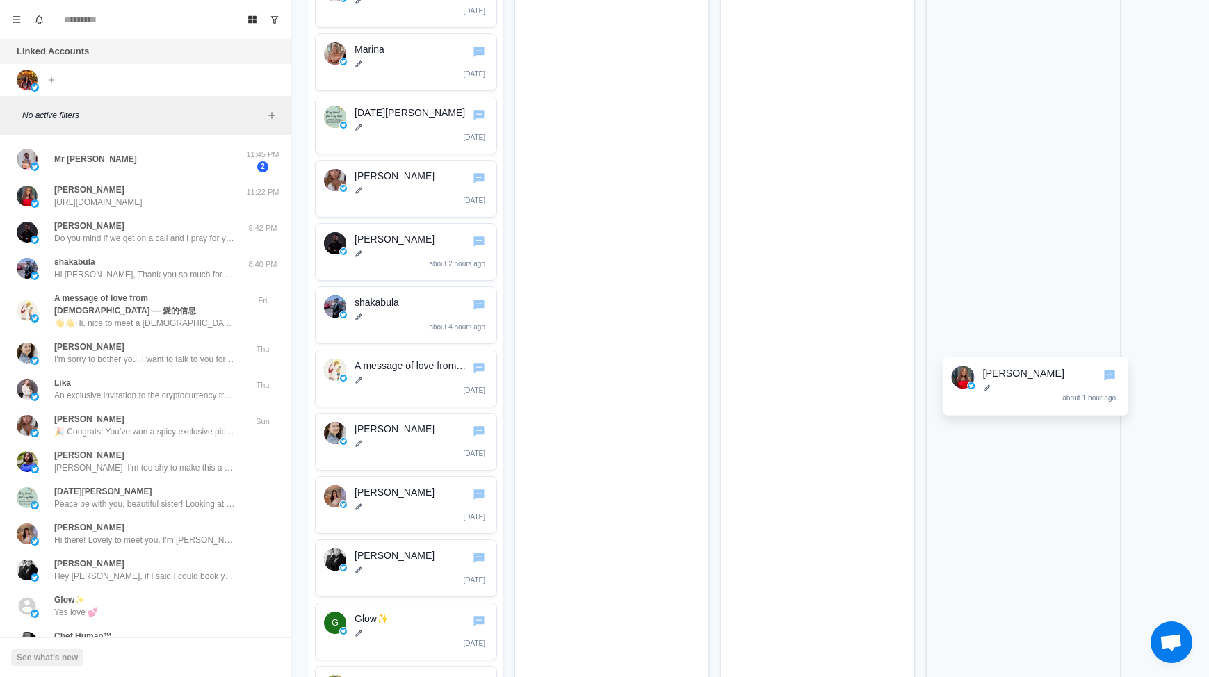
drag, startPoint x: 389, startPoint y: 498, endPoint x: 1029, endPoint y: 376, distance: 651.3
click at [1029, 376] on div "No Status ( 22 ) [PERSON_NAME] [DATE] Lika [DATE] Lika [DATE] [PERSON_NAME] [DA…" at bounding box center [751, 523] width 884 height 1450
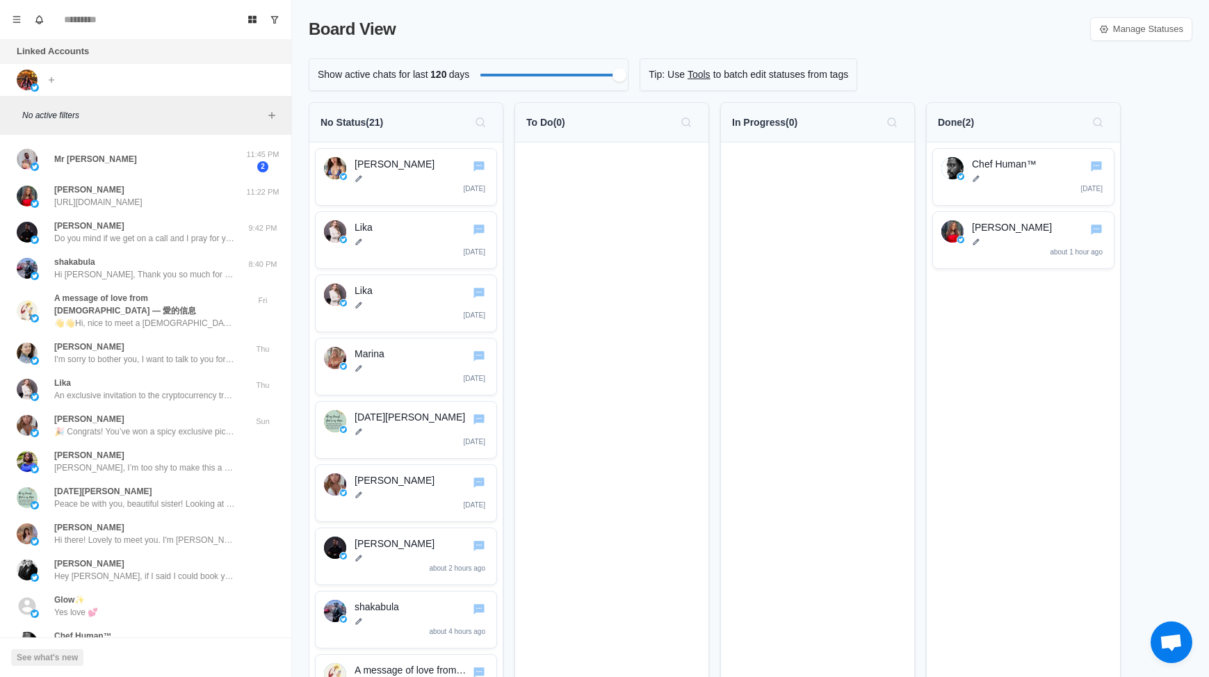
scroll to position [828, 0]
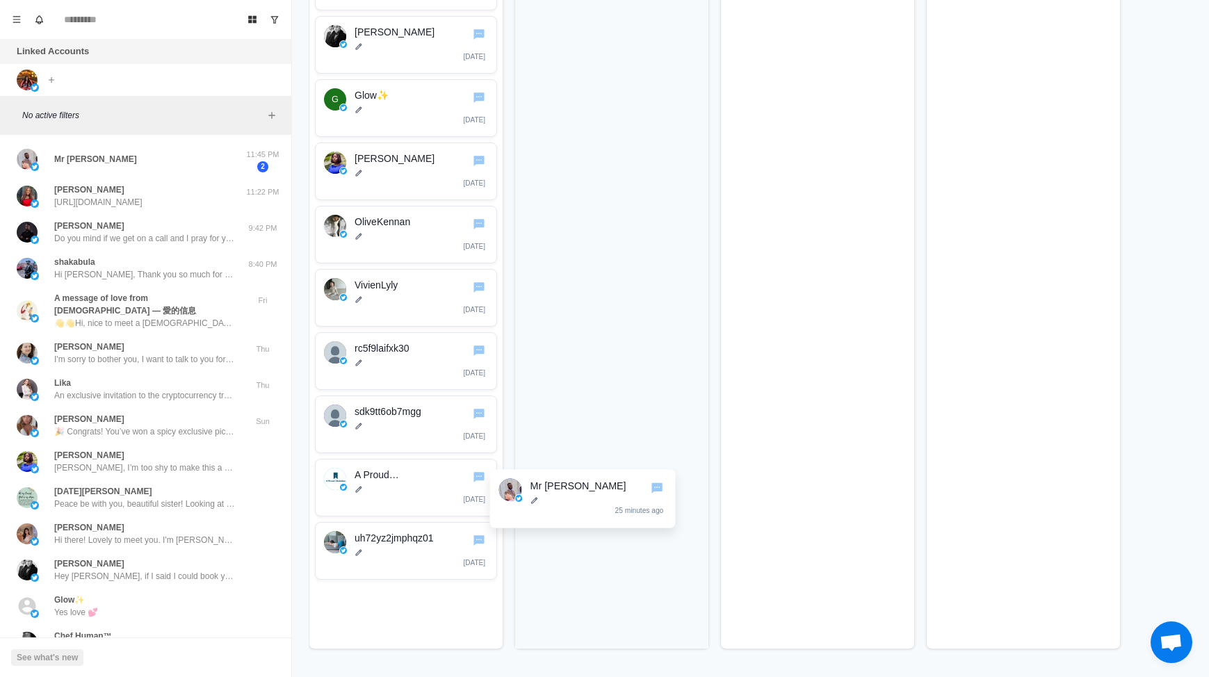
drag, startPoint x: 392, startPoint y: 614, endPoint x: 590, endPoint y: 484, distance: 236.5
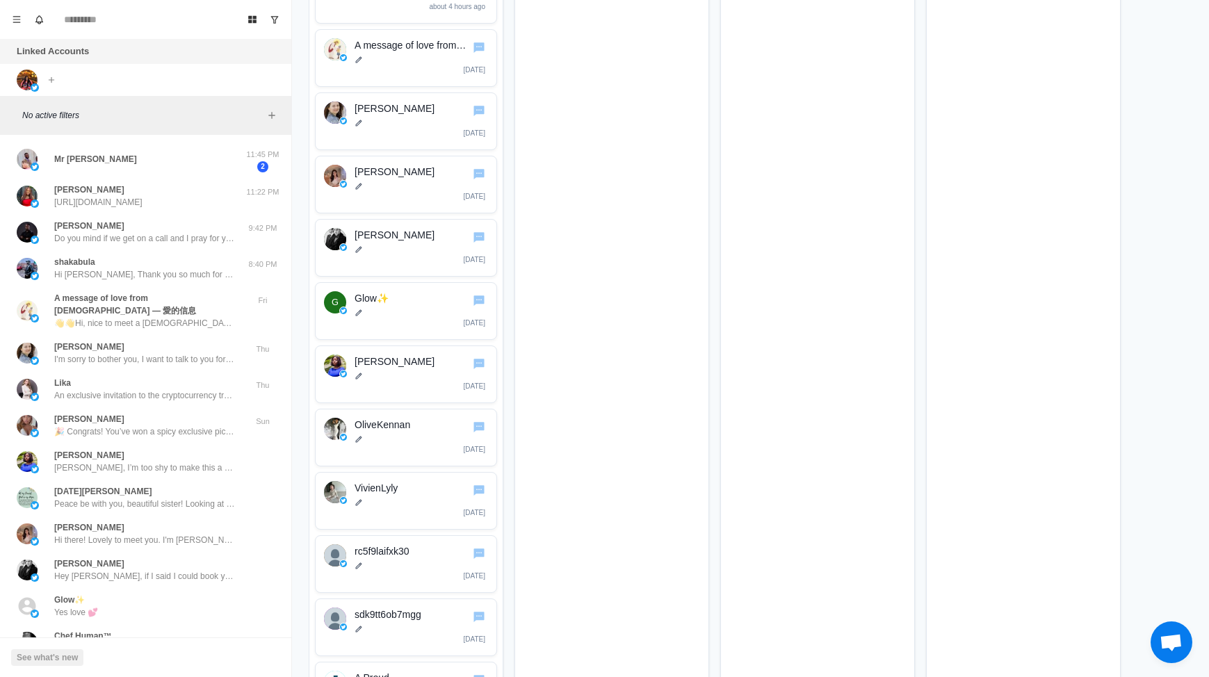
scroll to position [0, 0]
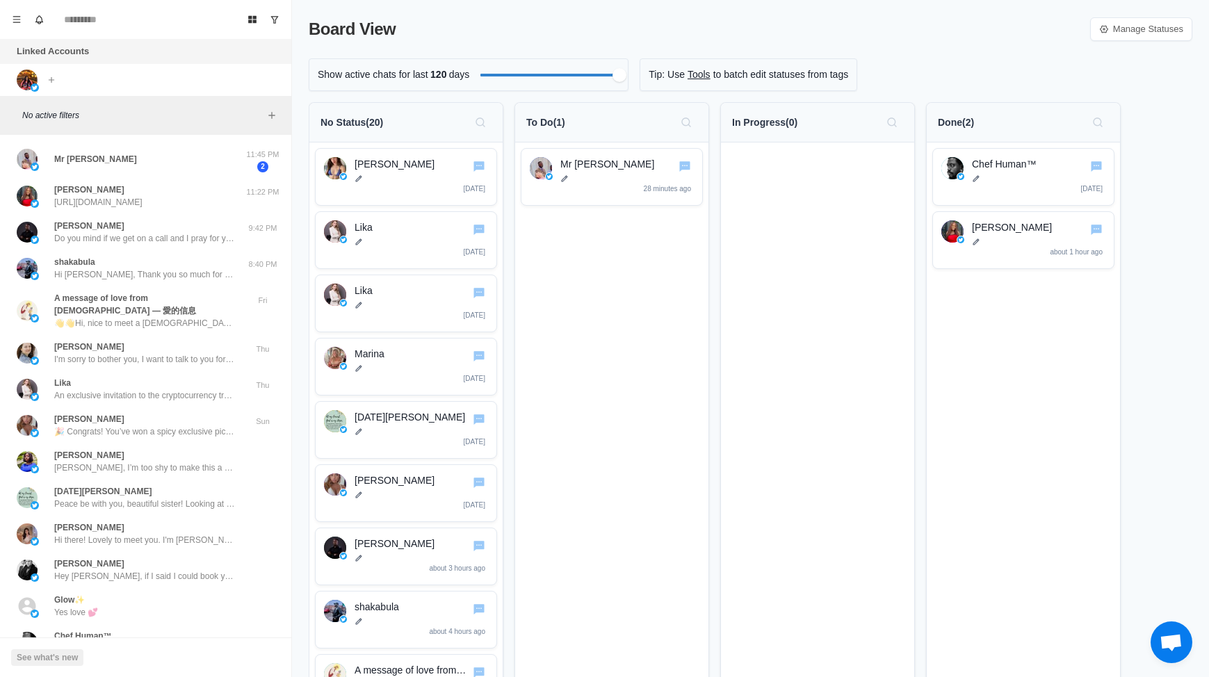
click at [927, 41] on div "Board View Manage Statuses Show active chats for last 120 days Tip: Use Tools t…" at bounding box center [750, 338] width 917 height 677
click at [272, 22] on icon "Show unread conversations" at bounding box center [275, 20] width 10 height 10
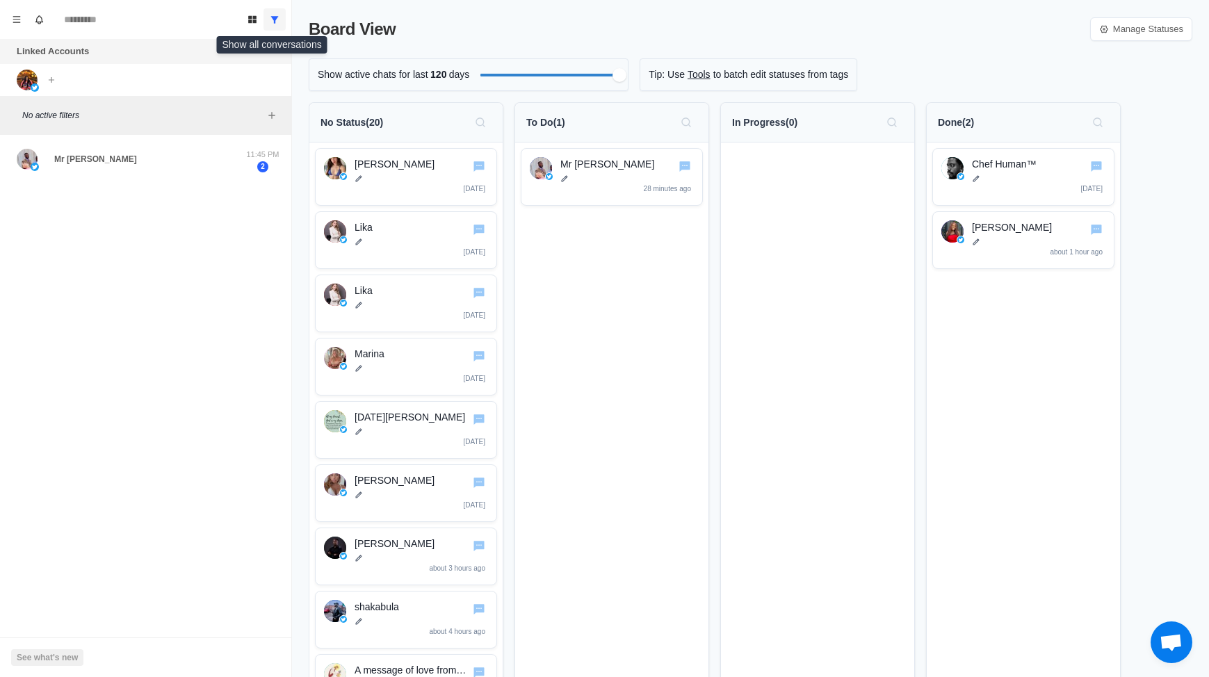
click at [272, 22] on icon "Show all conversations" at bounding box center [275, 20] width 10 height 10
